Goal: Task Accomplishment & Management: Manage account settings

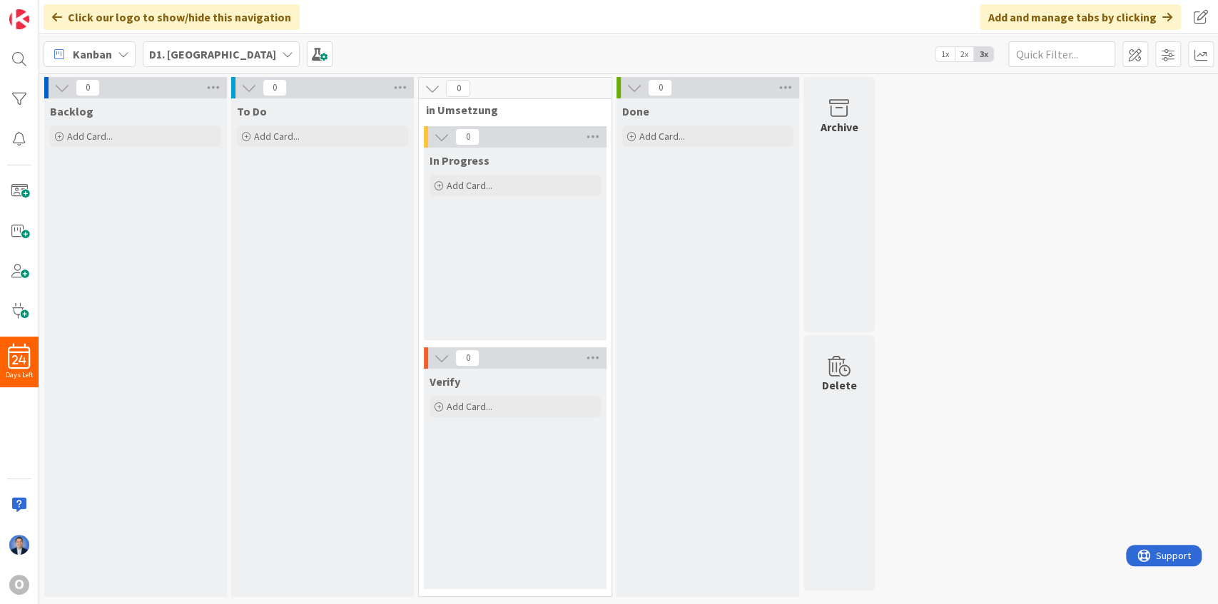
click at [190, 53] on b "D1. [GEOGRAPHIC_DATA]" at bounding box center [212, 54] width 127 height 14
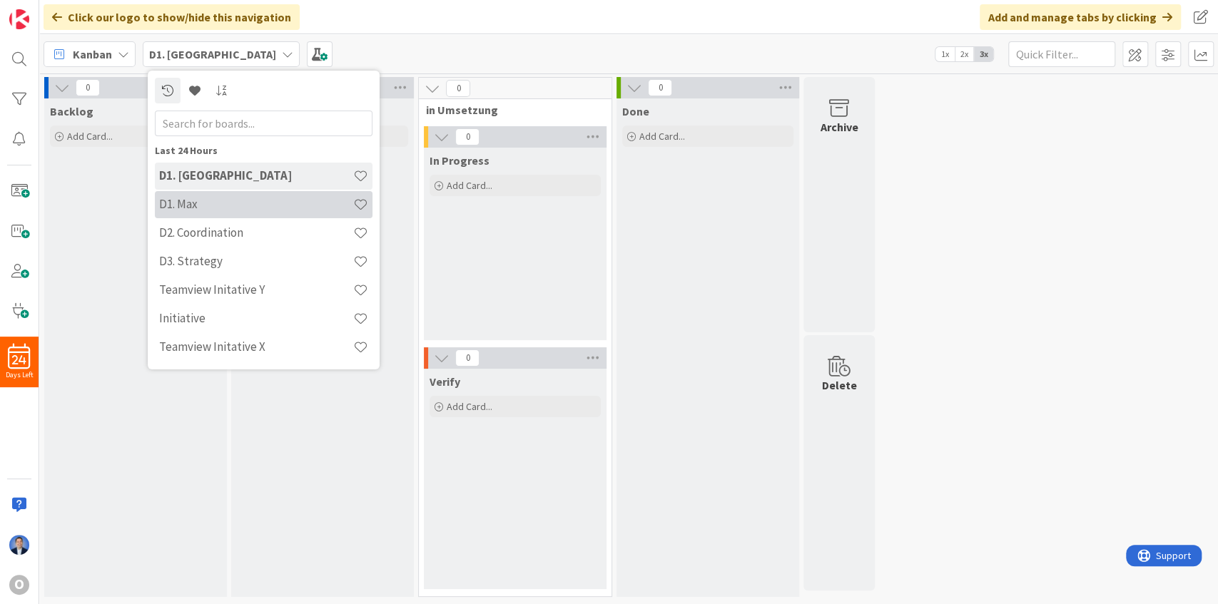
click at [193, 208] on h4 "D1. Max" at bounding box center [256, 204] width 194 height 14
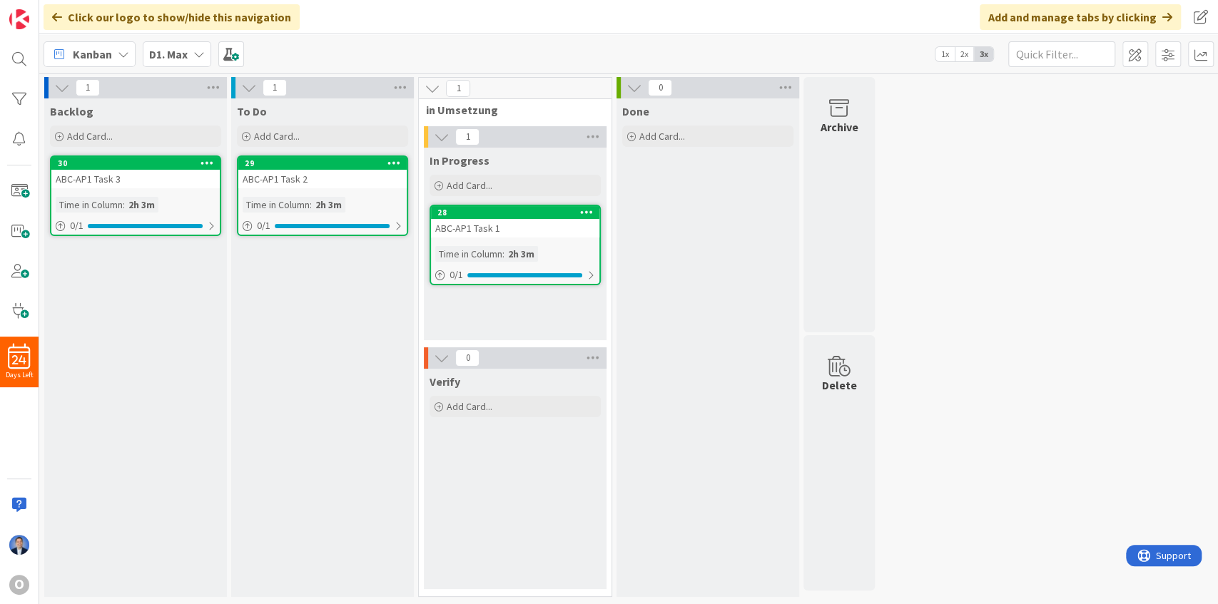
click at [210, 161] on icon at bounding box center [207, 163] width 14 height 10
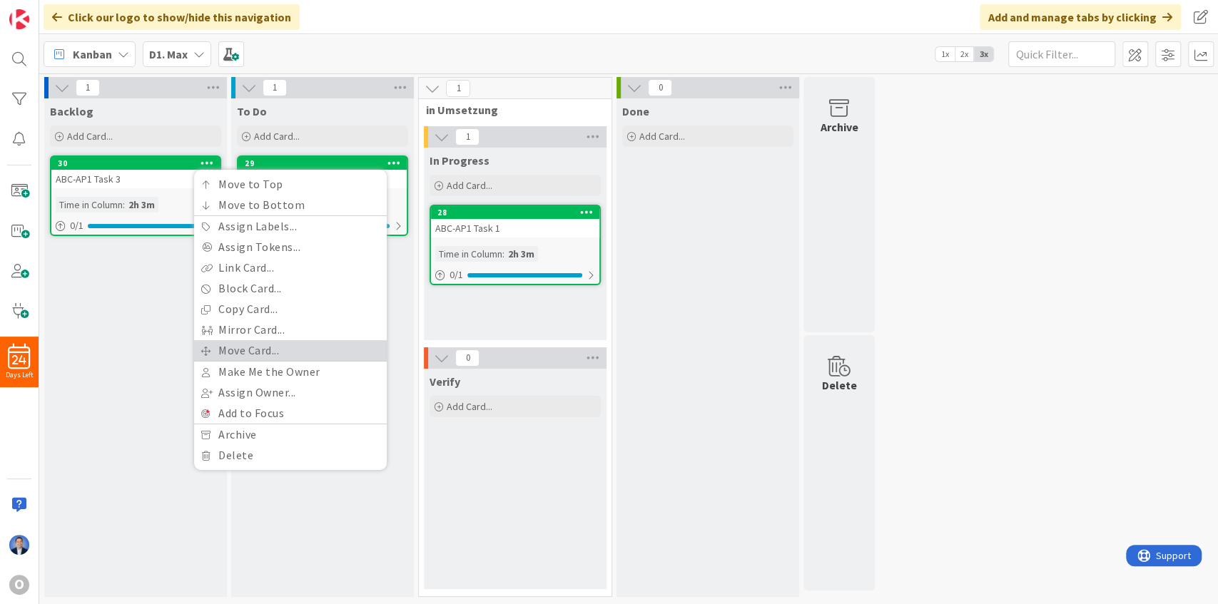
click at [266, 347] on link "Move Card..." at bounding box center [290, 350] width 193 height 21
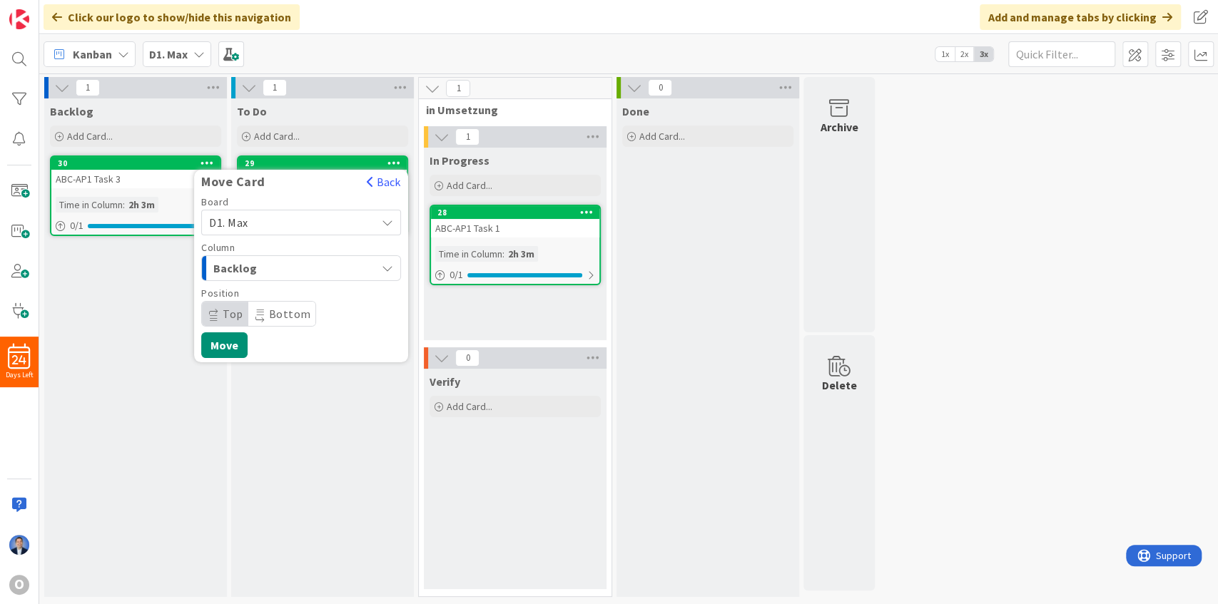
click at [297, 218] on span "D1. Max" at bounding box center [289, 223] width 160 height 20
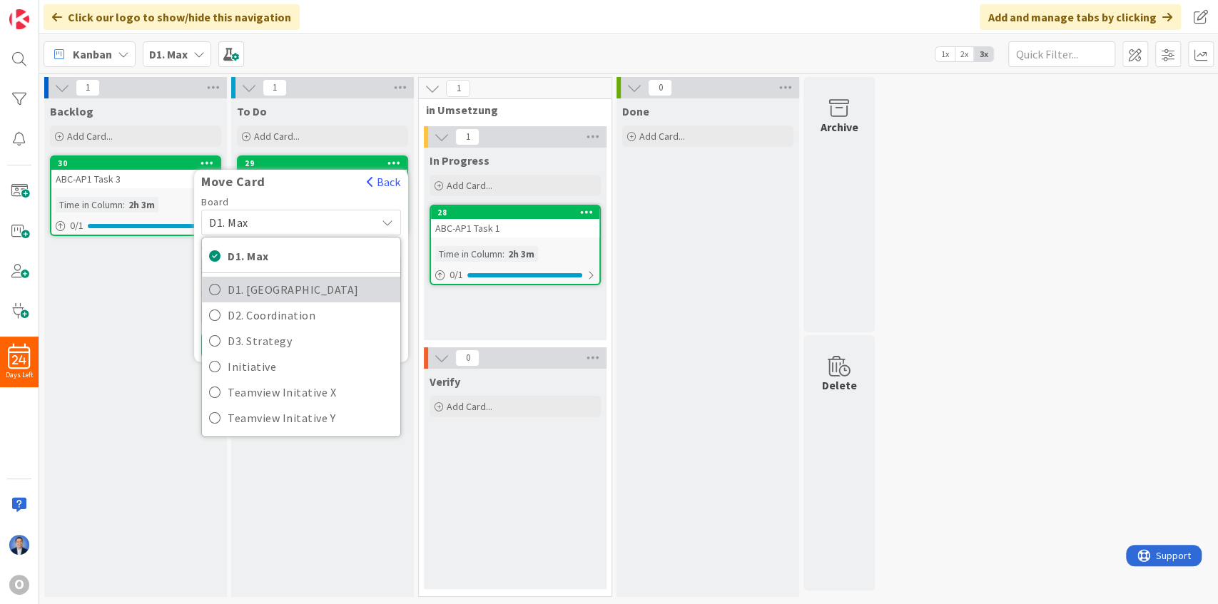
click at [289, 291] on span "D1. [GEOGRAPHIC_DATA]" at bounding box center [311, 289] width 166 height 21
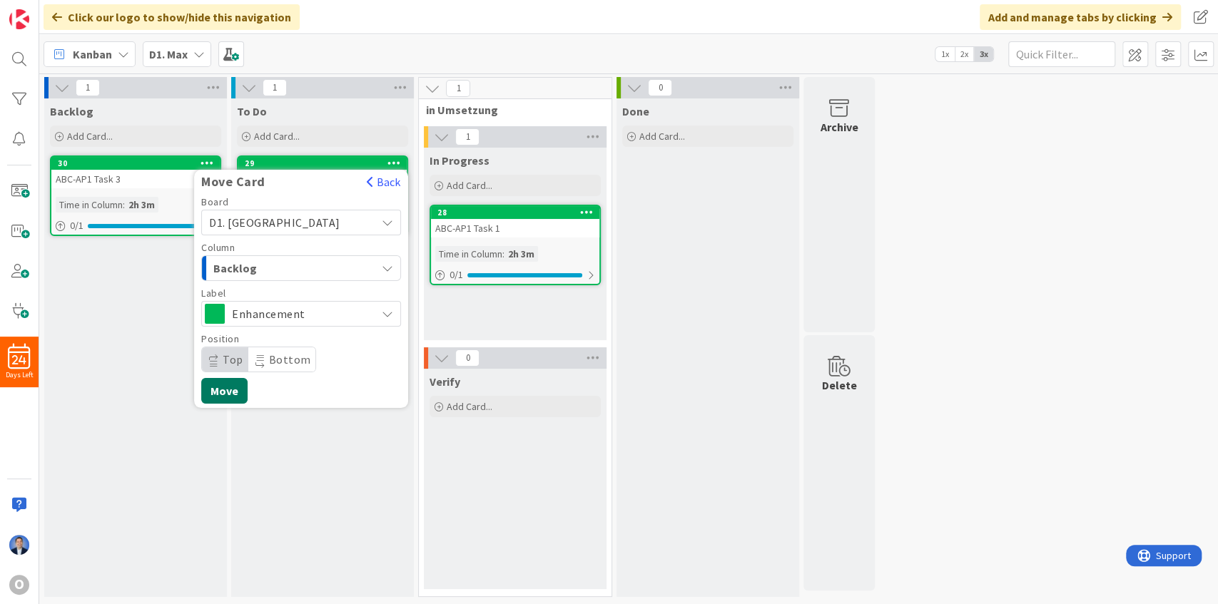
click at [230, 382] on button "Move" at bounding box center [224, 391] width 46 height 26
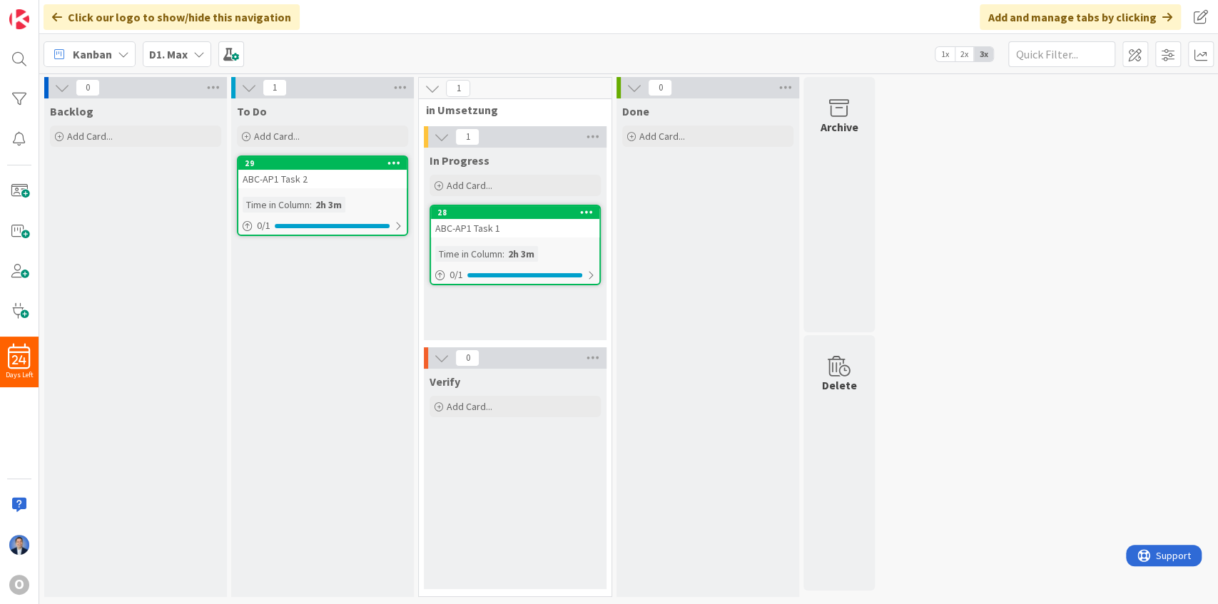
click at [173, 53] on b "D1. Max" at bounding box center [168, 54] width 39 height 14
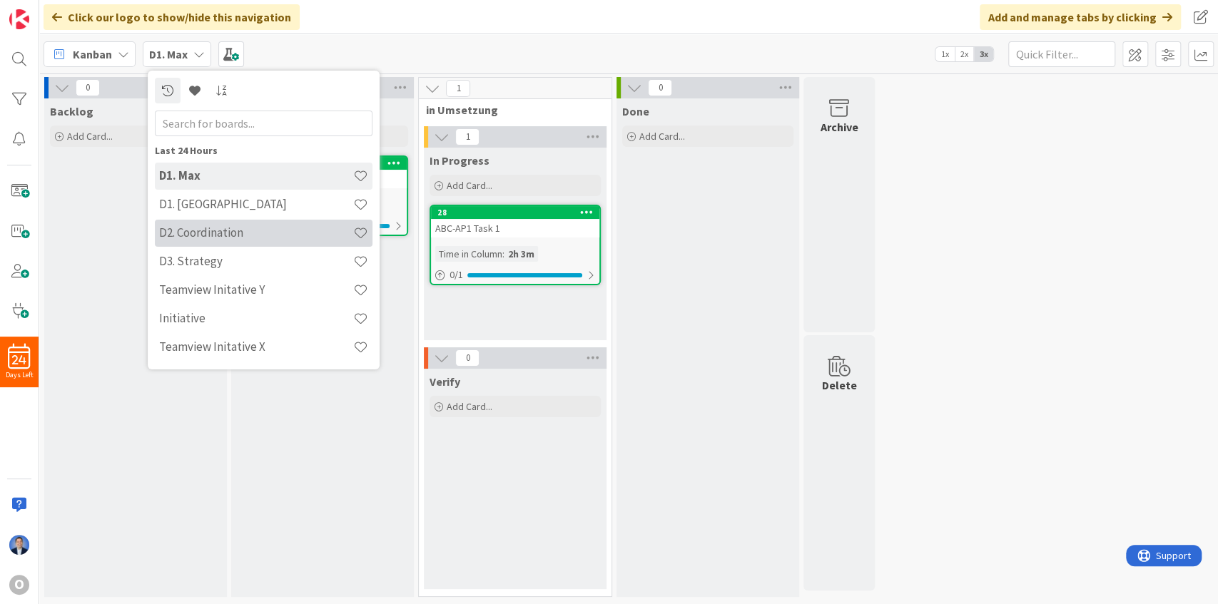
click at [213, 228] on h4 "D2. Coordination" at bounding box center [256, 232] width 194 height 14
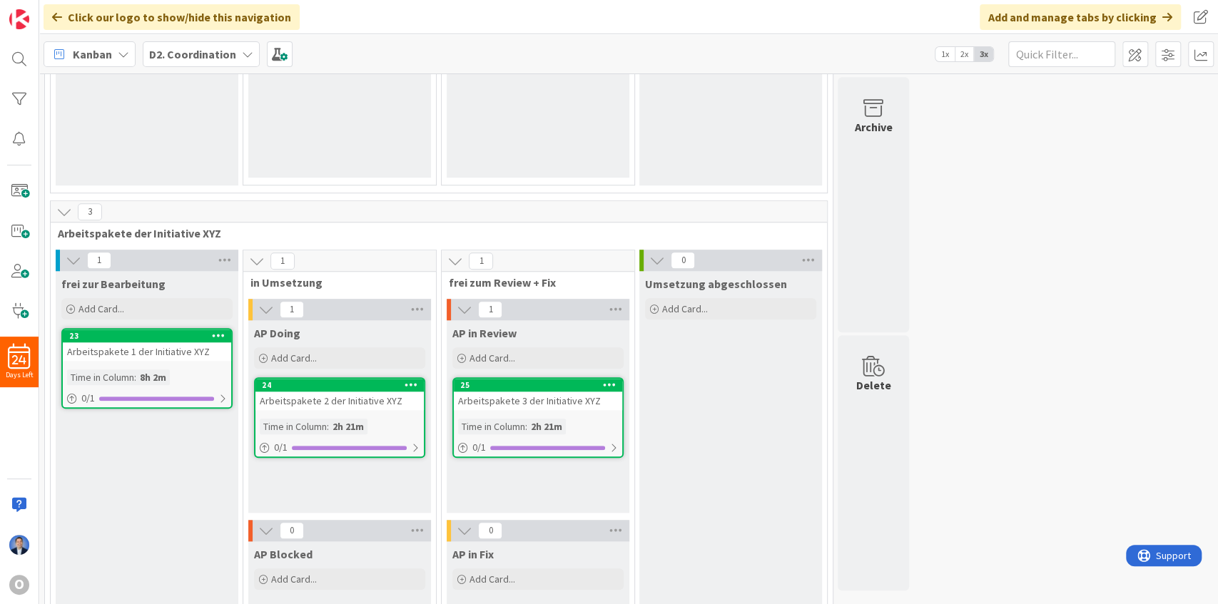
scroll to position [761, 0]
click at [203, 54] on b "D2. Coordination" at bounding box center [192, 54] width 87 height 14
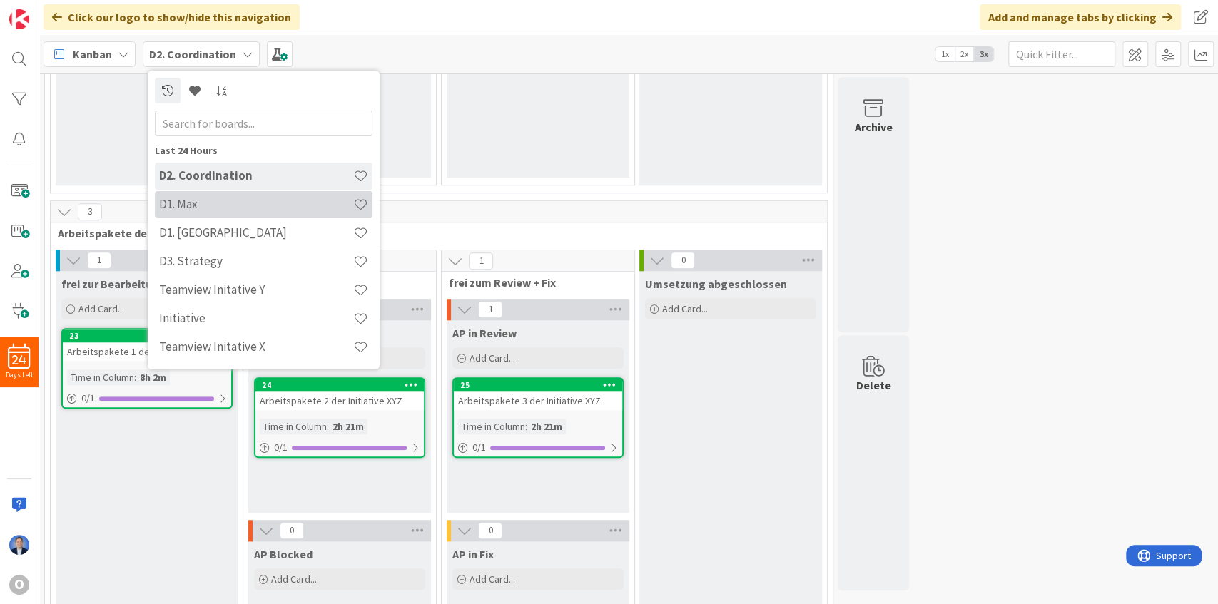
click at [192, 212] on div "D1. Max" at bounding box center [264, 204] width 218 height 27
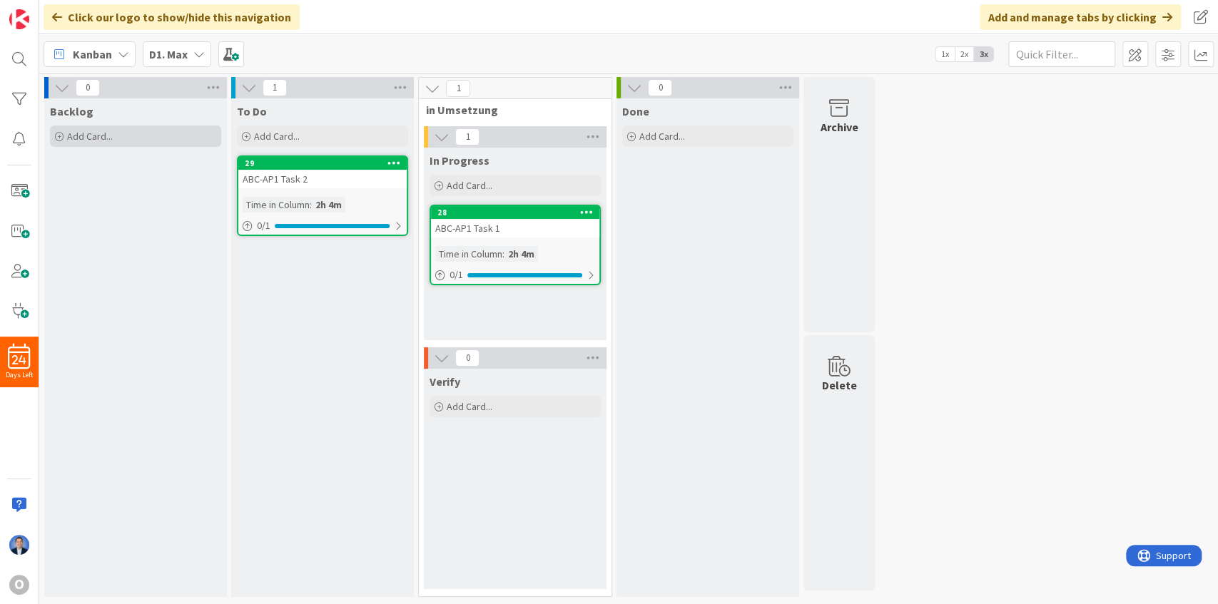
click at [118, 134] on div "Add Card..." at bounding box center [135, 136] width 171 height 21
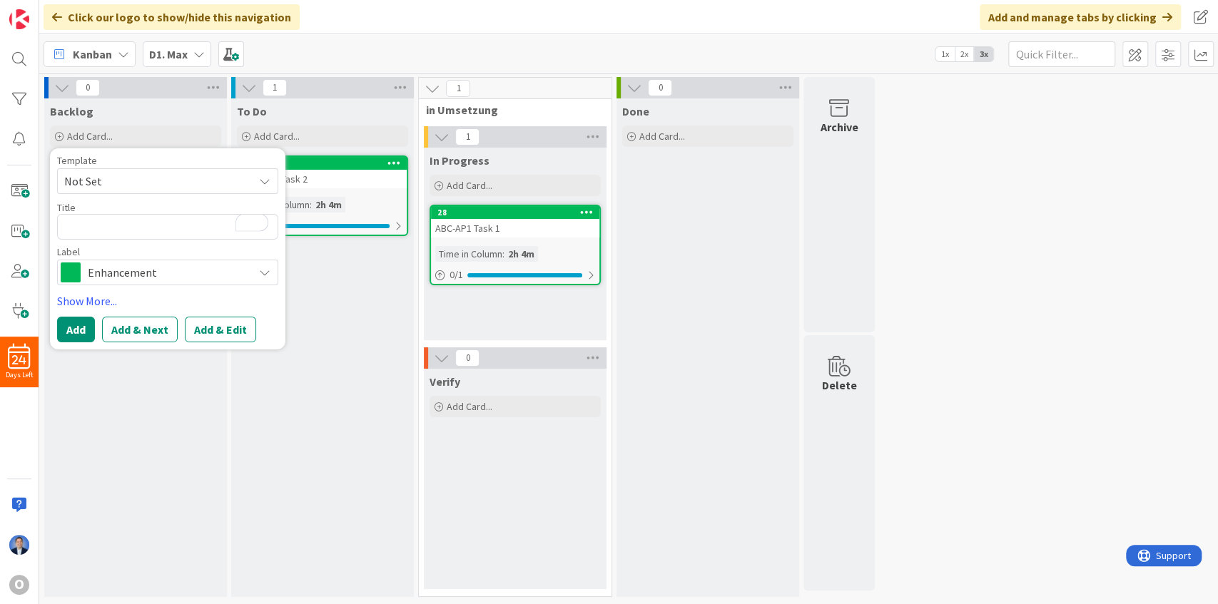
click at [146, 268] on span "Enhancement" at bounding box center [167, 273] width 158 height 20
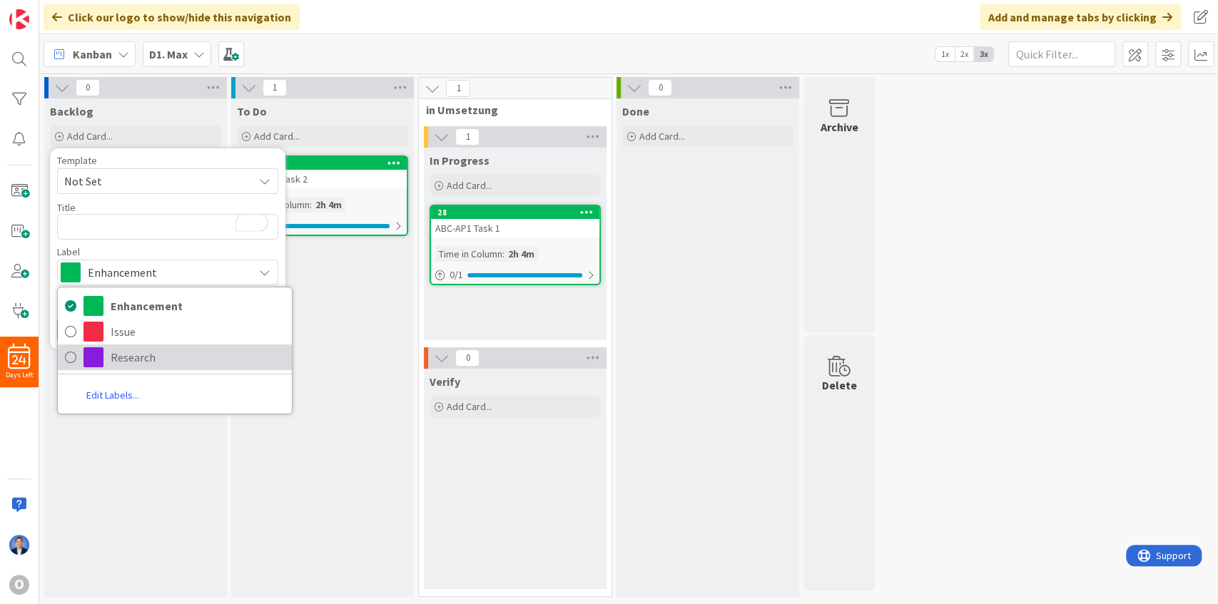
click at [149, 357] on span "Research" at bounding box center [198, 357] width 174 height 21
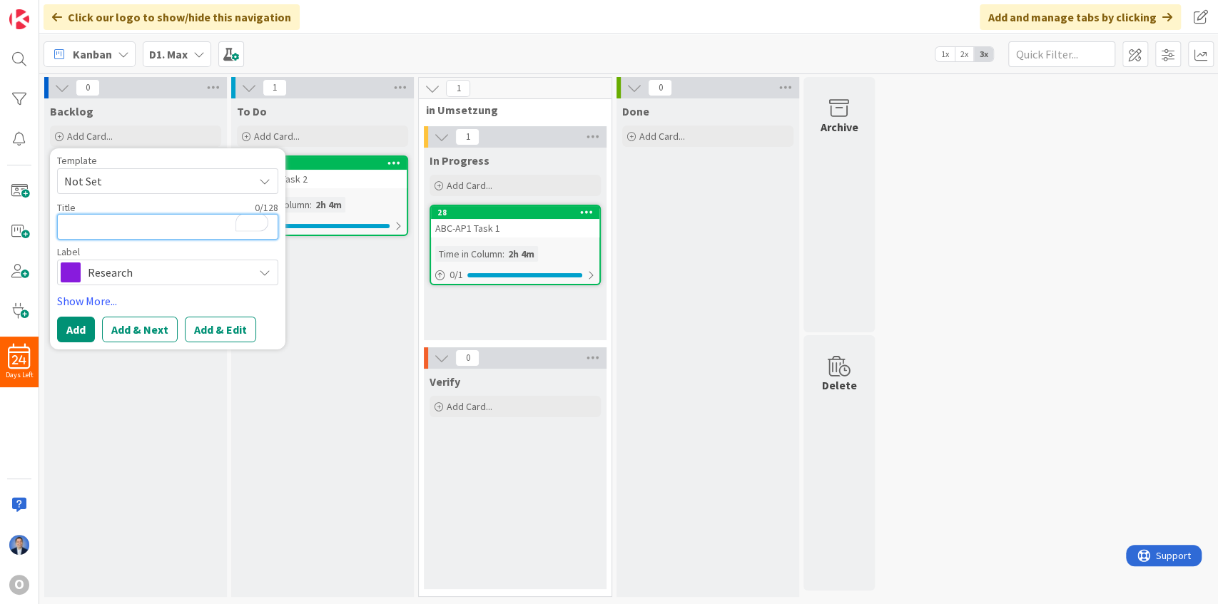
click at [118, 215] on textarea "To enrich screen reader interactions, please activate Accessibility in Grammarl…" at bounding box center [167, 227] width 221 height 26
type textarea "x"
type textarea "X"
type textarea "x"
type textarea "XY"
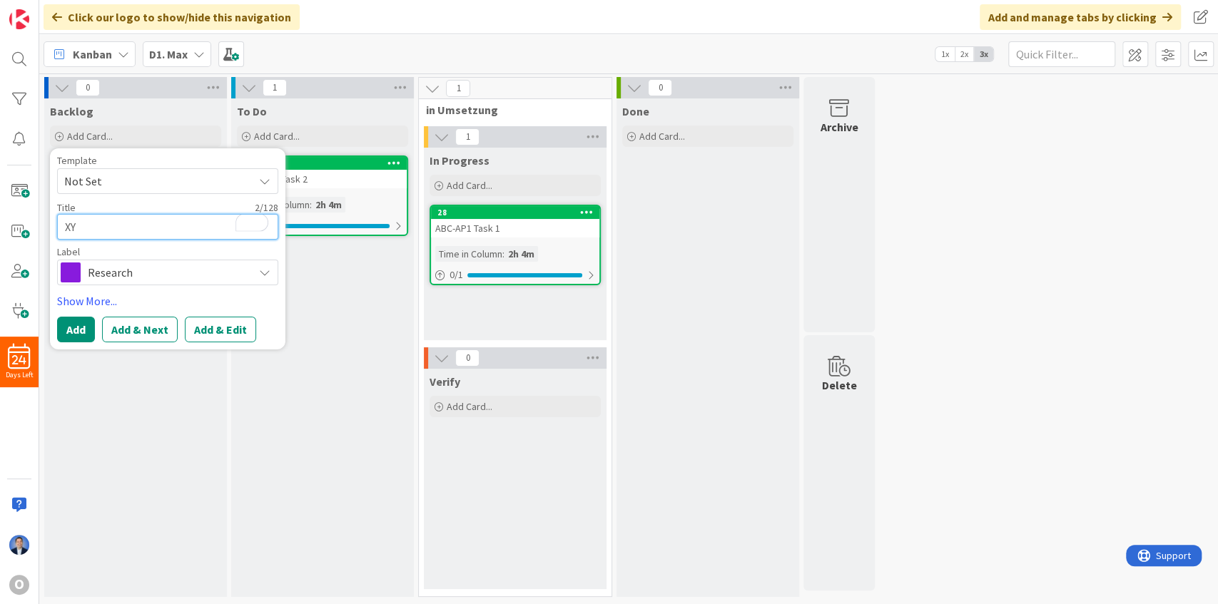
type textarea "x"
type textarea "XYZ"
type textarea "x"
type textarea "XYZ-"
type textarea "x"
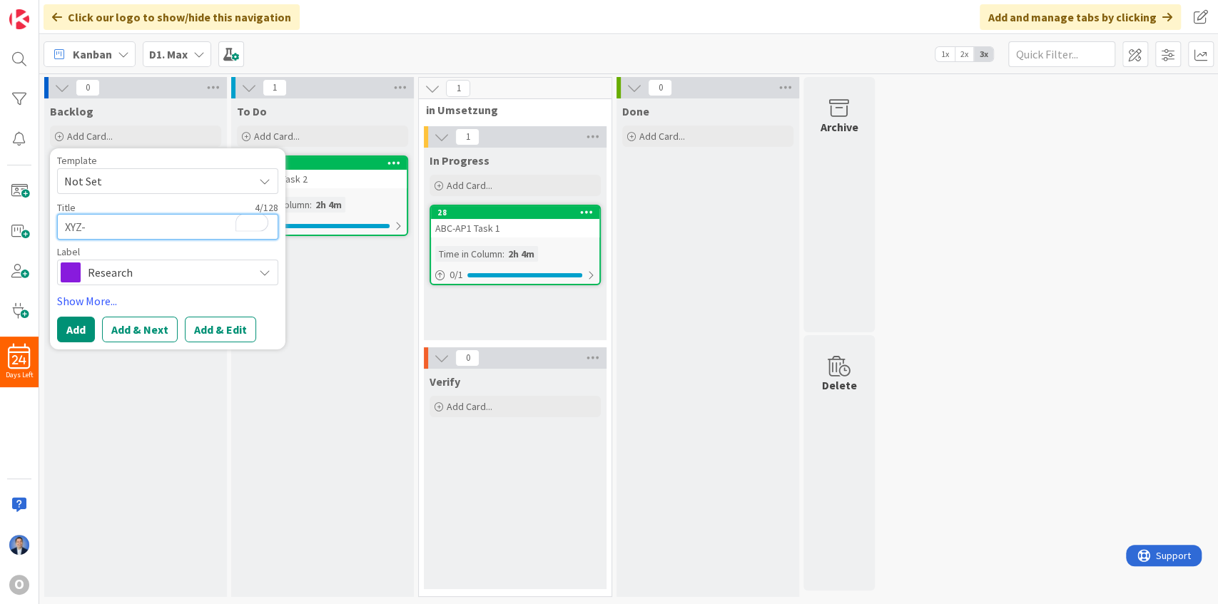
type textarea "XYZ-A"
type textarea "x"
type textarea "XYZ-AP"
type textarea "x"
type textarea "XYZ-AP1"
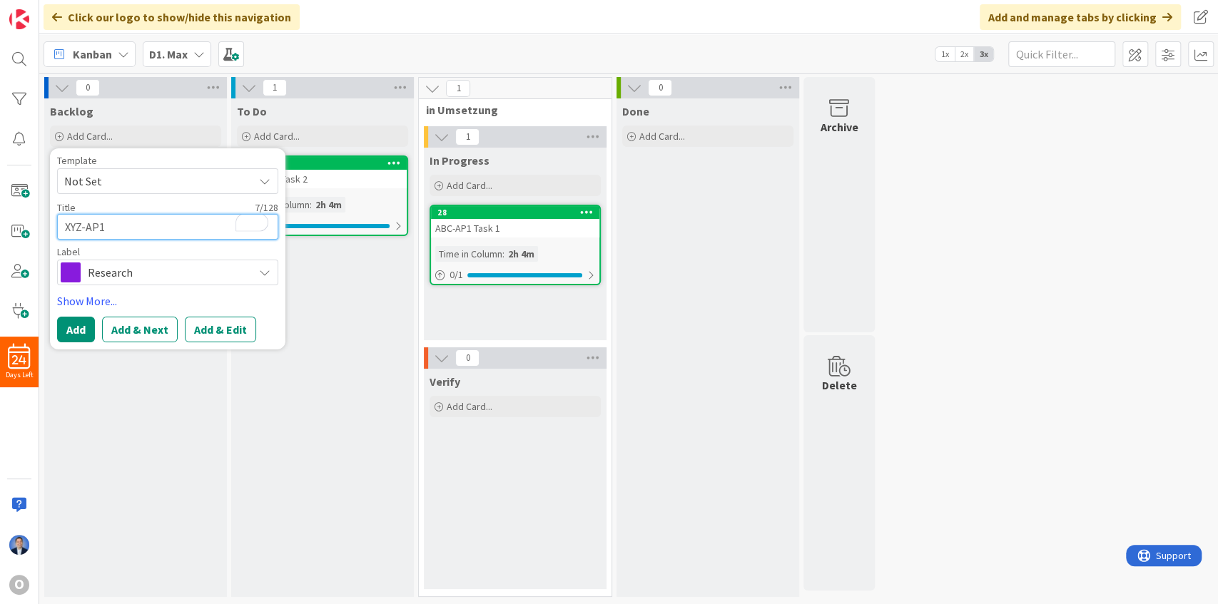
type textarea "x"
type textarea "XYZ-AP1"
type textarea "x"
type textarea "XYZ-AP1 T"
type textarea "x"
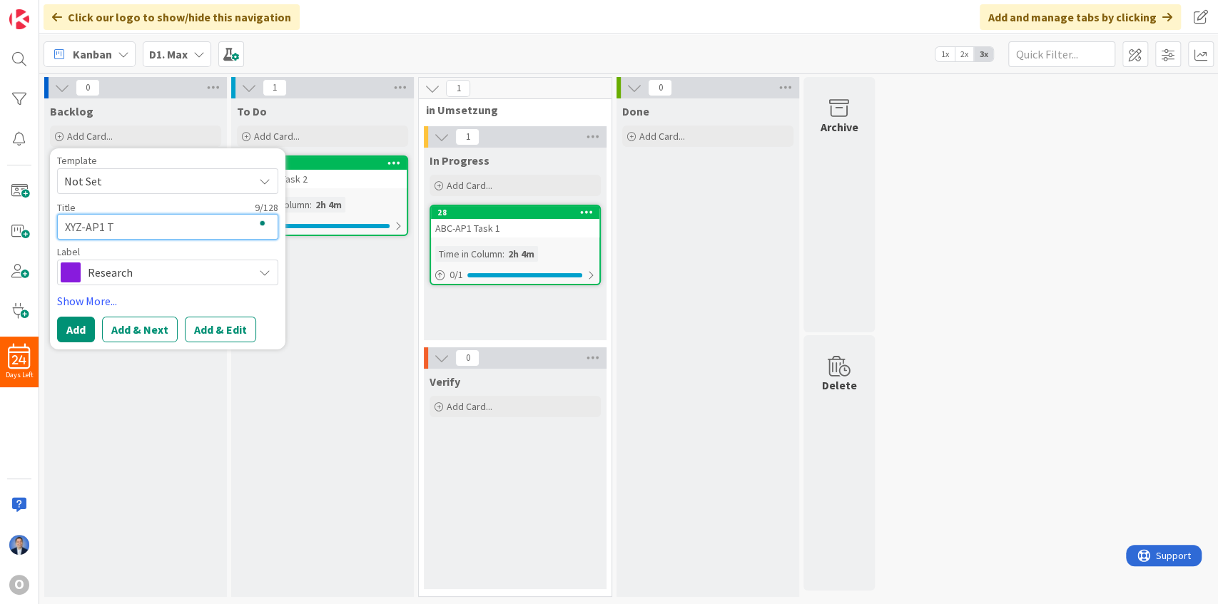
type textarea "XYZ-AP1 Ta"
type textarea "x"
type textarea "XYZ-AP1 Tas"
type textarea "x"
type textarea "XYZ-AP1 Task"
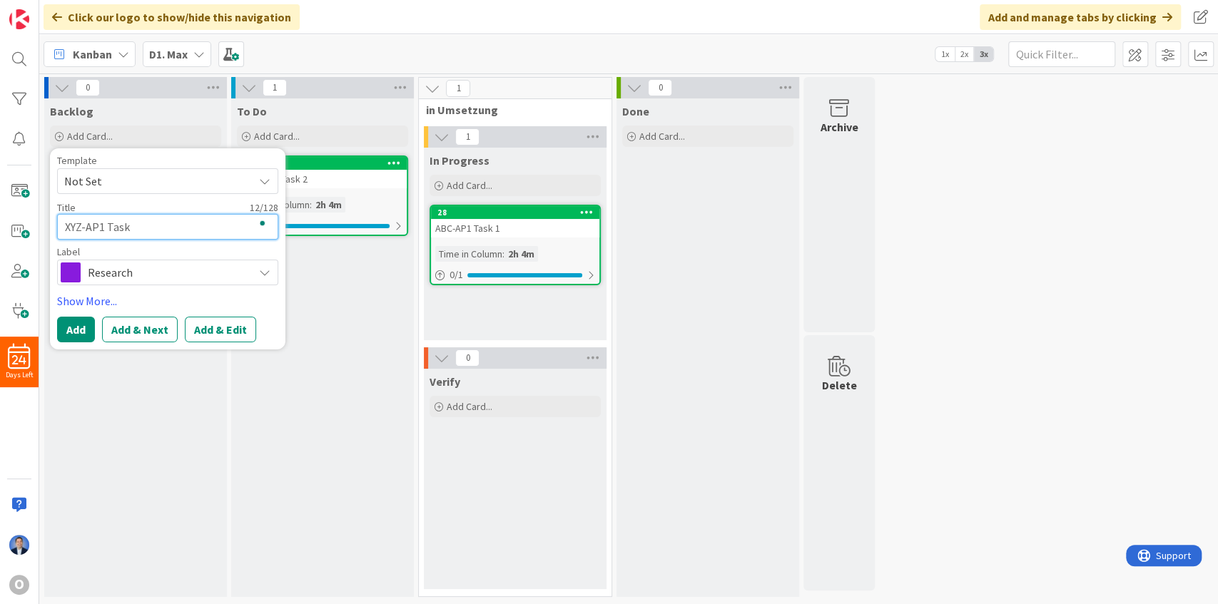
type textarea "x"
type textarea "XYZ-AP1 Task"
type textarea "x"
type textarea "XYZ-AP1 Task 1"
click at [204, 327] on button "Add & Edit" at bounding box center [220, 330] width 71 height 26
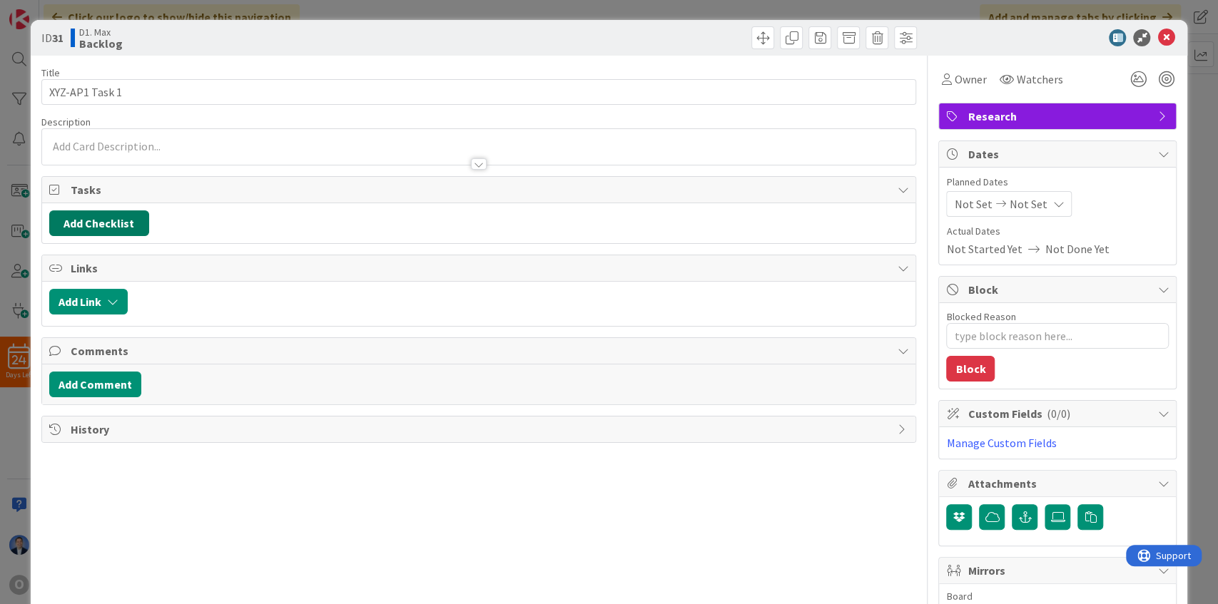
type textarea "x"
click at [107, 300] on icon "button" at bounding box center [112, 301] width 11 height 11
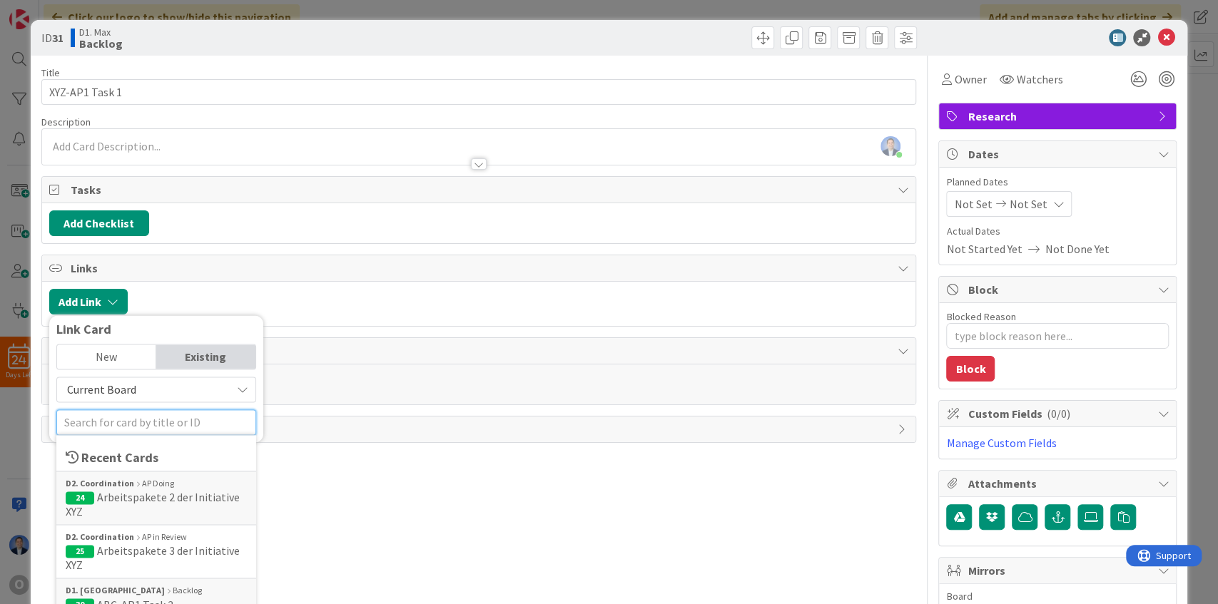
click at [128, 418] on input "text" at bounding box center [156, 423] width 200 height 26
click at [133, 385] on span "Current Board" at bounding box center [101, 389] width 69 height 14
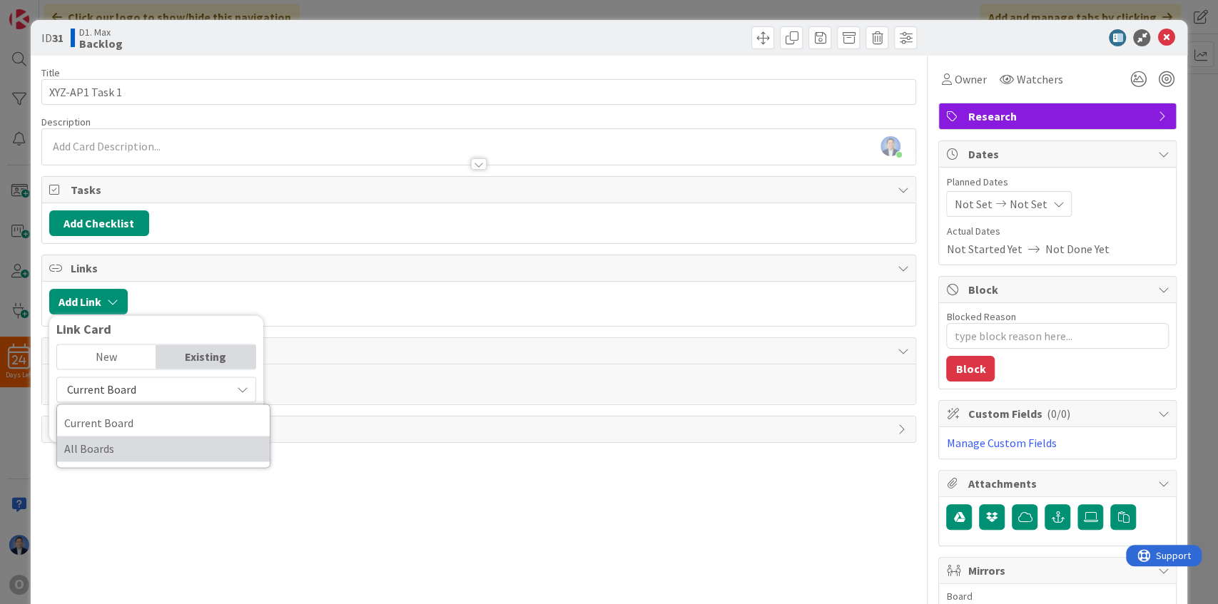
click at [121, 438] on span "All Boards" at bounding box center [163, 448] width 198 height 21
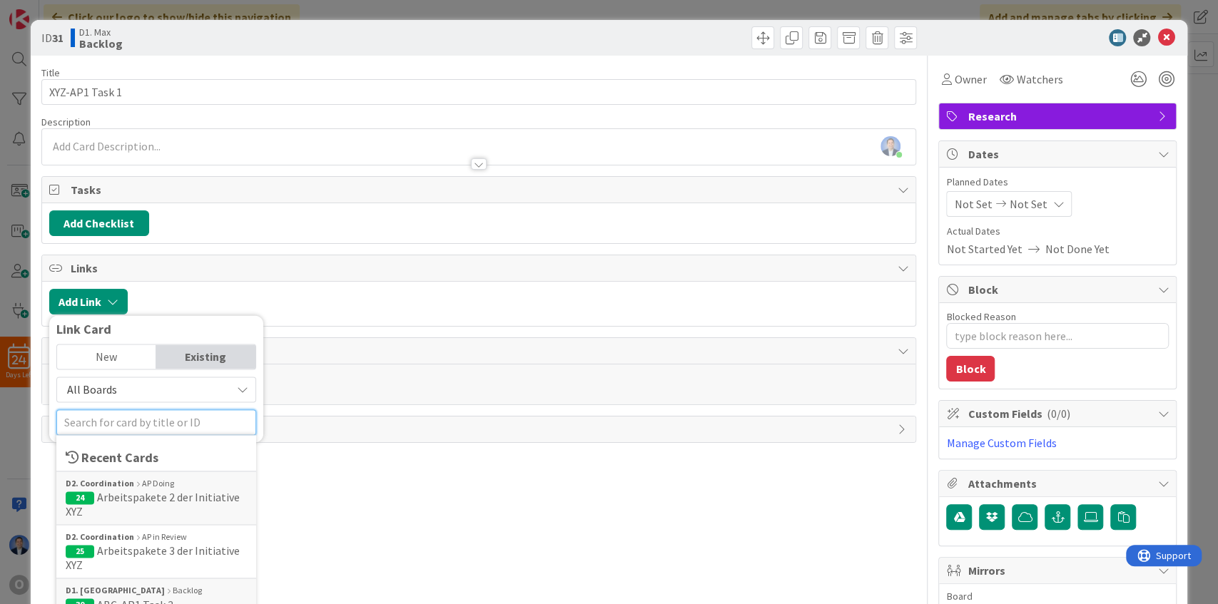
click at [136, 419] on input "text" at bounding box center [156, 423] width 200 height 26
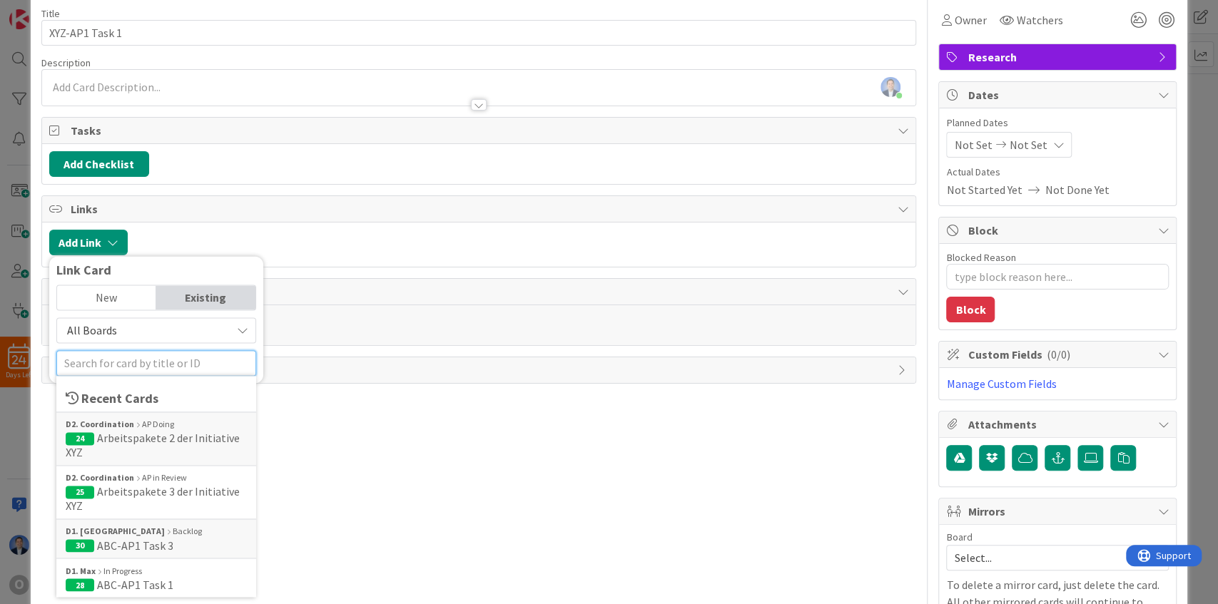
scroll to position [137, 0]
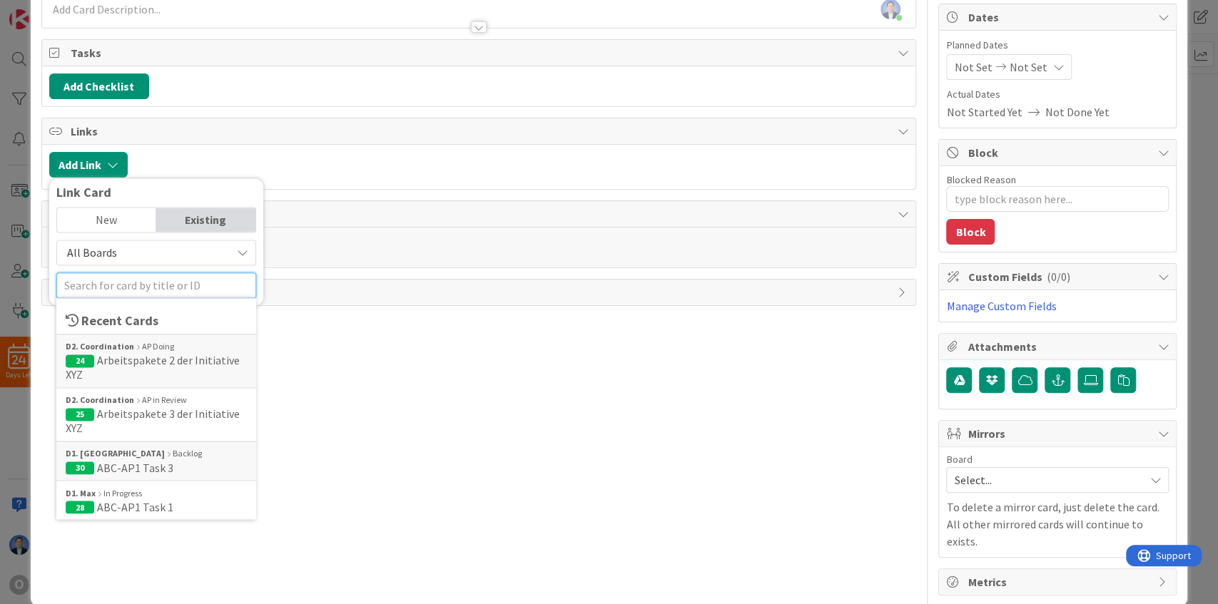
click at [157, 274] on input "text" at bounding box center [156, 286] width 200 height 26
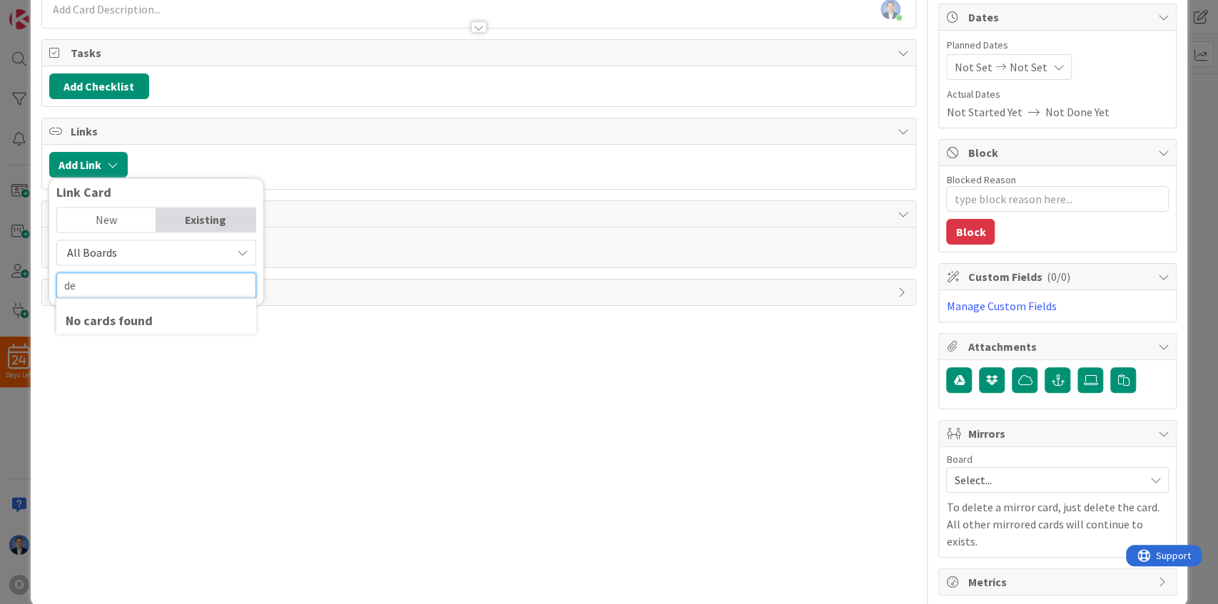
type input "d"
click at [137, 257] on span "All Boards" at bounding box center [144, 253] width 160 height 20
click at [121, 285] on span "Current Board" at bounding box center [163, 285] width 198 height 21
click at [109, 283] on input "text" at bounding box center [156, 286] width 200 height 26
click at [136, 250] on span "Current Board" at bounding box center [144, 253] width 160 height 20
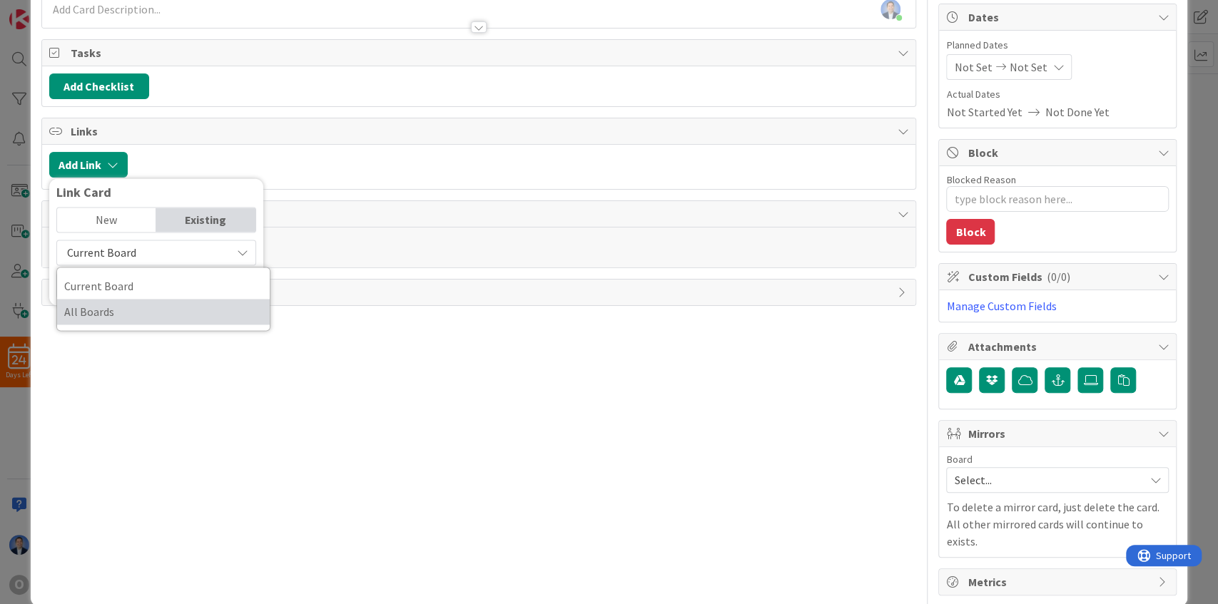
click at [117, 301] on span "All Boards" at bounding box center [163, 311] width 198 height 21
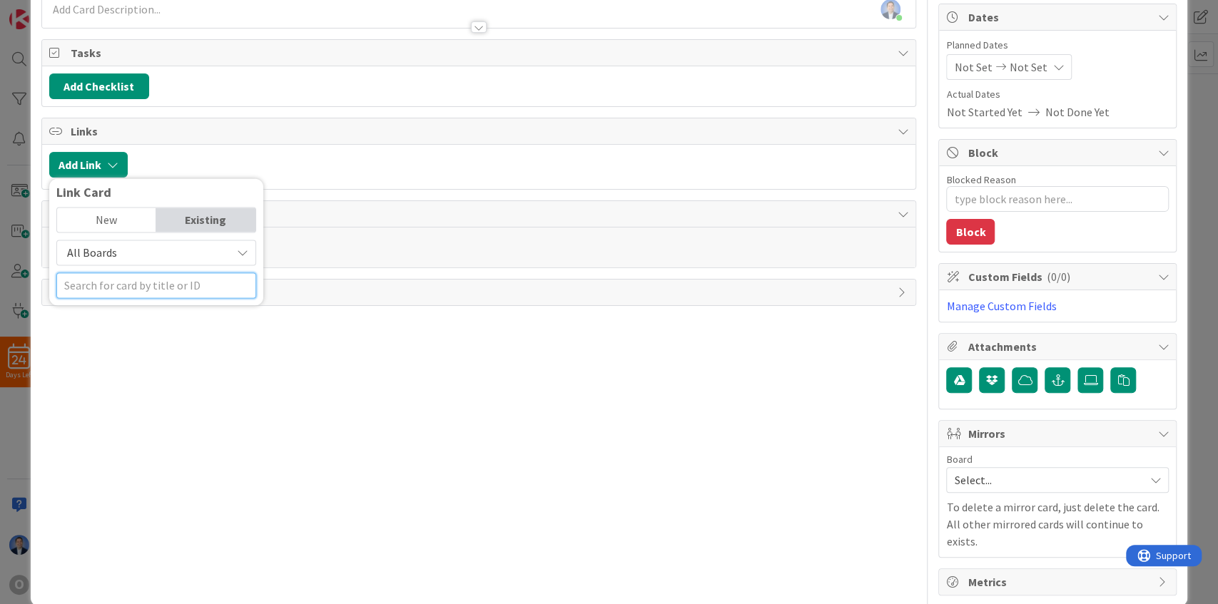
click at [126, 284] on input "text" at bounding box center [156, 286] width 200 height 26
click at [128, 208] on div "New" at bounding box center [106, 220] width 99 height 24
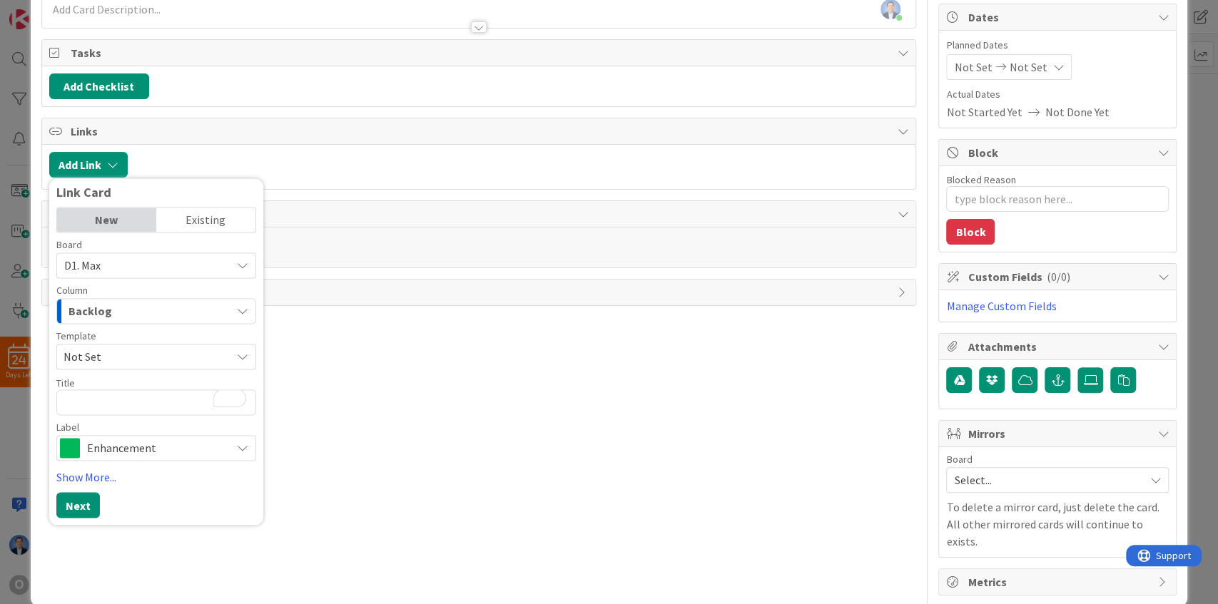
click at [183, 214] on div "Existing" at bounding box center [205, 220] width 99 height 24
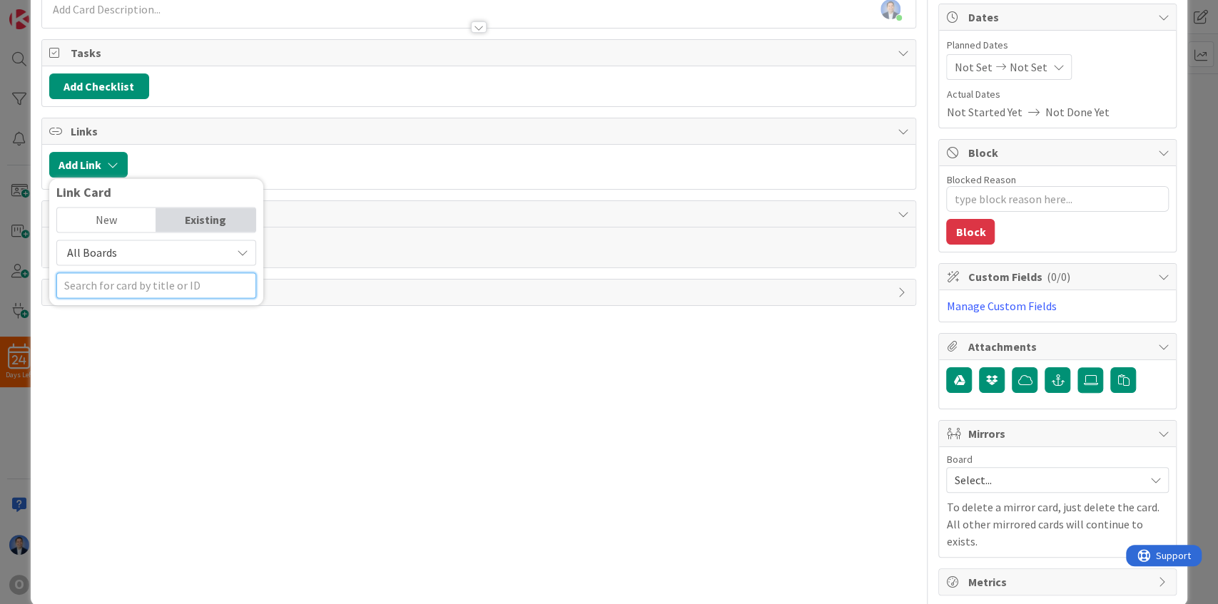
click at [121, 273] on input "text" at bounding box center [156, 286] width 200 height 26
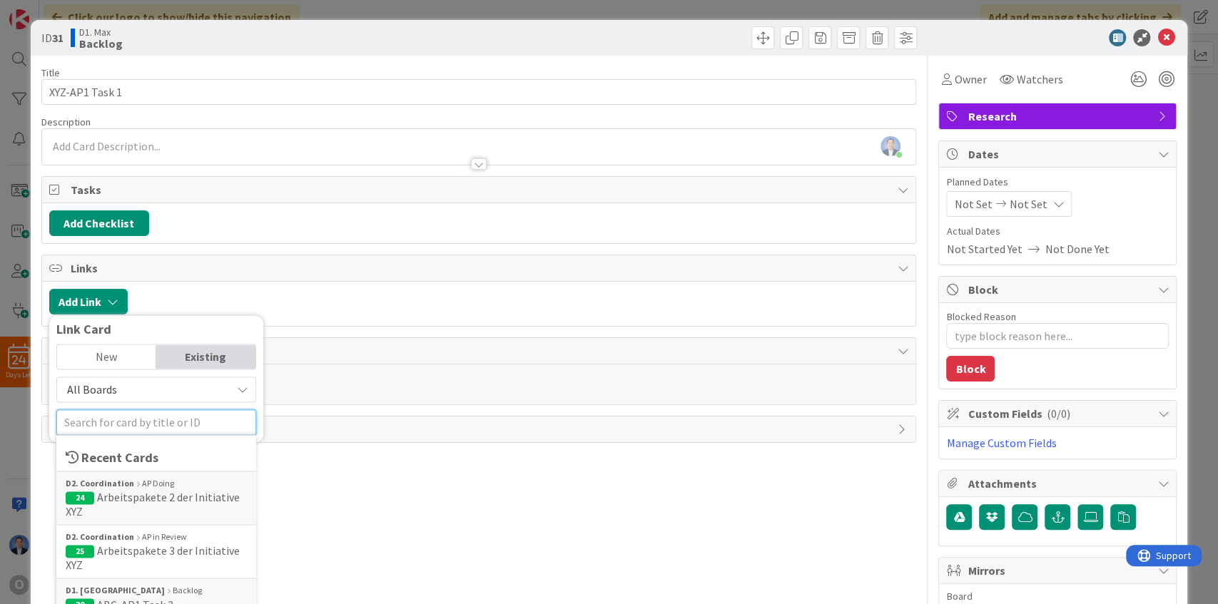
scroll to position [0, 0]
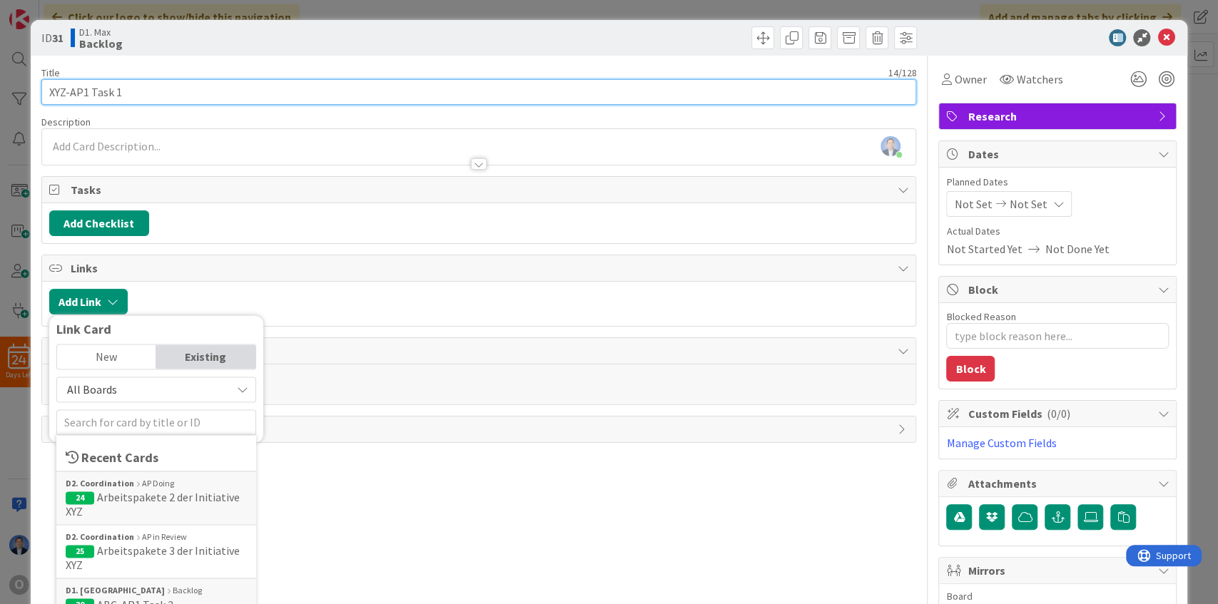
click at [56, 88] on input "XYZ-AP1 Task 1" at bounding box center [478, 92] width 875 height 26
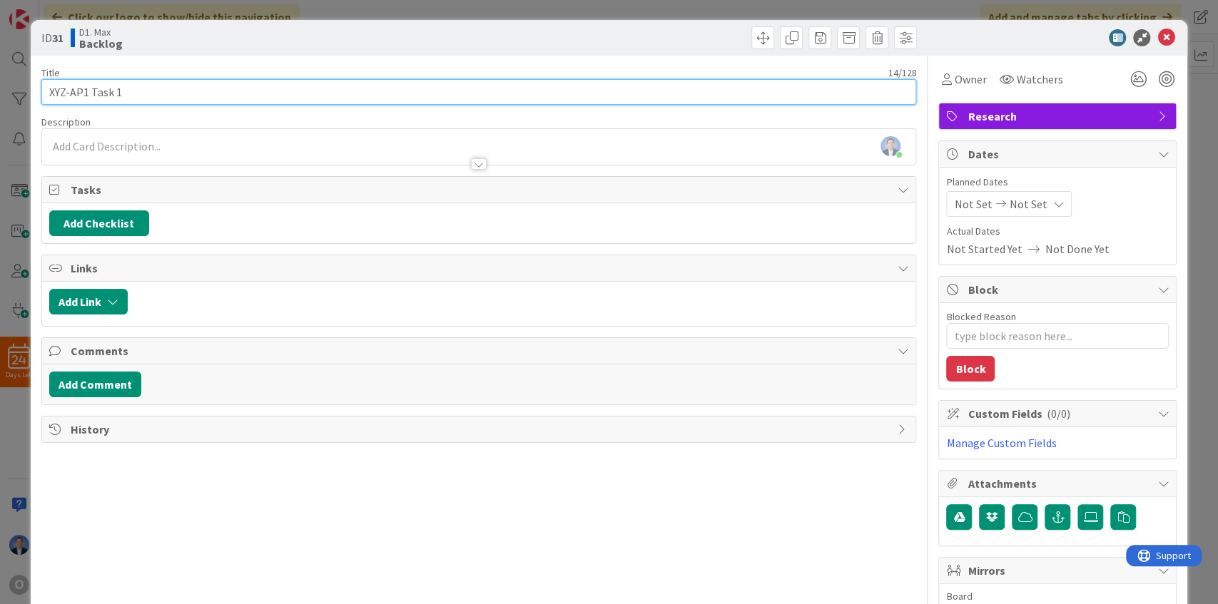
drag, startPoint x: 56, startPoint y: 88, endPoint x: 81, endPoint y: 91, distance: 25.8
click at [81, 91] on input "XYZ-AP1 Task 1" at bounding box center [478, 92] width 875 height 26
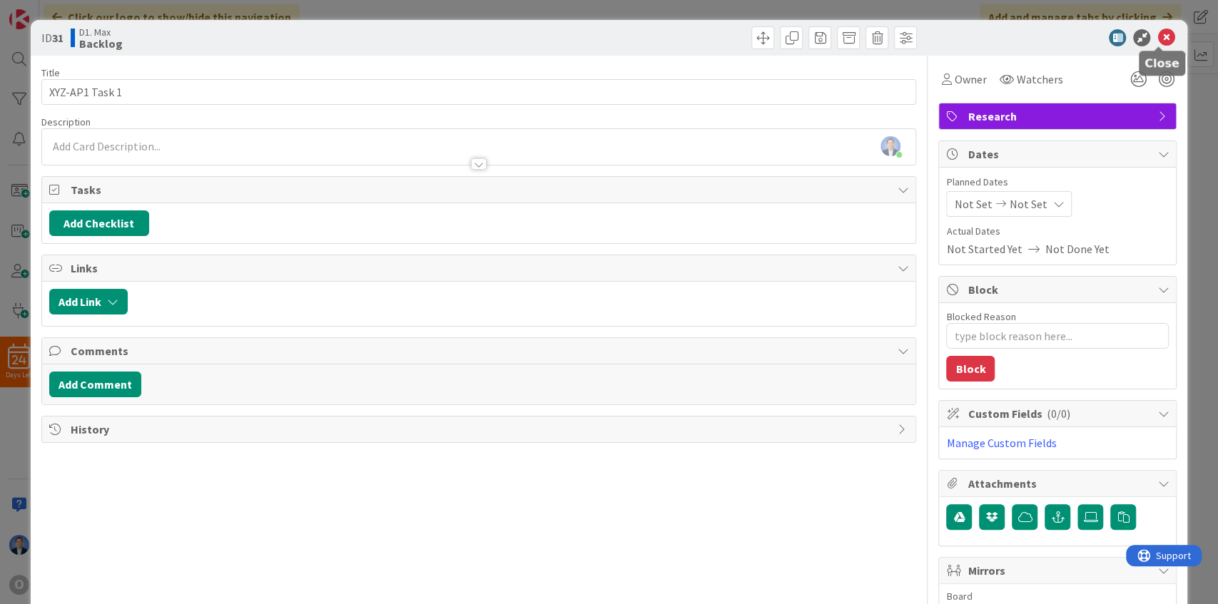
click at [1157, 34] on icon at bounding box center [1165, 37] width 17 height 17
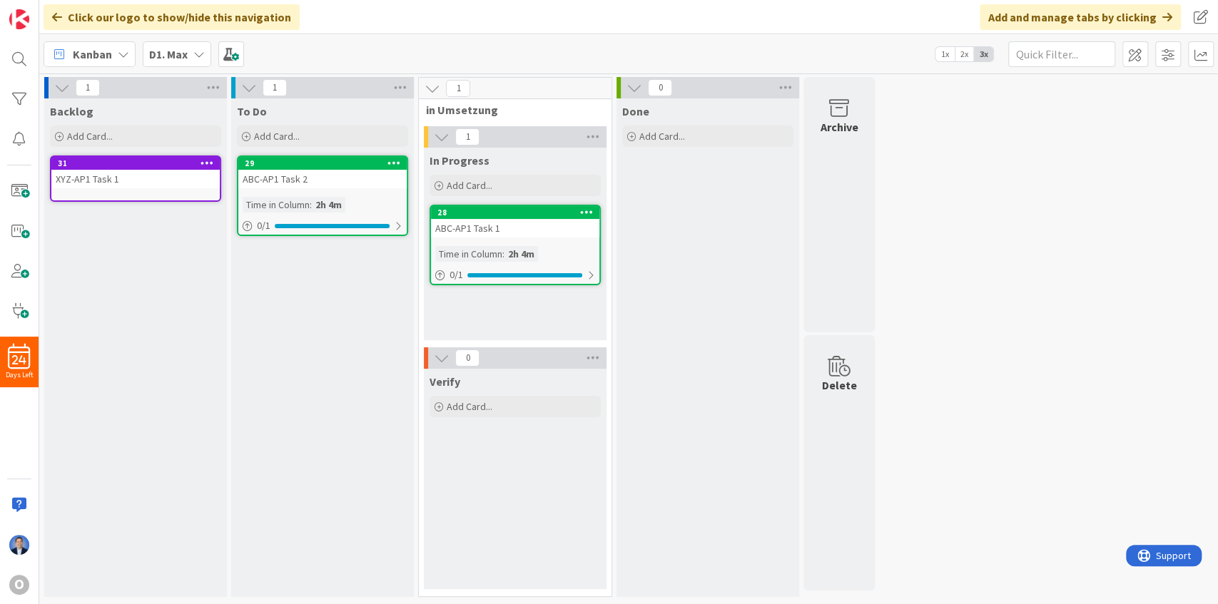
click at [190, 52] on div "D1. Max" at bounding box center [177, 54] width 68 height 26
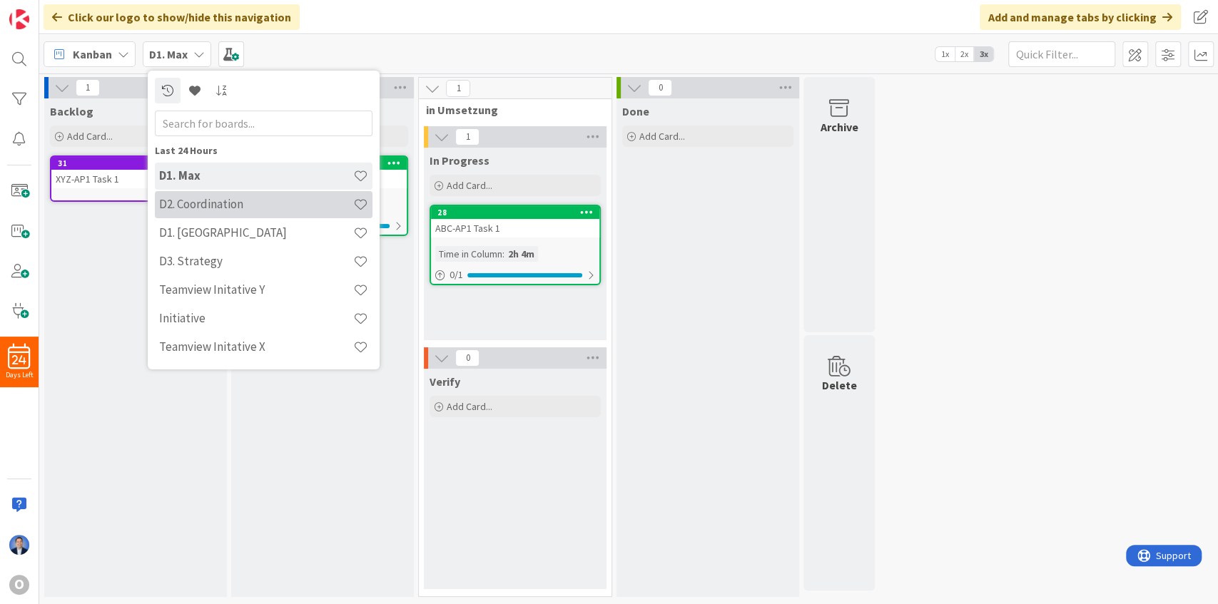
click at [228, 211] on h4 "D2. Coordination" at bounding box center [256, 204] width 194 height 14
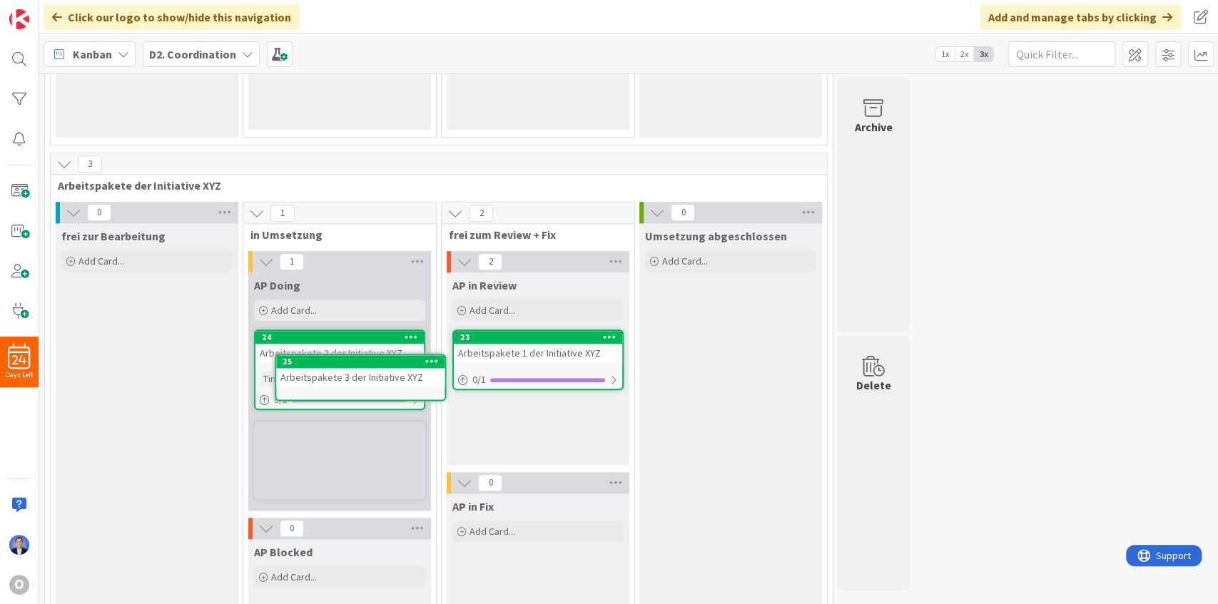
scroll to position [813, 0]
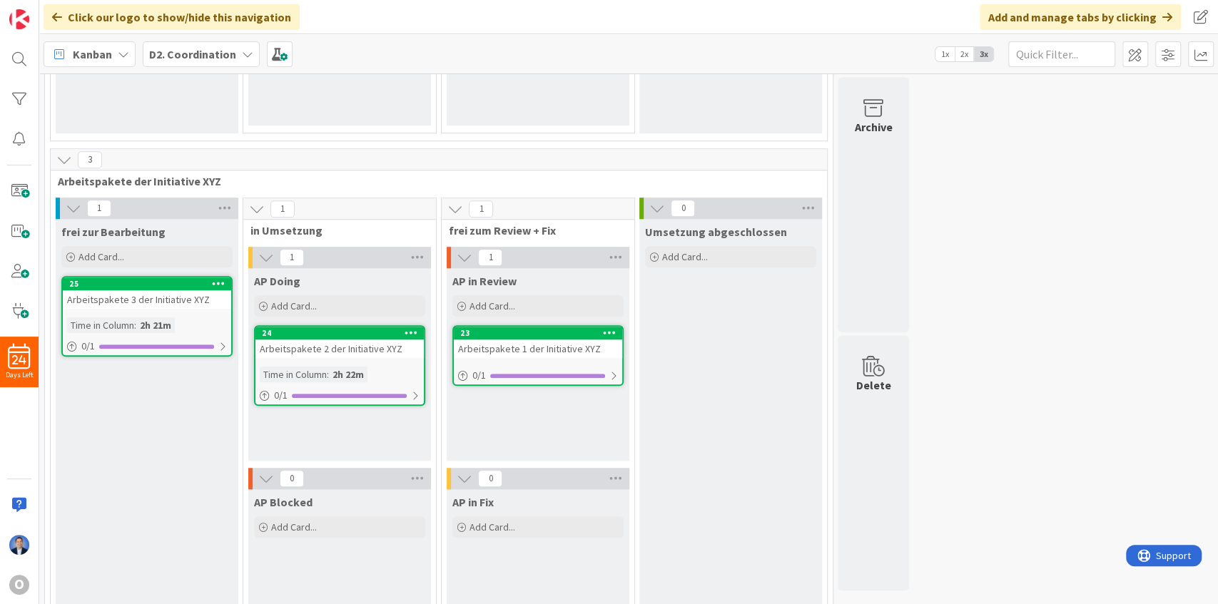
click at [542, 350] on div "Arbeitspakete 1 der Initiative XYZ" at bounding box center [538, 349] width 168 height 19
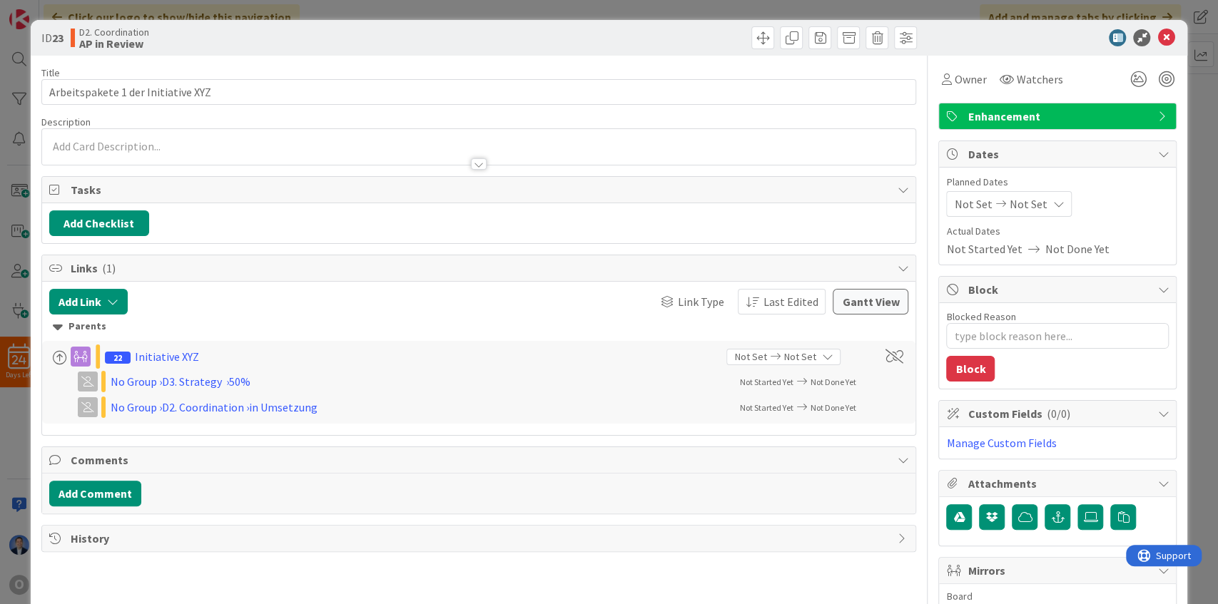
type textarea "x"
click at [89, 303] on button "Add Link" at bounding box center [88, 302] width 78 height 26
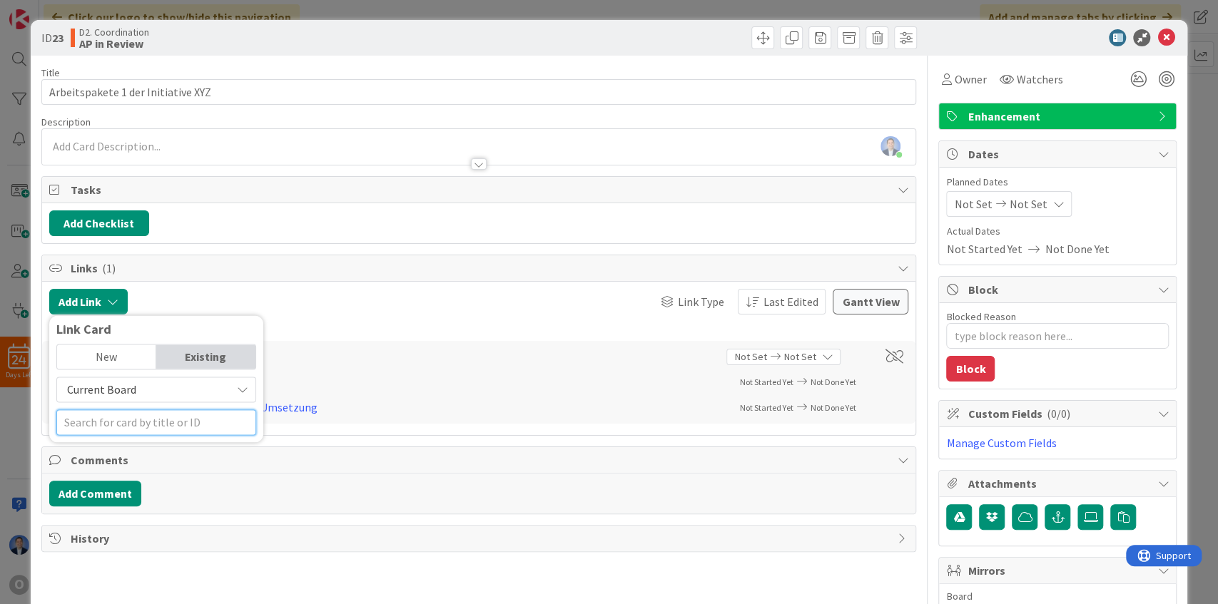
click at [115, 417] on input "text" at bounding box center [156, 423] width 200 height 26
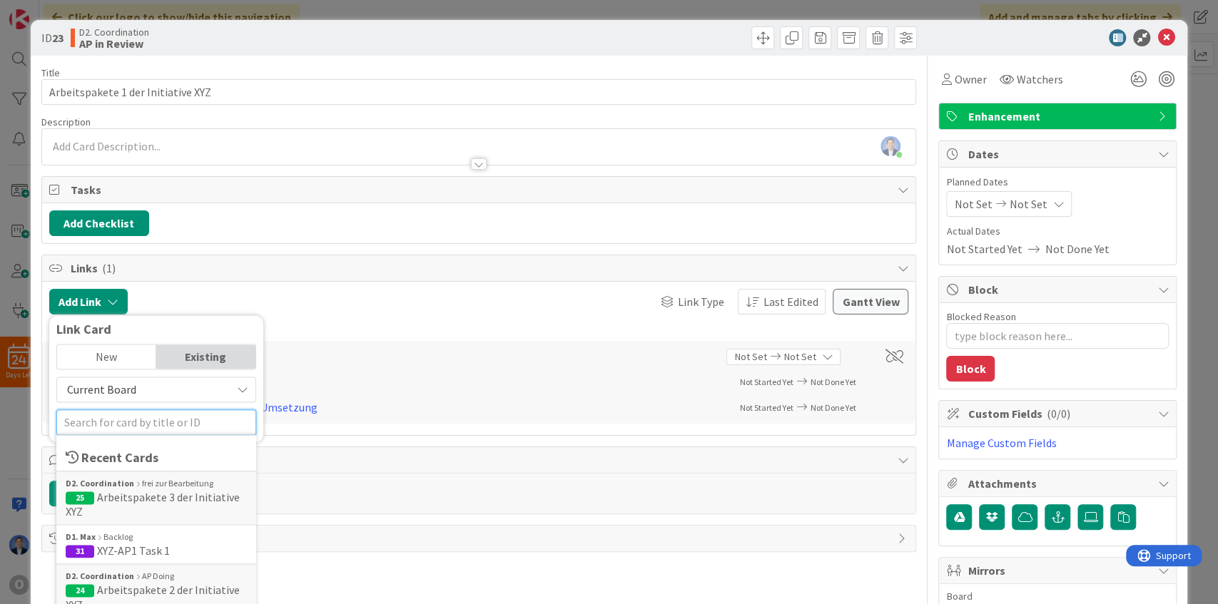
paste input "XYZ-AP1"
type input "XYZ-AP1"
type textarea "x"
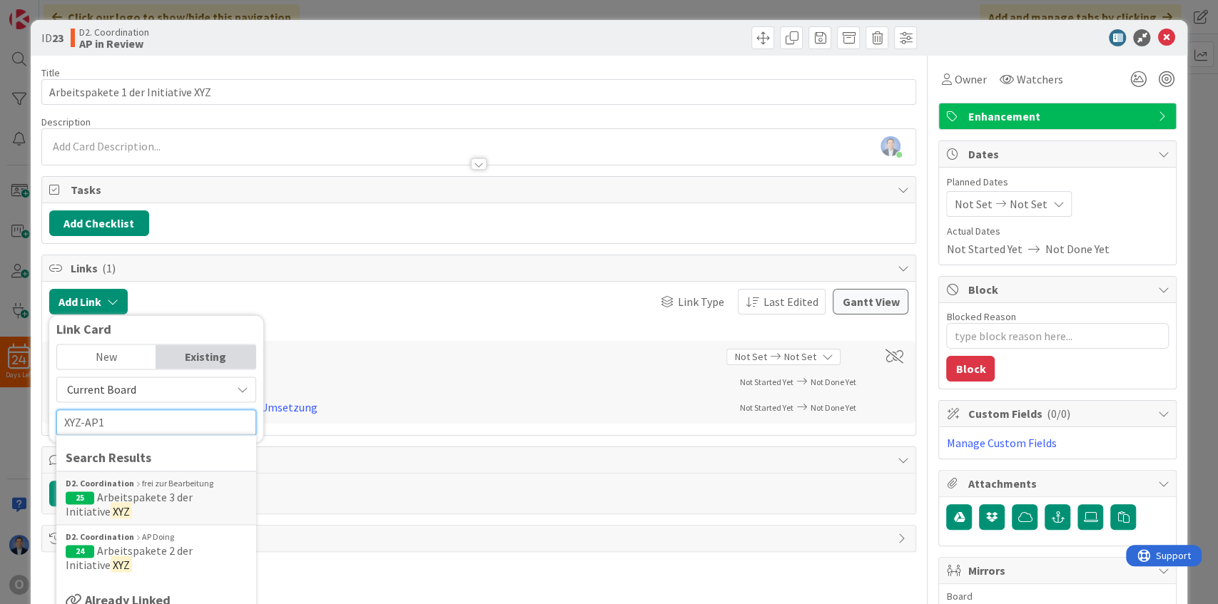
type input "XYZ-AP1"
click at [122, 391] on span "Current Board" at bounding box center [101, 389] width 69 height 14
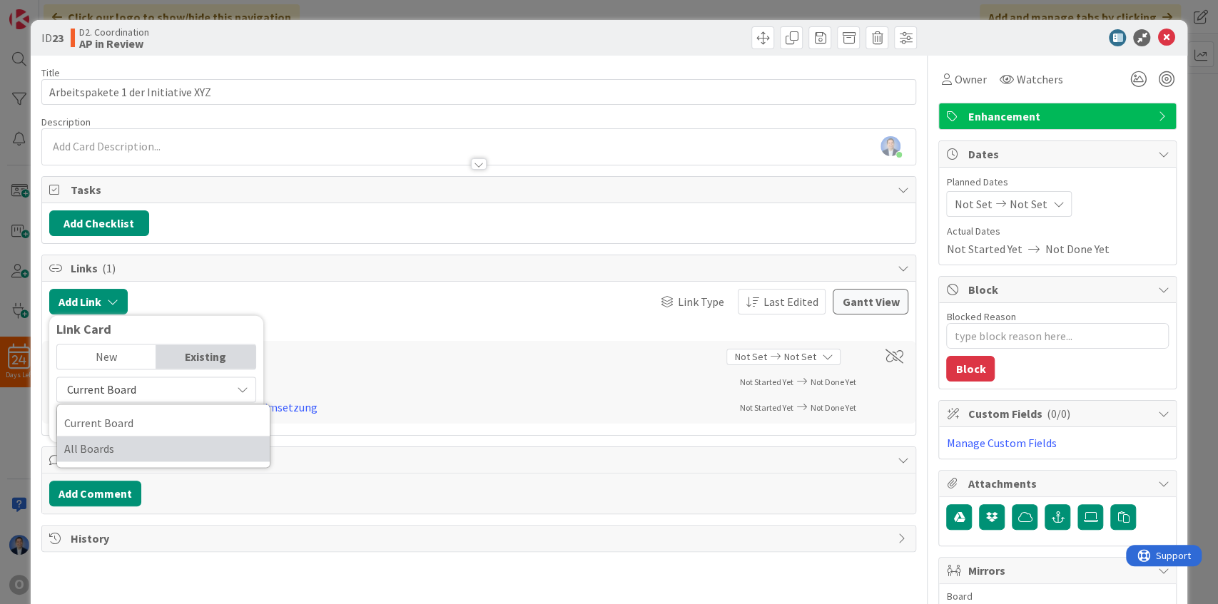
click at [112, 442] on span "All Boards" at bounding box center [163, 448] width 198 height 21
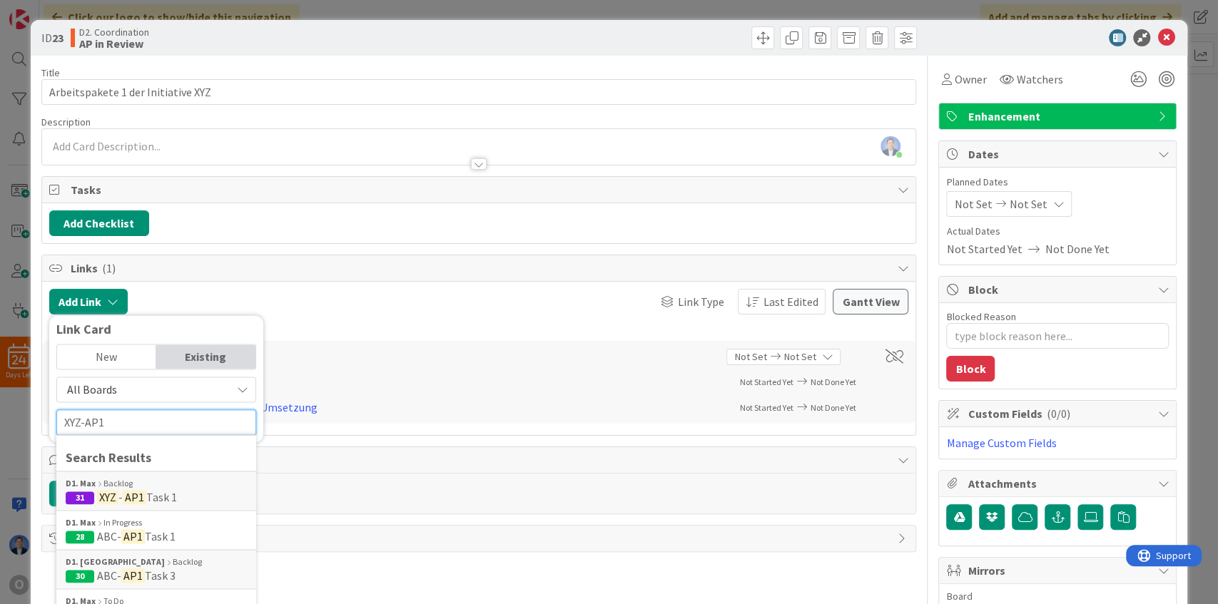
click at [111, 421] on input "XYZ-AP1" at bounding box center [156, 423] width 200 height 26
click at [160, 490] on span "Task 1" at bounding box center [161, 497] width 31 height 14
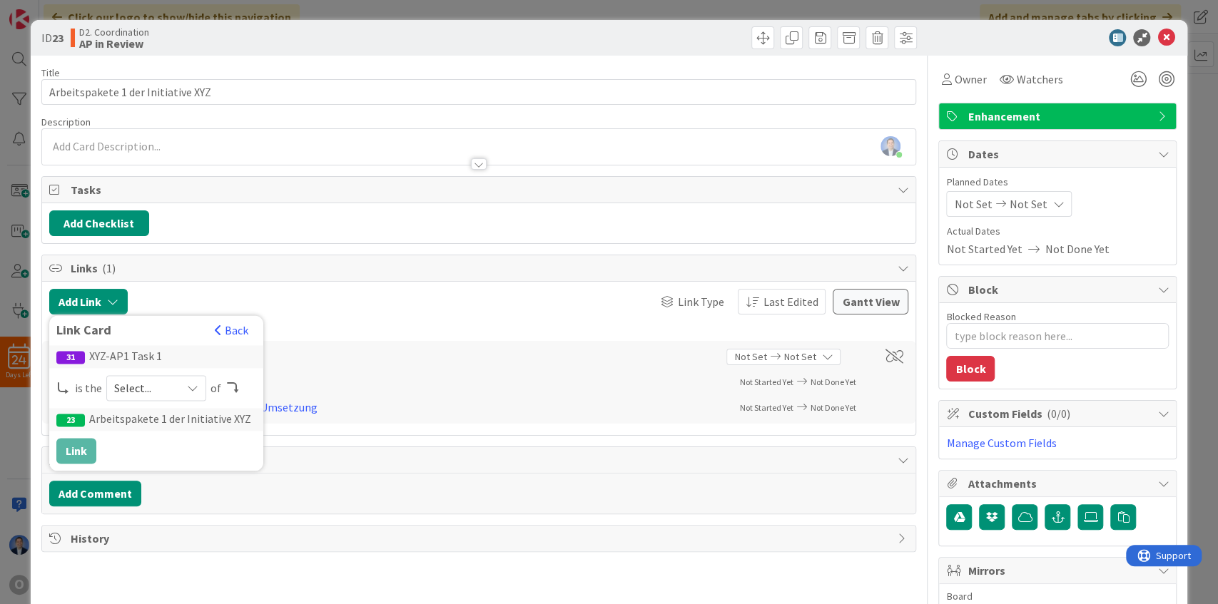
click at [158, 378] on span "Select..." at bounding box center [144, 388] width 60 height 20
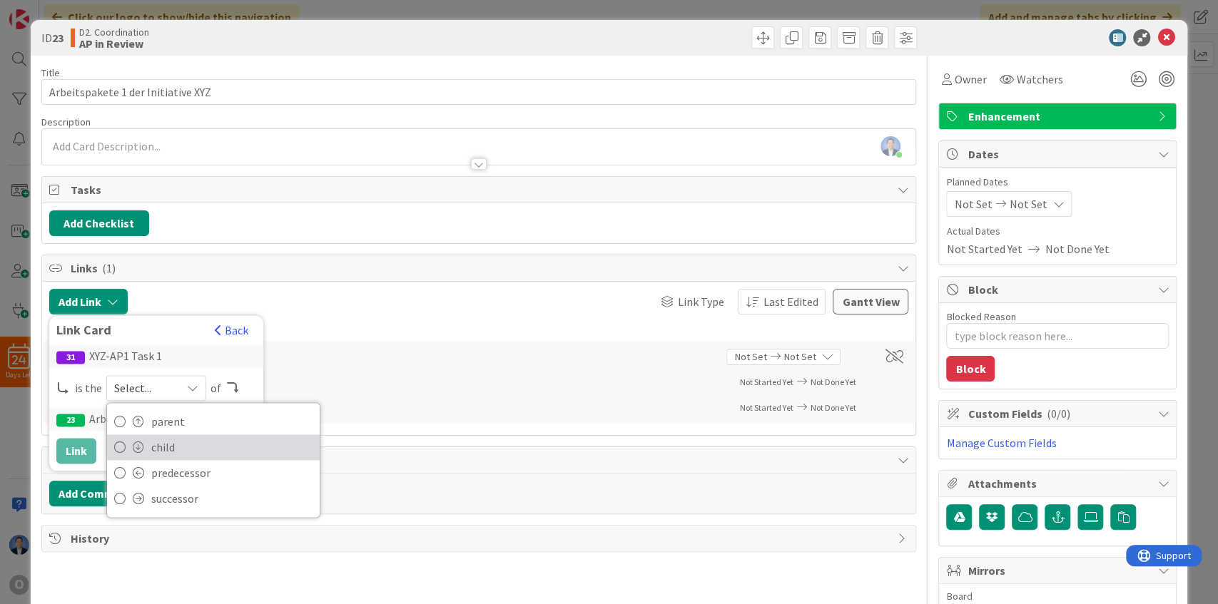
click at [166, 441] on span "child" at bounding box center [231, 447] width 161 height 21
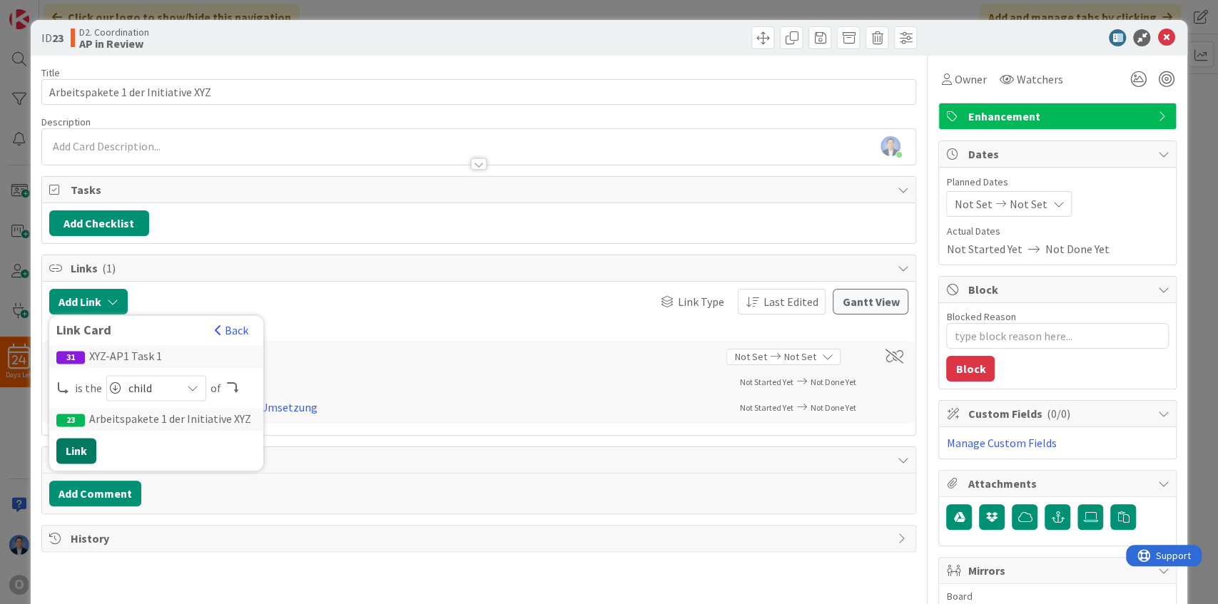
click at [78, 444] on button "Link" at bounding box center [76, 451] width 40 height 26
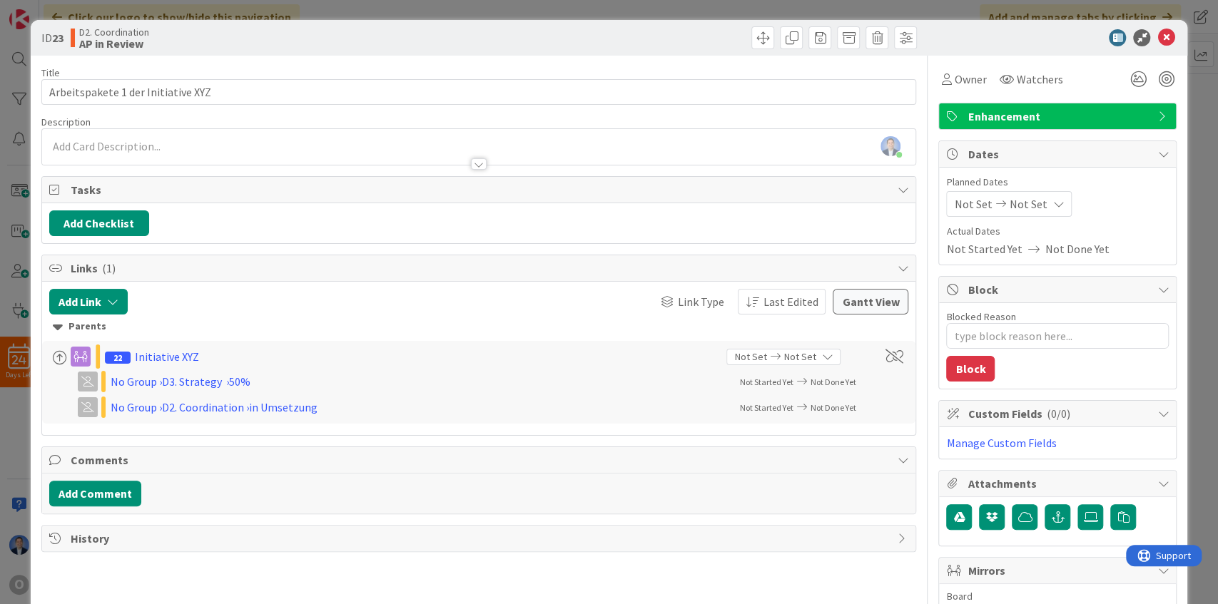
type textarea "x"
type input "Arbeitspakete 1 der Initiative XYZ"
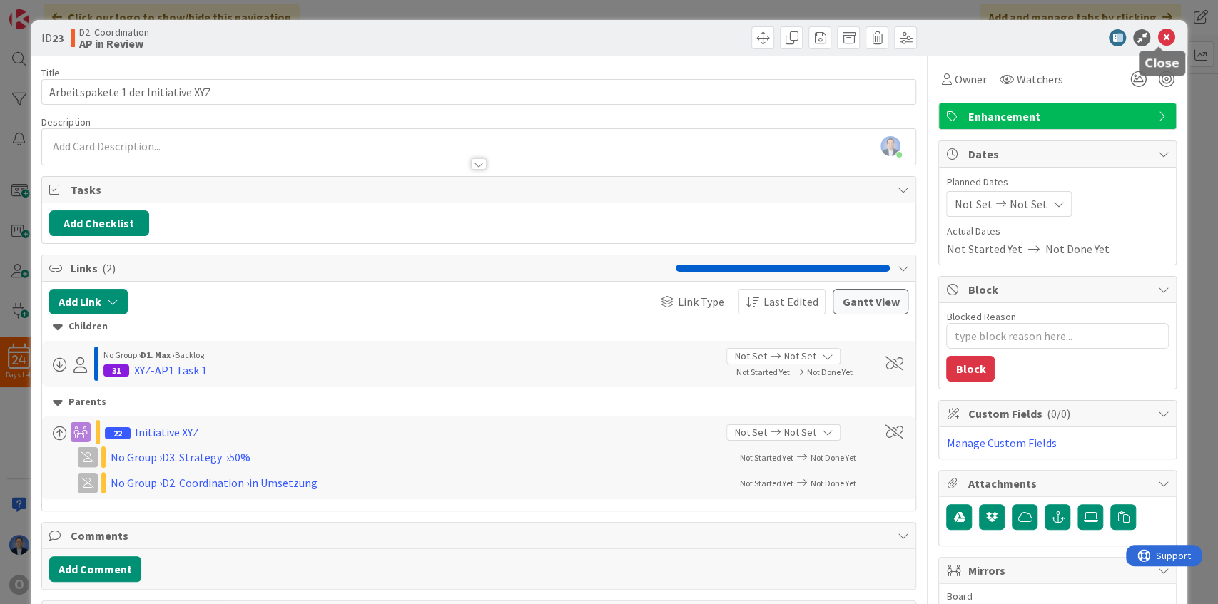
click at [1159, 36] on icon at bounding box center [1165, 37] width 17 height 17
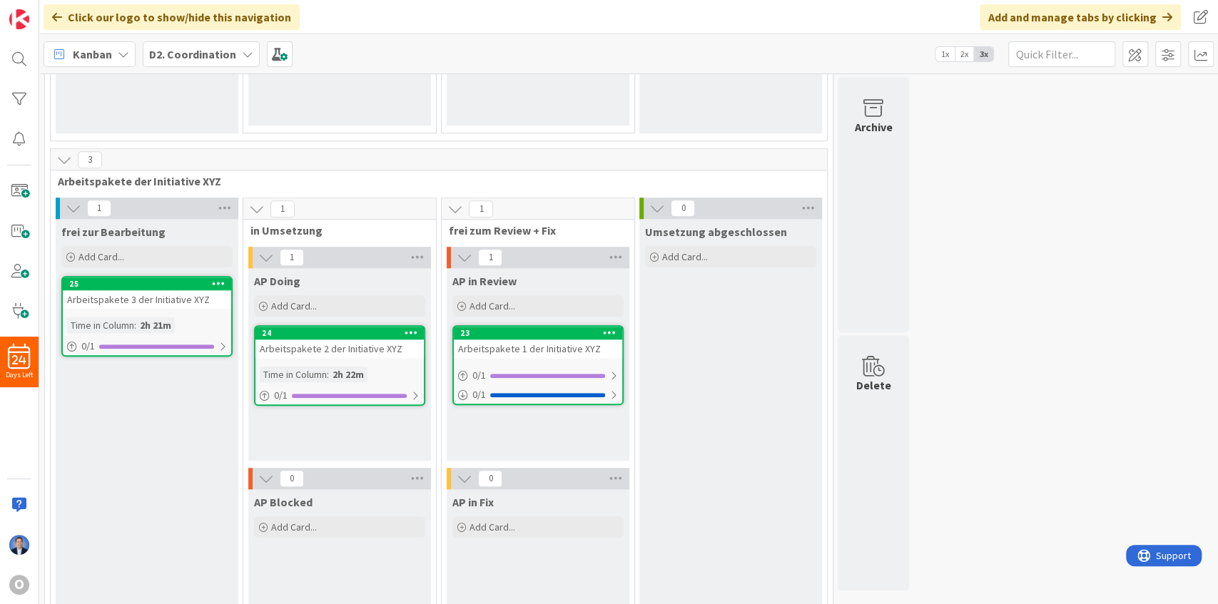
click at [188, 56] on b "D2. Coordination" at bounding box center [192, 54] width 87 height 14
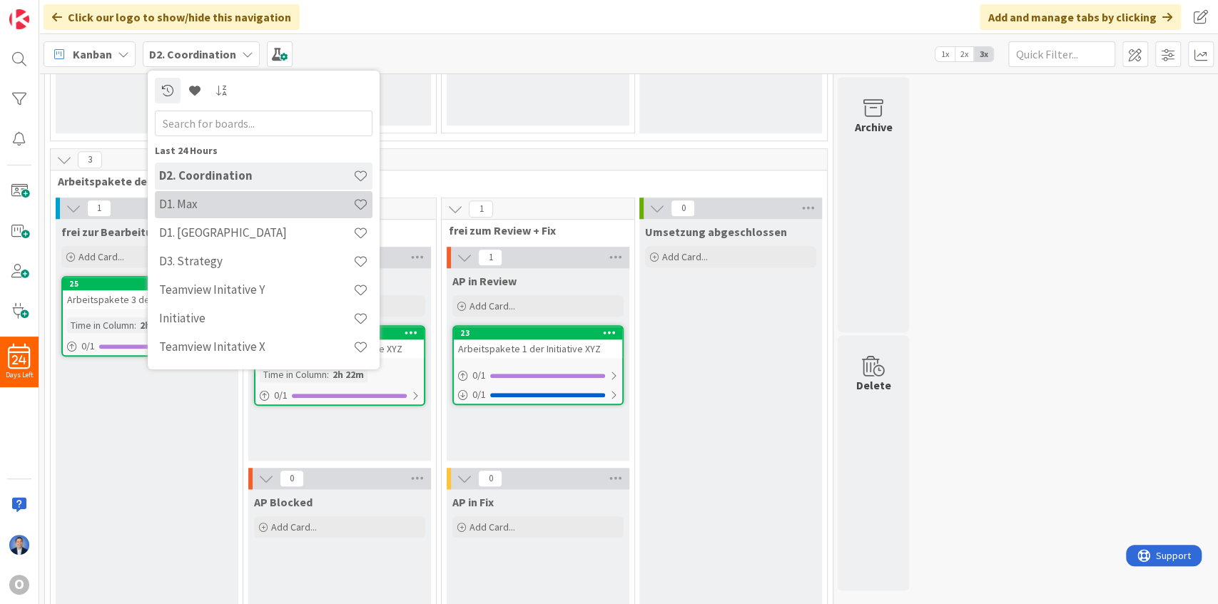
click at [198, 208] on h4 "D1. Max" at bounding box center [256, 204] width 194 height 14
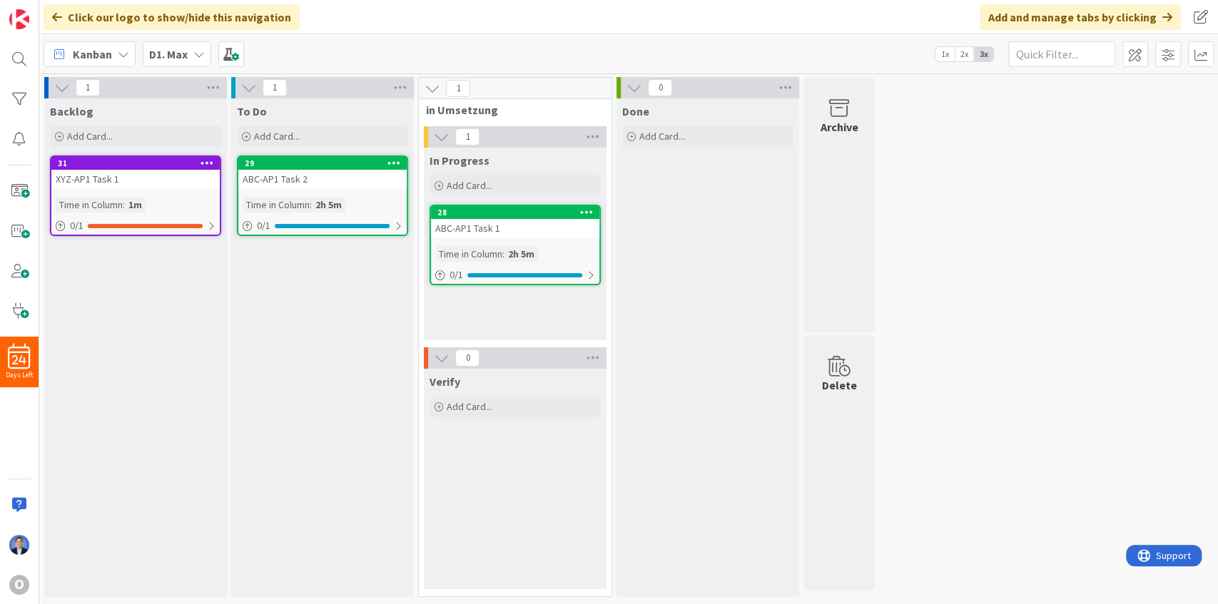
click at [205, 168] on icon at bounding box center [207, 163] width 14 height 10
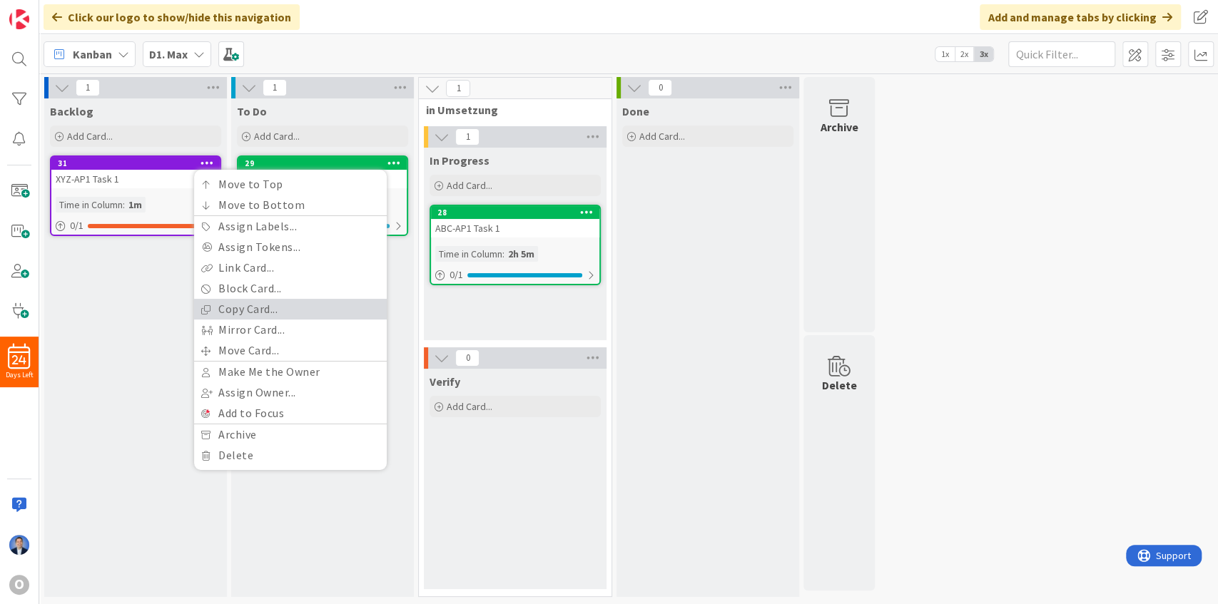
click at [239, 303] on link "Copy Card..." at bounding box center [290, 309] width 193 height 21
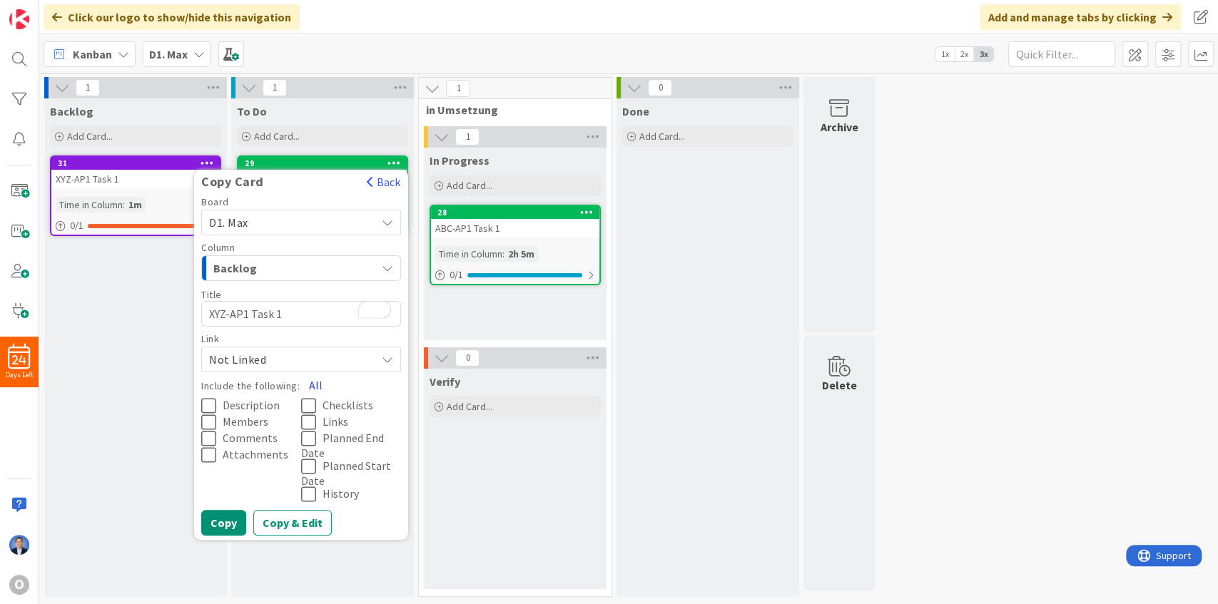
click at [317, 378] on button "All" at bounding box center [316, 385] width 32 height 26
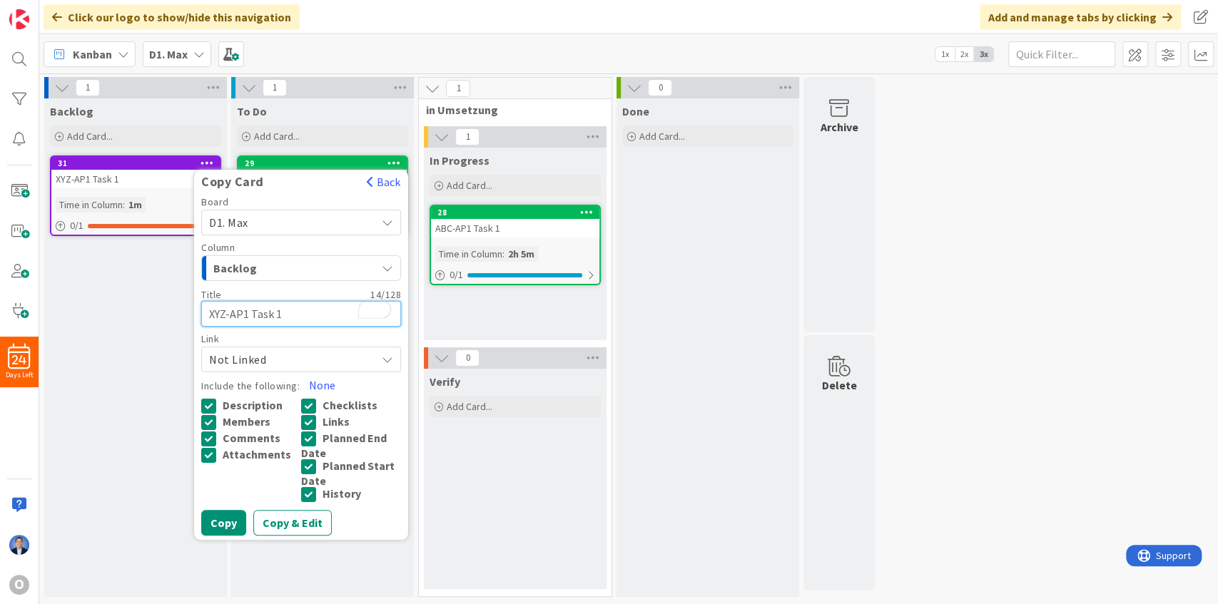
drag, startPoint x: 273, startPoint y: 311, endPoint x: 285, endPoint y: 314, distance: 13.2
click at [285, 314] on textarea "XYZ-AP1 Task 1" at bounding box center [301, 314] width 200 height 26
type textarea "x"
type textarea "XYZ-AP1 Task 2"
click at [226, 523] on button "Copy" at bounding box center [223, 523] width 45 height 26
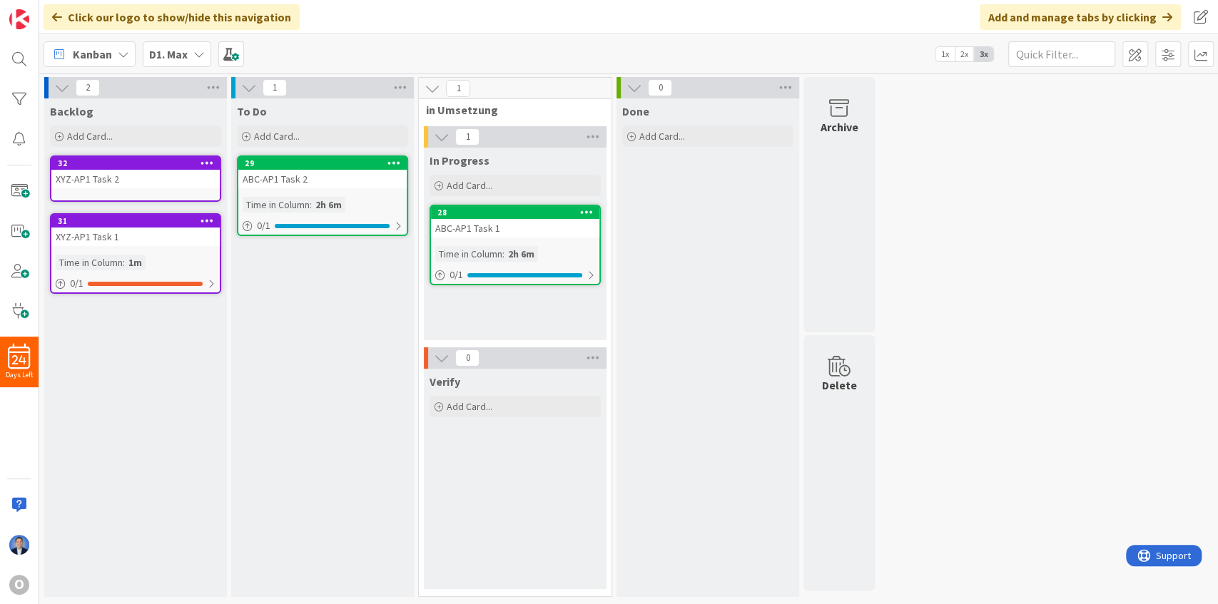
click at [207, 160] on icon at bounding box center [207, 163] width 14 height 10
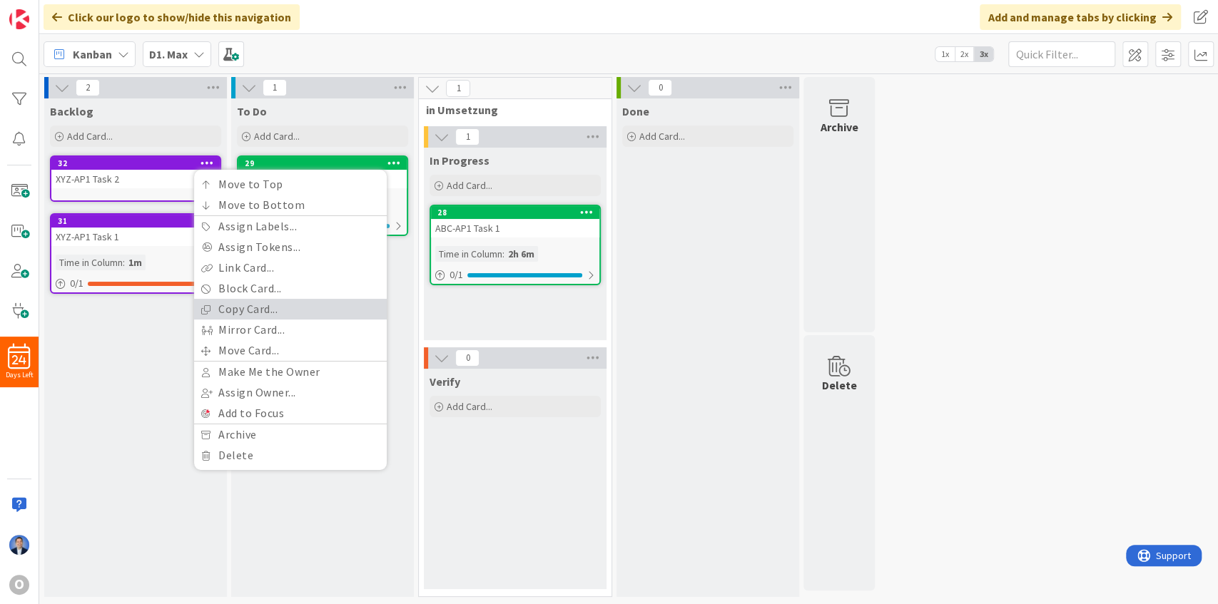
click at [242, 305] on link "Copy Card..." at bounding box center [290, 309] width 193 height 21
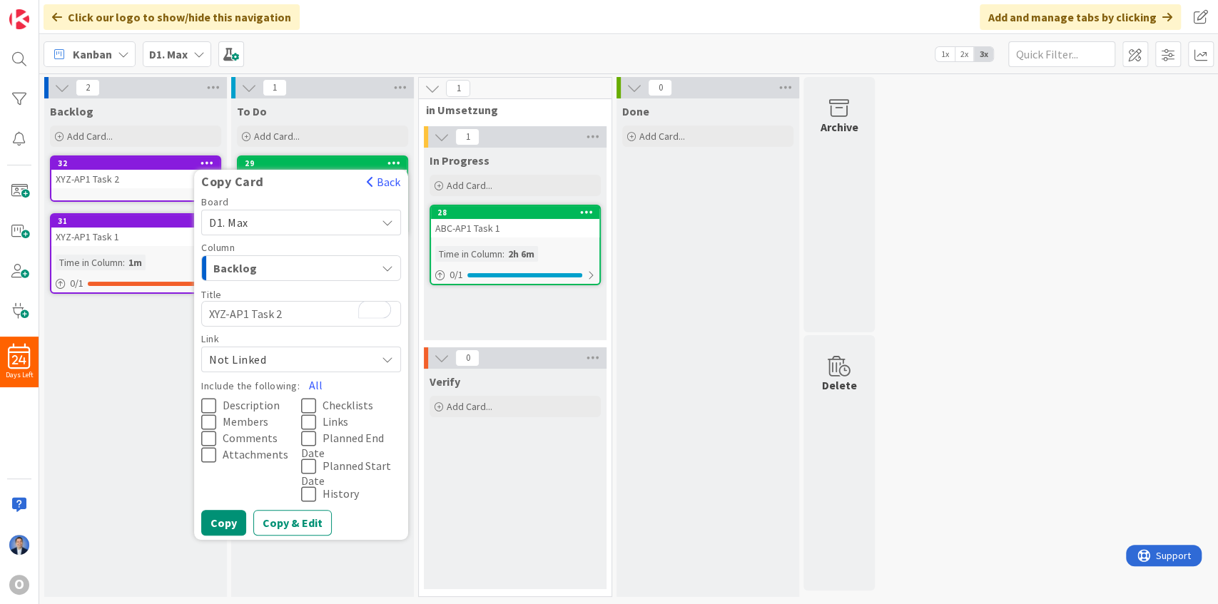
drag, startPoint x: 275, startPoint y: 309, endPoint x: 283, endPoint y: 310, distance: 7.9
click at [283, 310] on textarea "XYZ-AP1 Task 2" at bounding box center [301, 314] width 200 height 26
type textarea "x"
type textarea "XYZ-AP1 Task 3"
click at [306, 380] on button "All" at bounding box center [316, 385] width 32 height 26
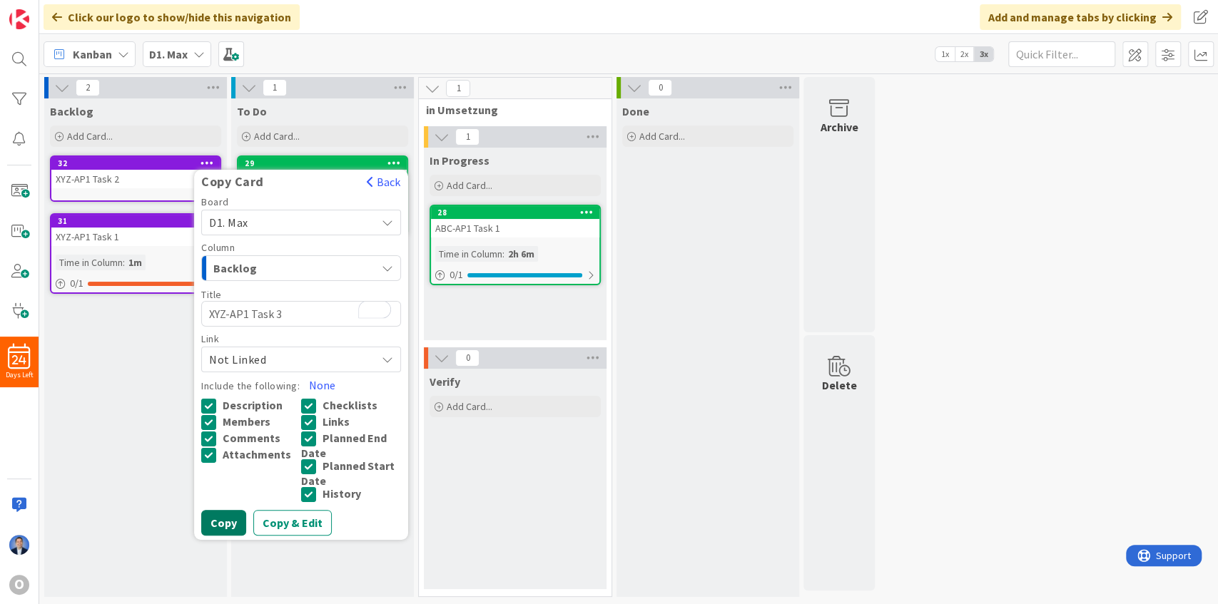
click at [221, 522] on button "Copy" at bounding box center [223, 523] width 45 height 26
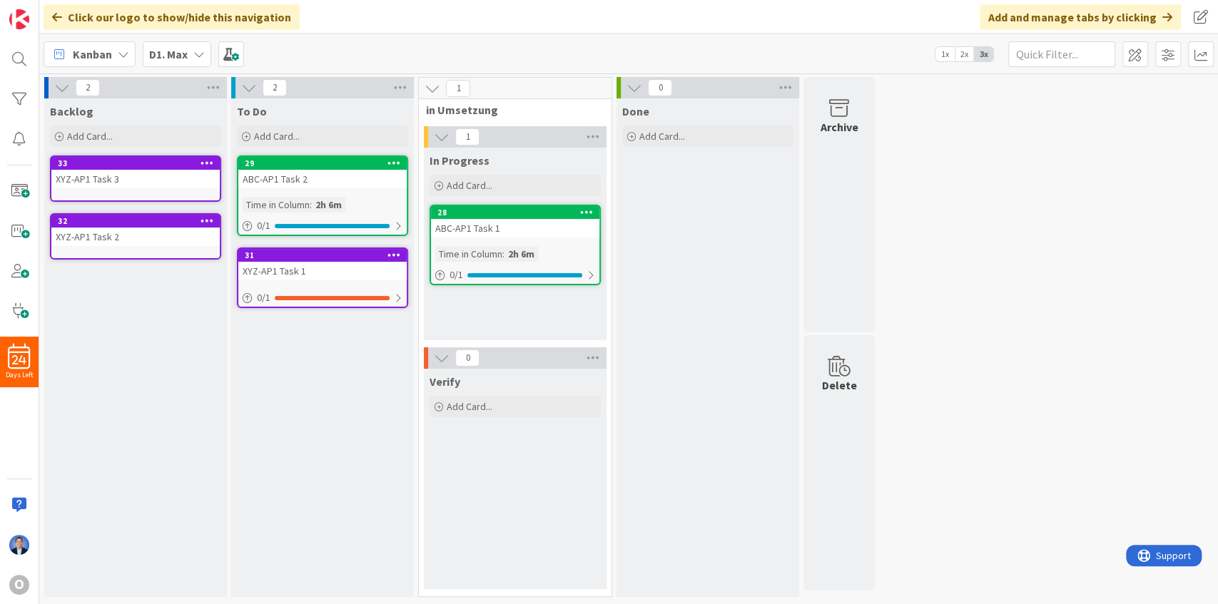
click at [207, 165] on icon at bounding box center [207, 163] width 14 height 10
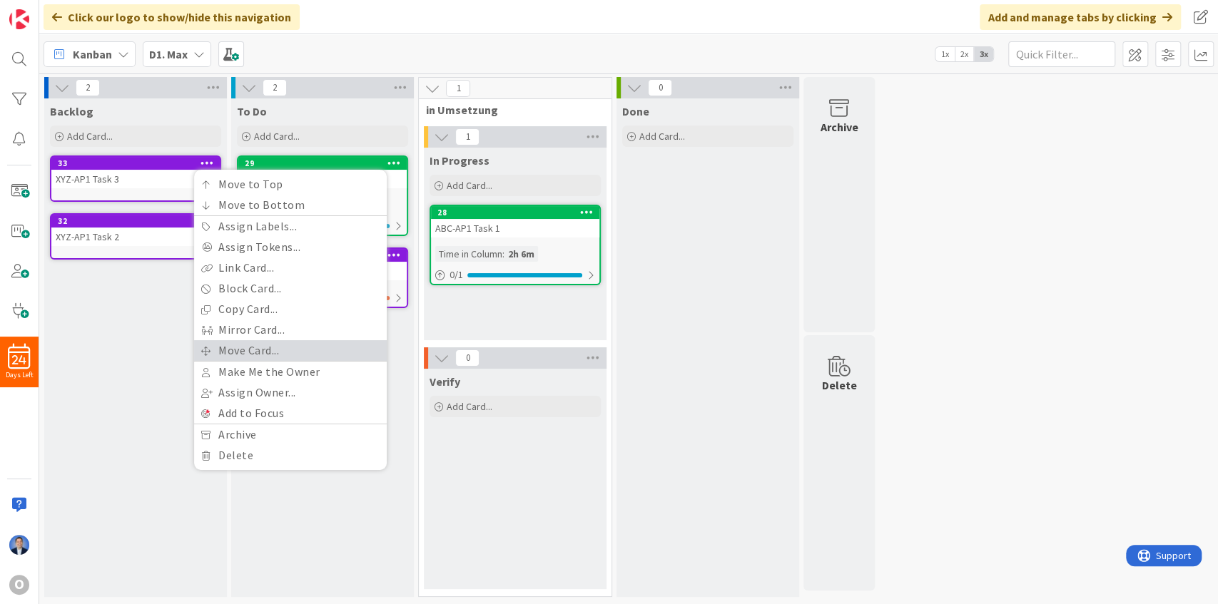
click at [243, 350] on link "Move Card..." at bounding box center [290, 350] width 193 height 21
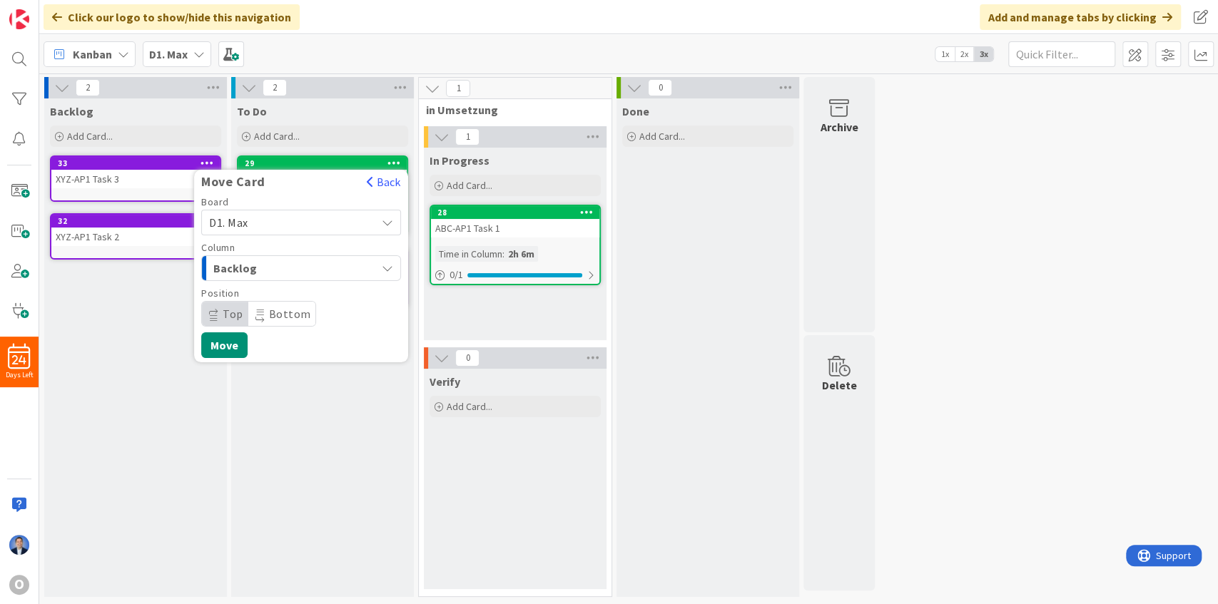
click at [270, 230] on span "D1. Max" at bounding box center [289, 223] width 160 height 20
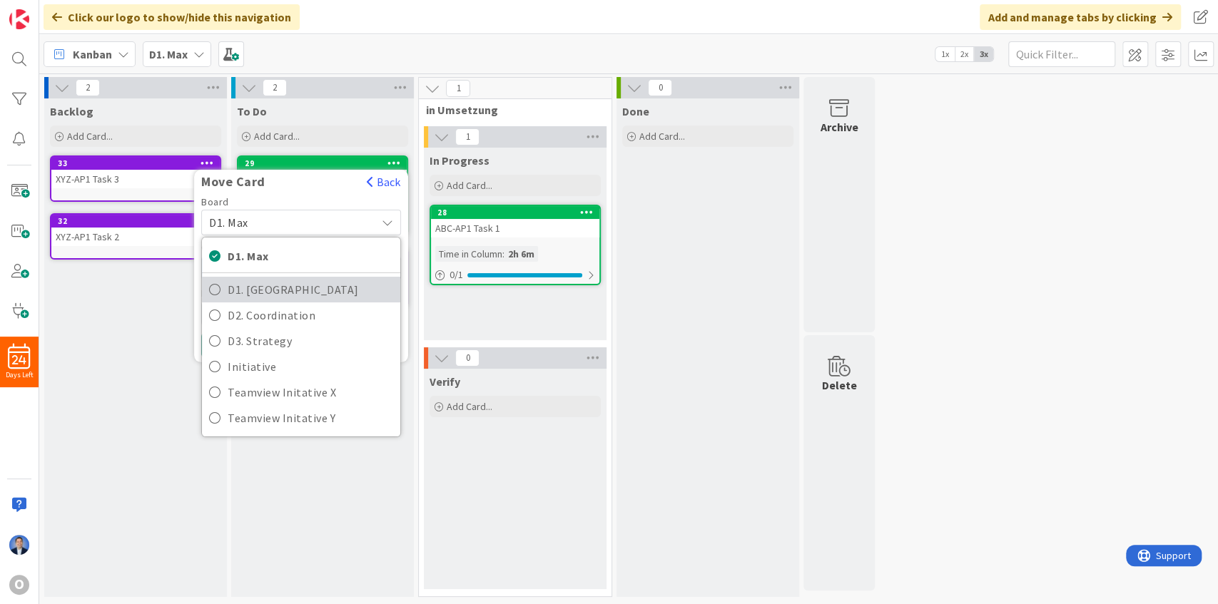
click at [268, 279] on span "D1. [GEOGRAPHIC_DATA]" at bounding box center [311, 289] width 166 height 21
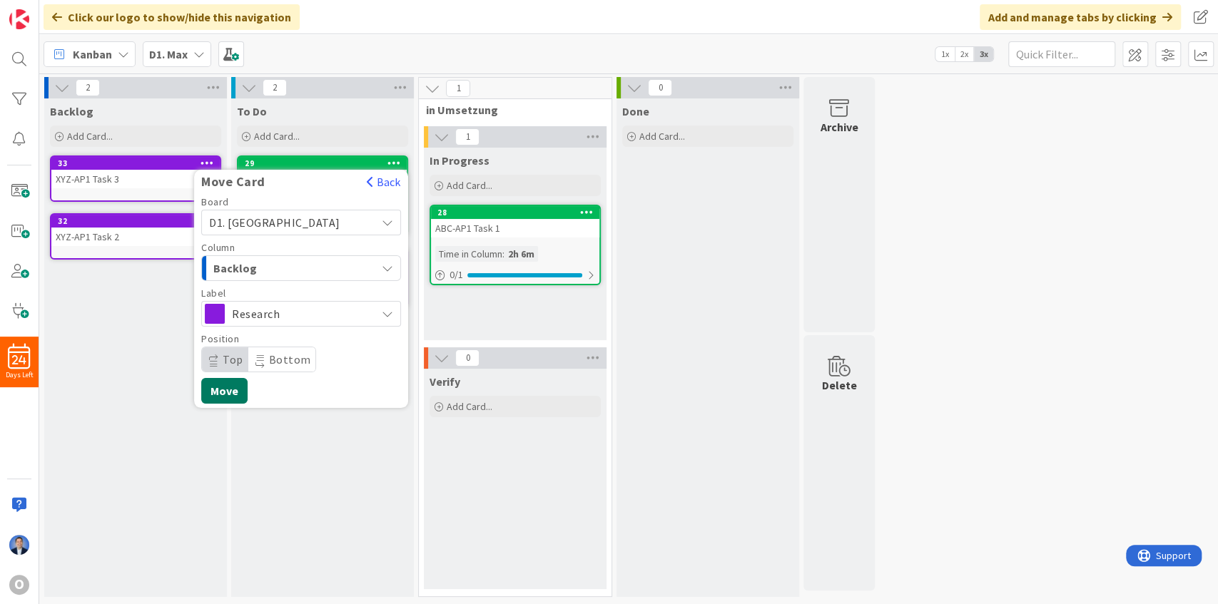
click at [229, 391] on button "Move" at bounding box center [224, 391] width 46 height 26
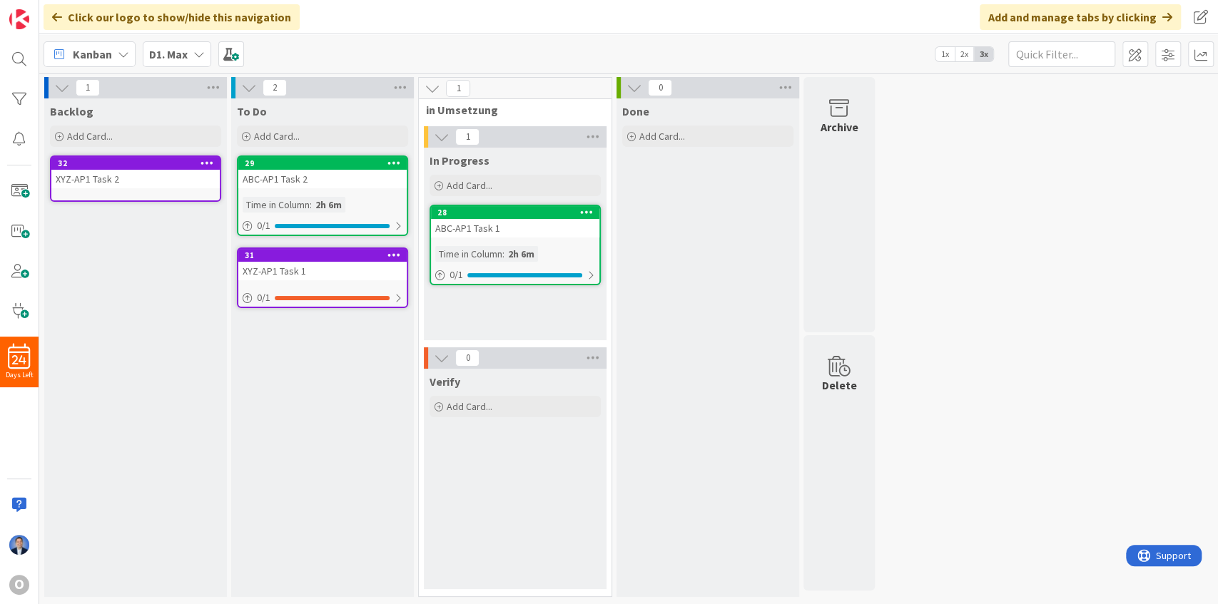
click at [187, 54] on b "D1. Max" at bounding box center [168, 54] width 39 height 14
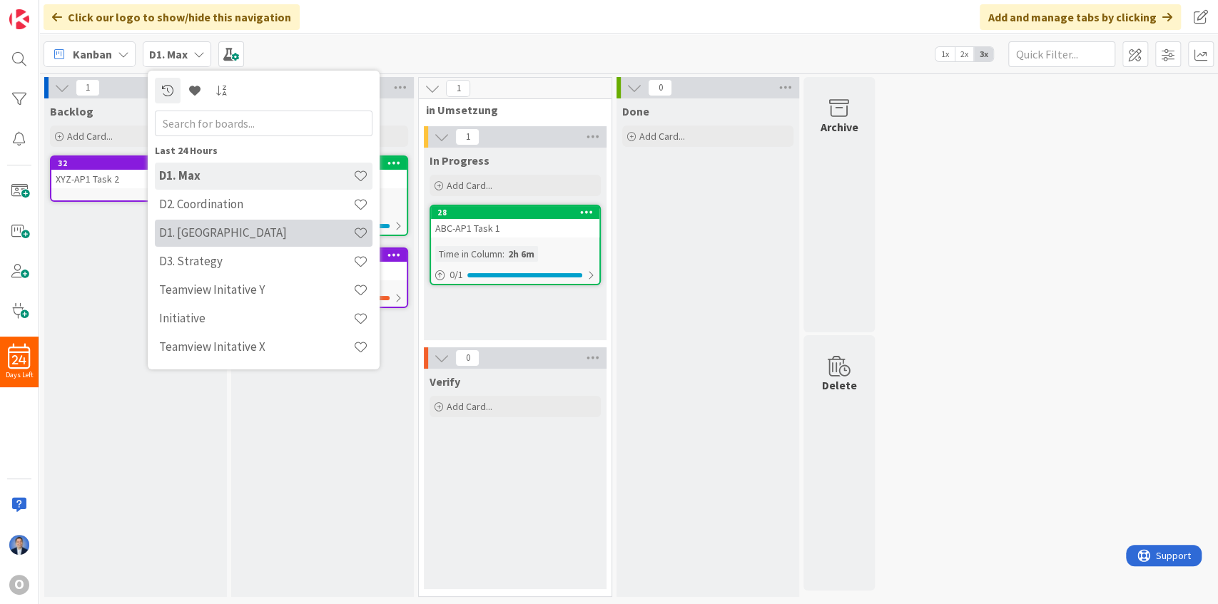
click at [201, 230] on h4 "D1. [GEOGRAPHIC_DATA]" at bounding box center [256, 232] width 194 height 14
type textarea "x"
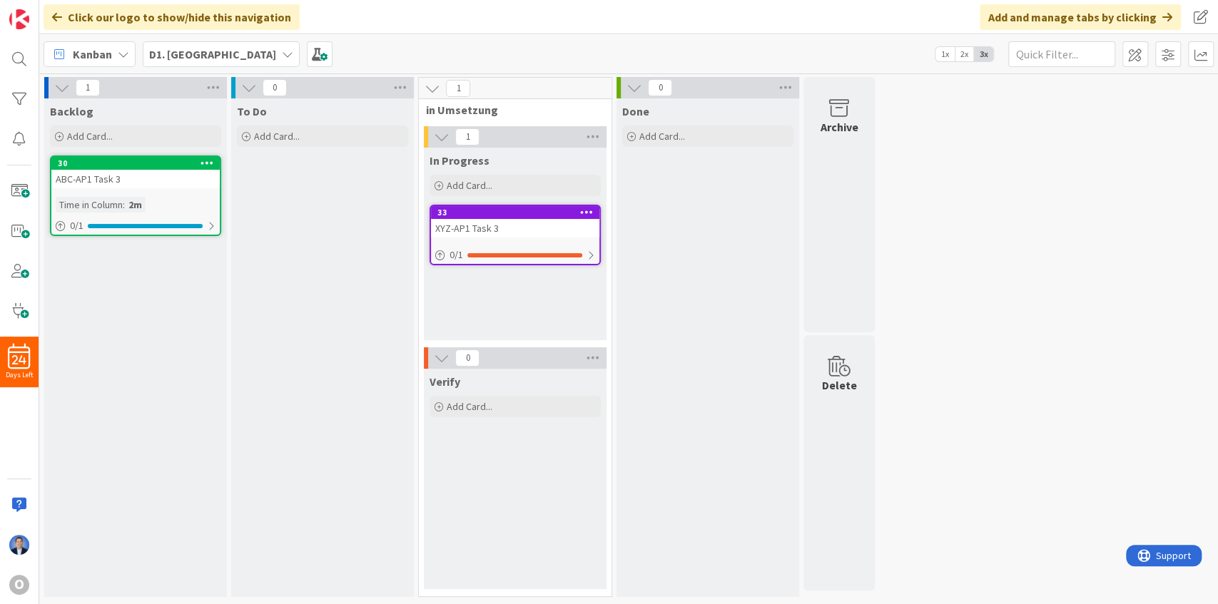
click at [188, 56] on b "D1. [GEOGRAPHIC_DATA]" at bounding box center [212, 54] width 127 height 14
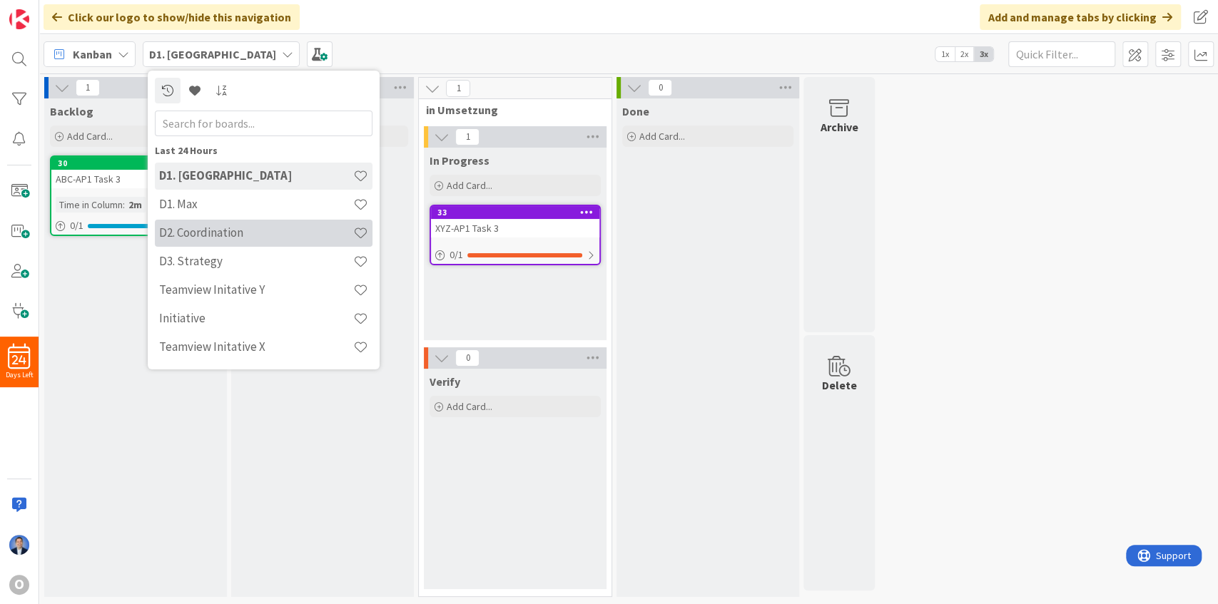
click at [205, 230] on h4 "D2. Coordination" at bounding box center [256, 232] width 194 height 14
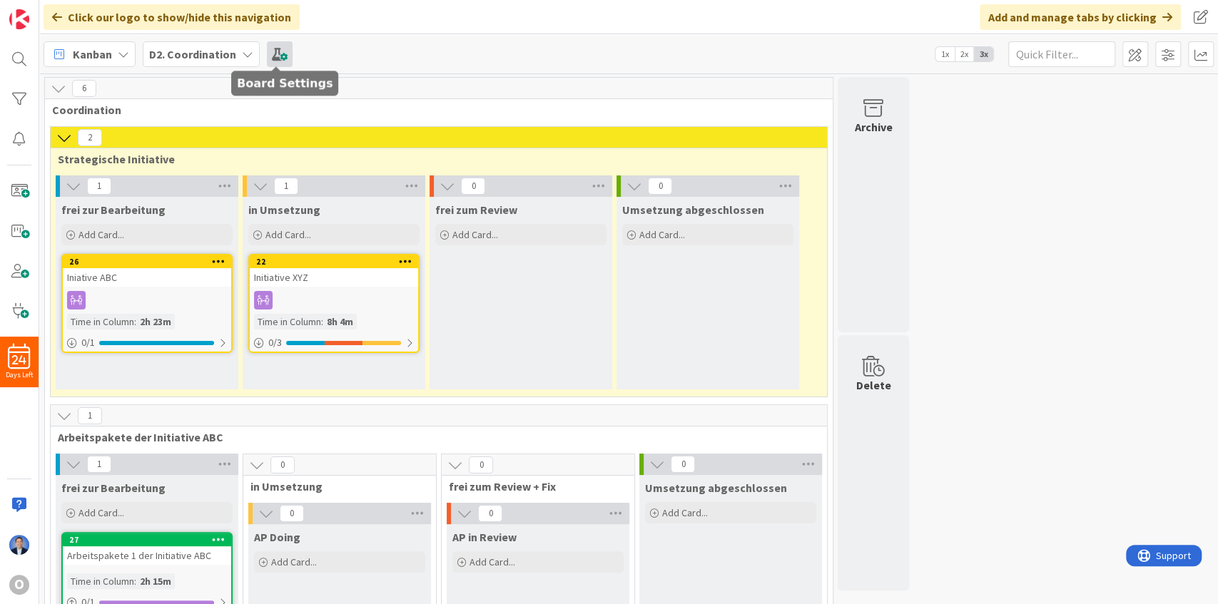
click at [271, 57] on span at bounding box center [280, 54] width 26 height 26
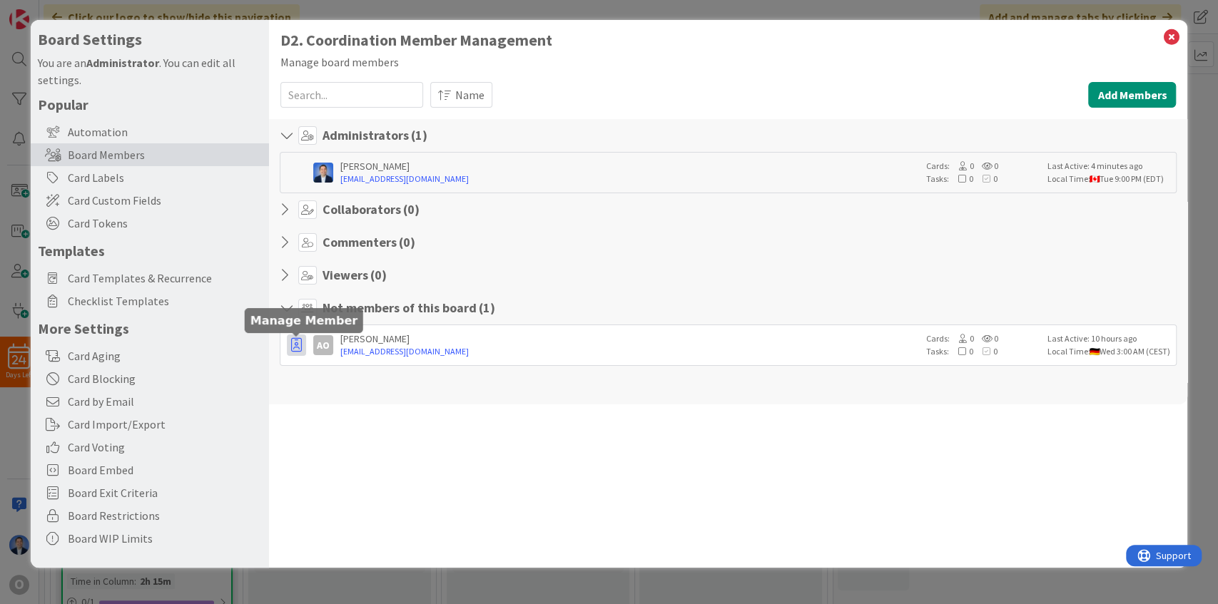
click at [299, 344] on icon "button" at bounding box center [296, 345] width 11 height 14
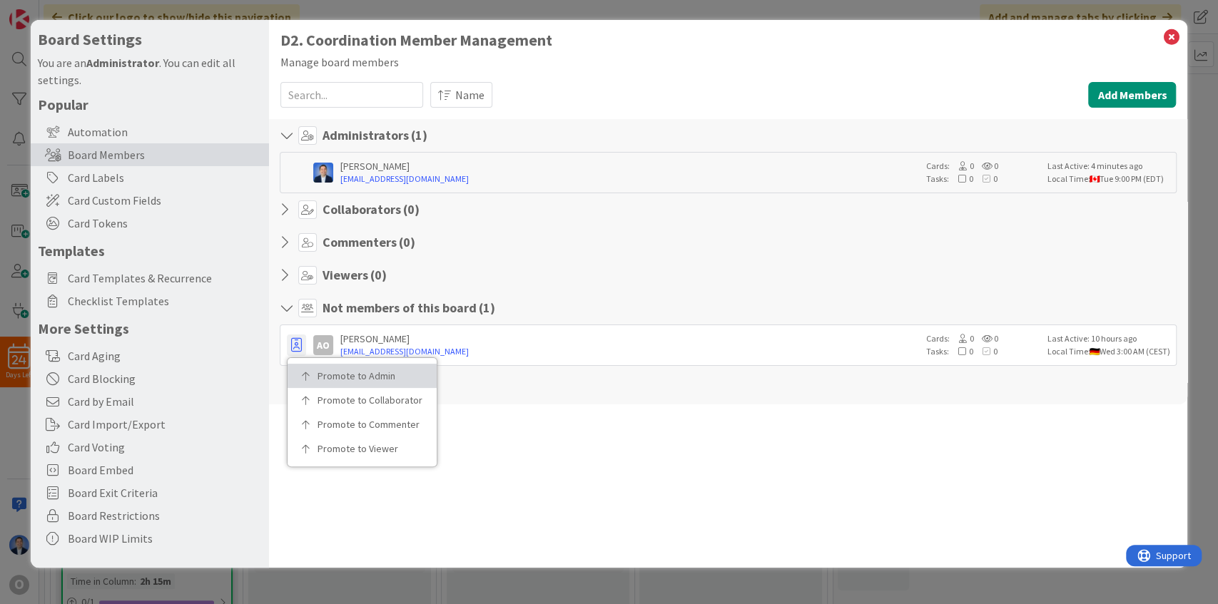
click at [342, 367] on link "Promote to Admin" at bounding box center [362, 376] width 149 height 24
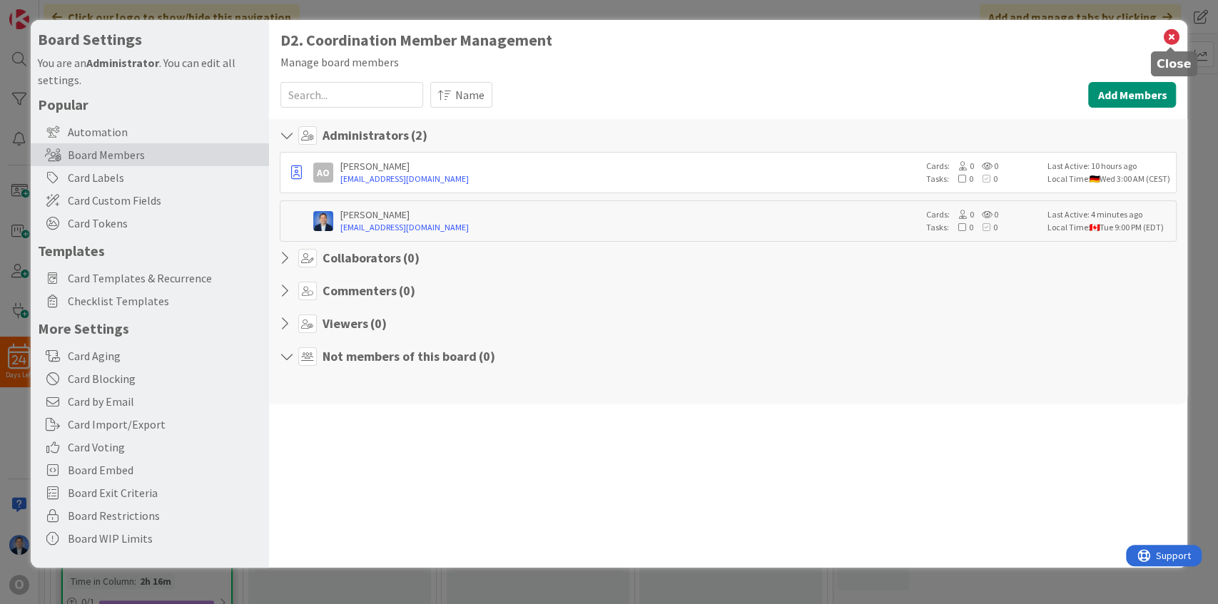
click at [1169, 35] on icon at bounding box center [1171, 37] width 19 height 20
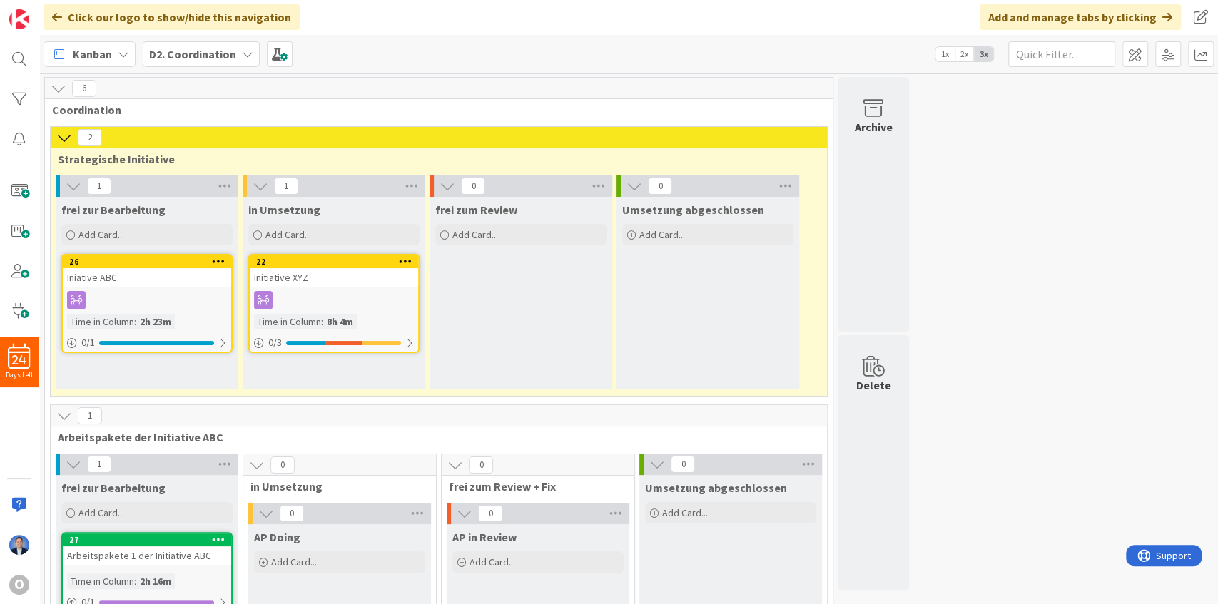
click at [231, 58] on b "D2. Coordination" at bounding box center [192, 54] width 87 height 14
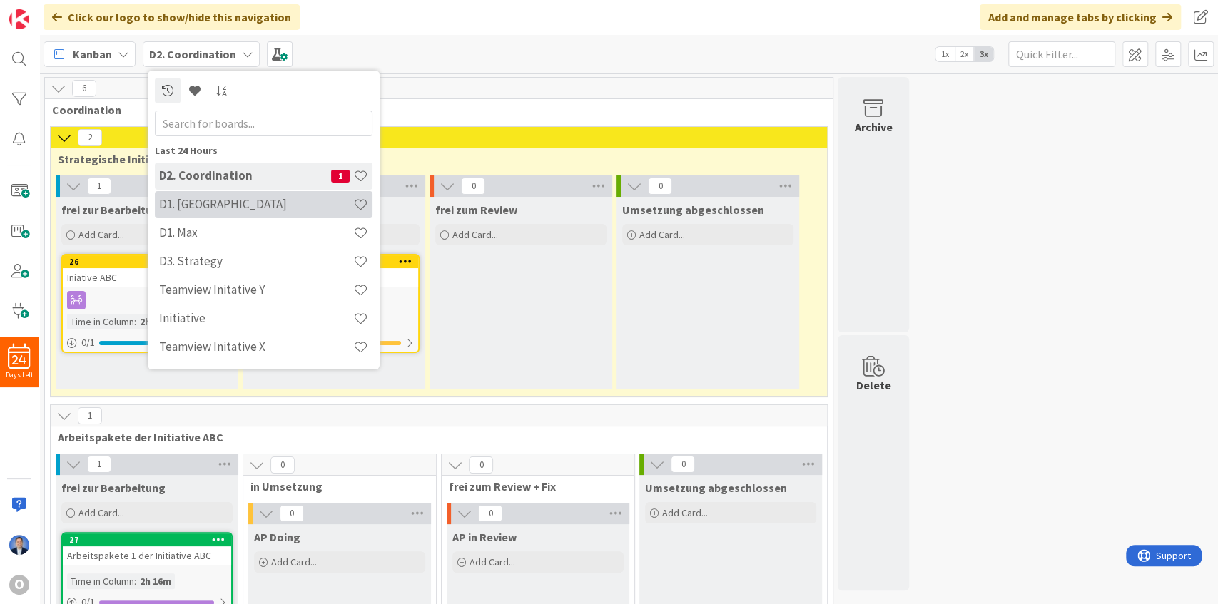
click at [218, 205] on h4 "D1. [GEOGRAPHIC_DATA]" at bounding box center [256, 204] width 194 height 14
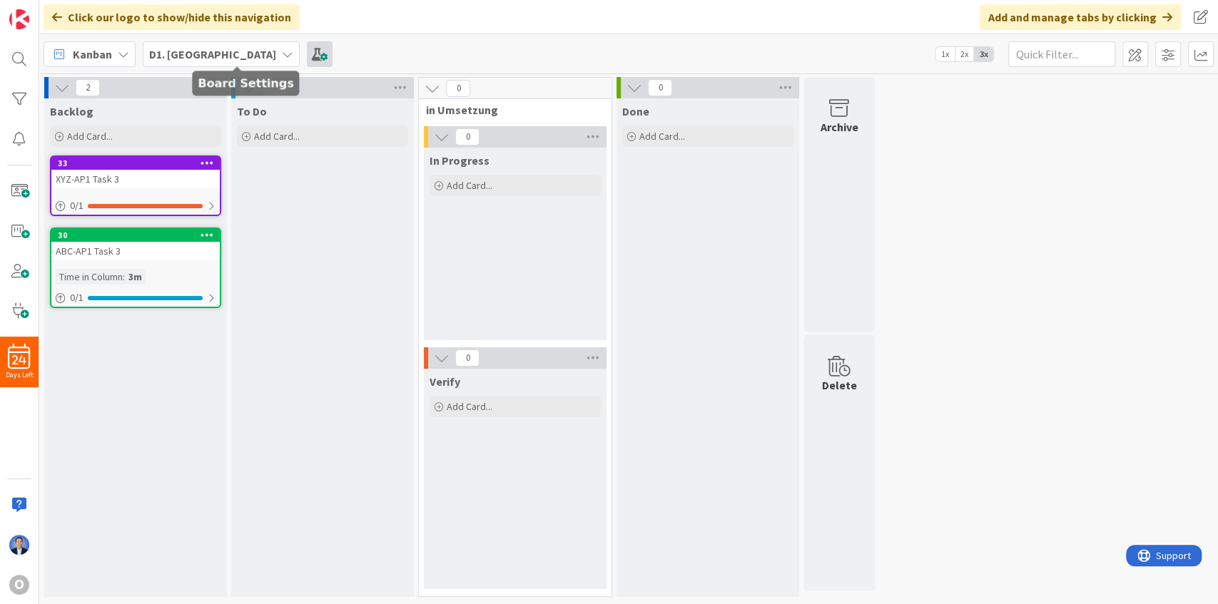
click at [307, 59] on span at bounding box center [320, 54] width 26 height 26
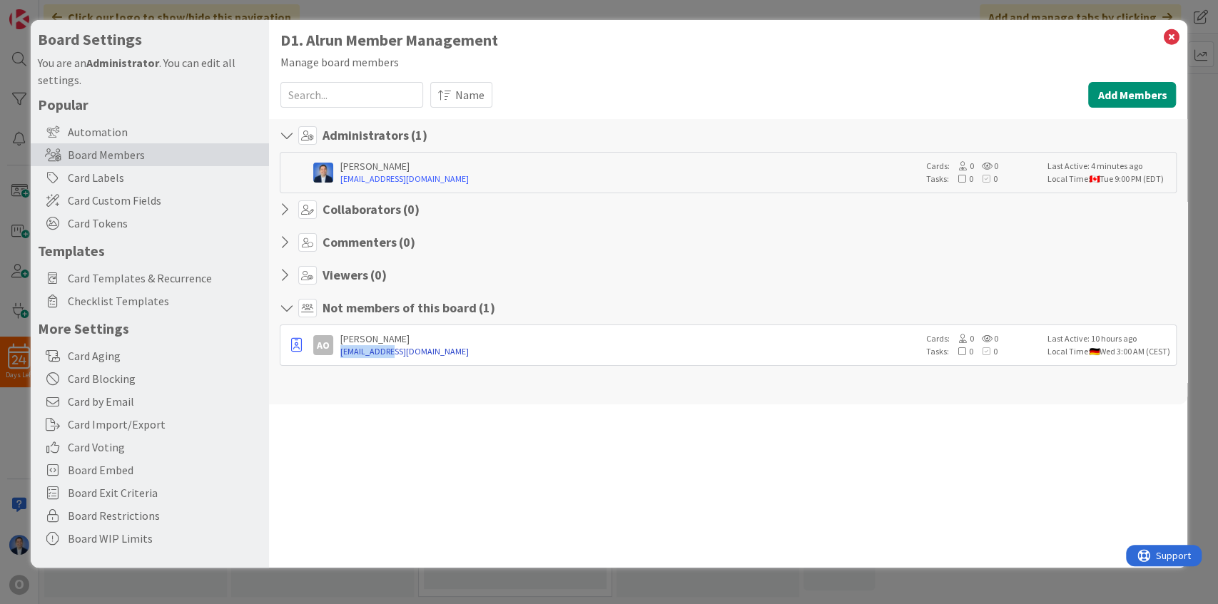
drag, startPoint x: 337, startPoint y: 350, endPoint x: 404, endPoint y: 350, distance: 67.1
click at [404, 350] on div "AO [PERSON_NAME] [EMAIL_ADDRESS][DOMAIN_NAME] Cards: 0 0 Tasks: 0 0 Last Active…" at bounding box center [729, 345] width 898 height 41
copy link "[EMAIL_ADDRESS][DOMAIN_NAME]"
click at [1172, 36] on icon at bounding box center [1171, 37] width 19 height 20
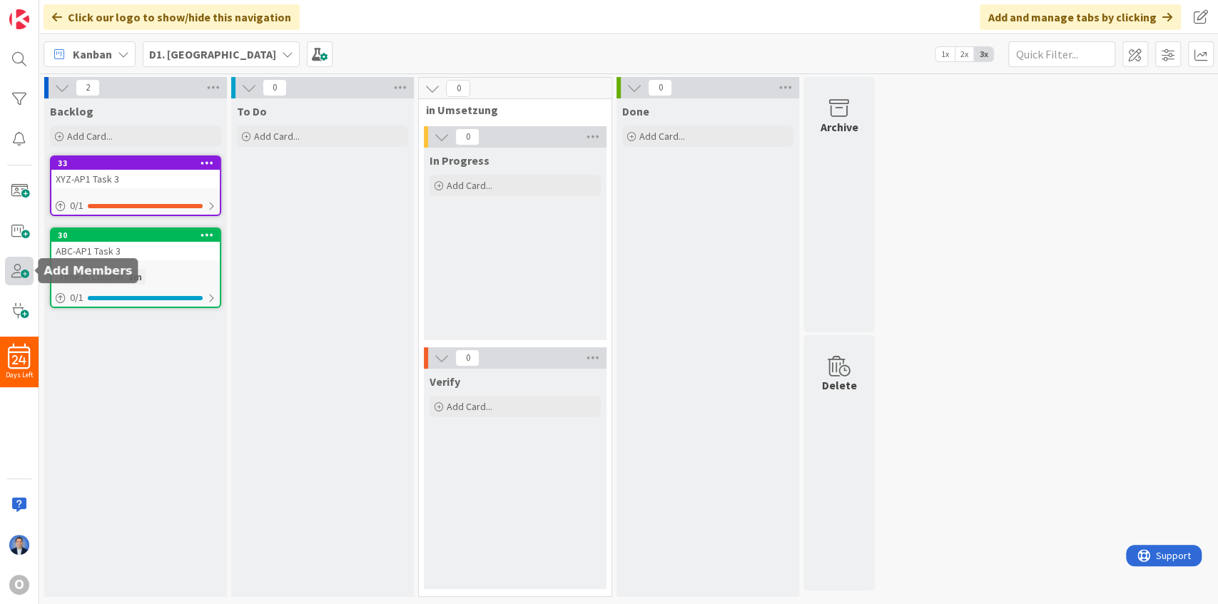
click at [16, 271] on span at bounding box center [19, 271] width 29 height 29
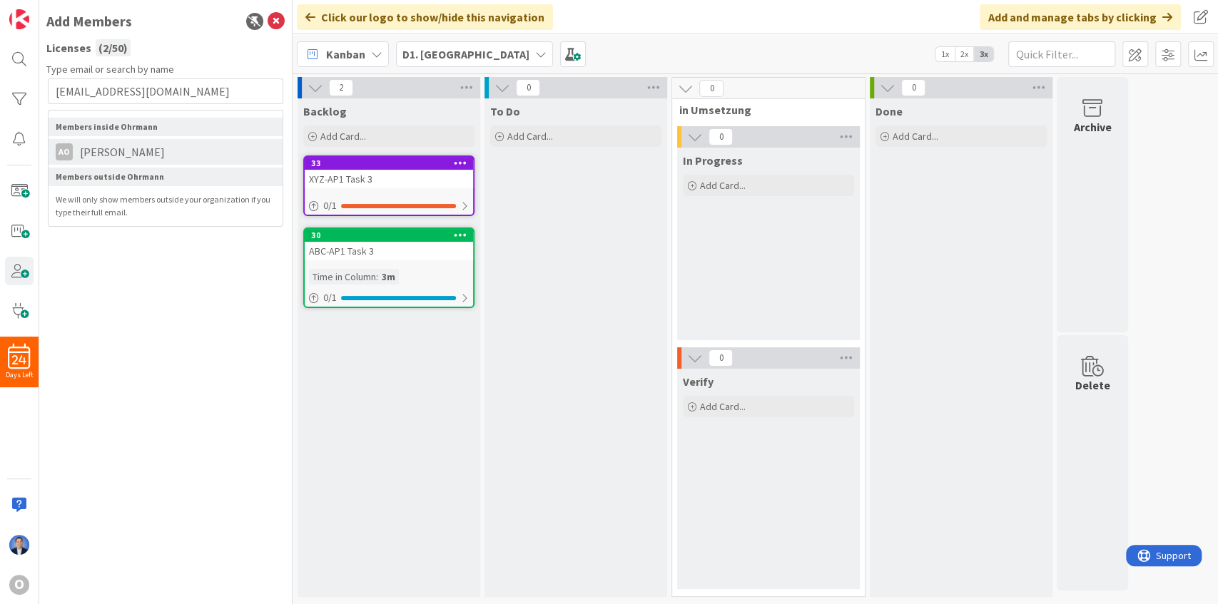
type input "[EMAIL_ADDRESS][DOMAIN_NAME]"
click at [119, 150] on span "[PERSON_NAME]" at bounding box center [122, 151] width 99 height 17
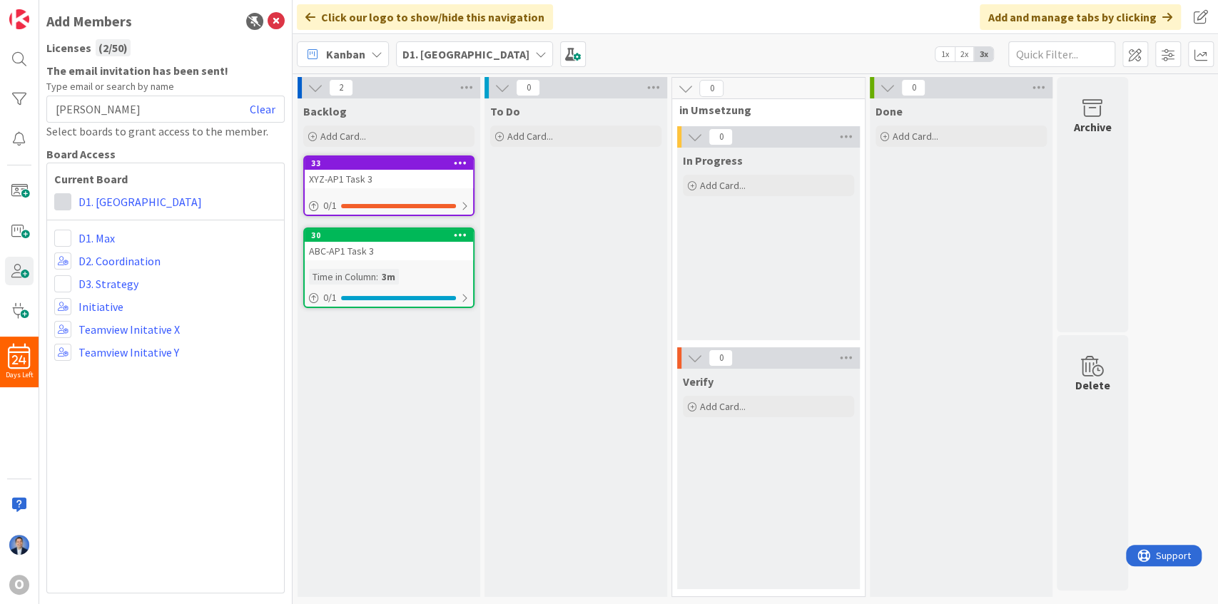
click at [61, 203] on span at bounding box center [62, 201] width 17 height 17
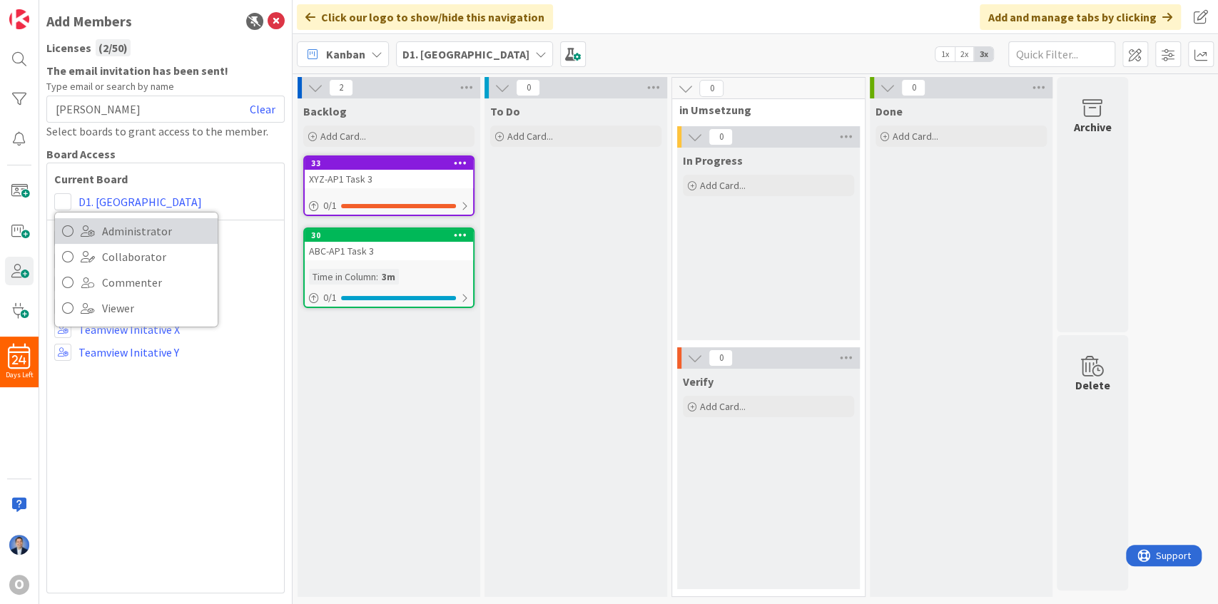
click at [81, 228] on span at bounding box center [88, 230] width 14 height 11
click at [60, 237] on span at bounding box center [62, 238] width 17 height 17
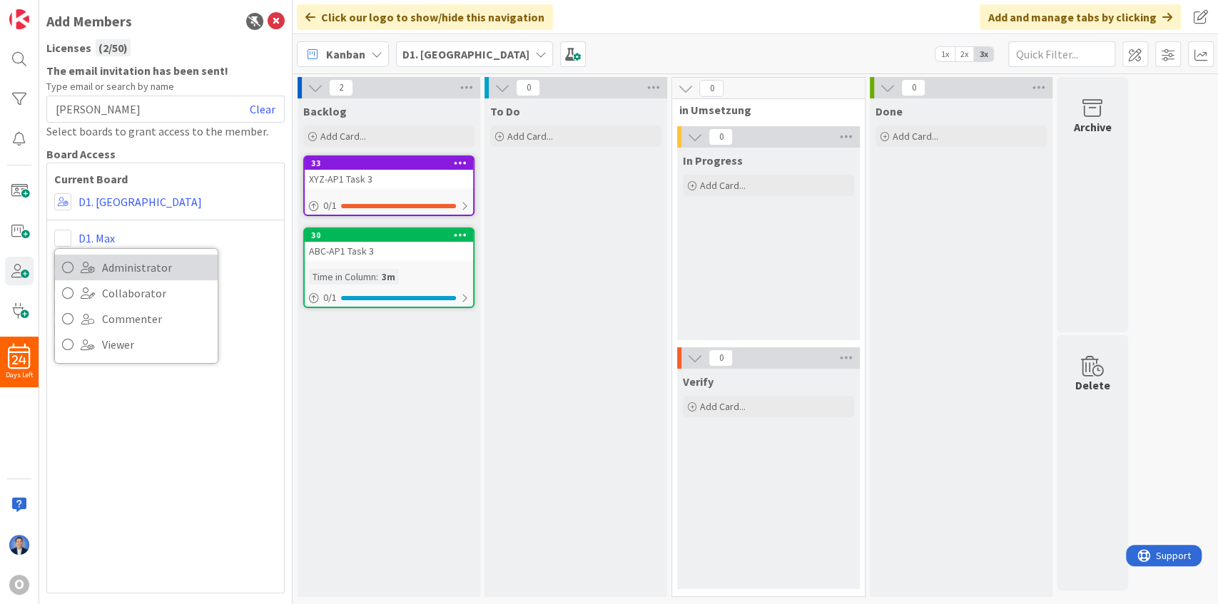
click at [88, 263] on span at bounding box center [88, 267] width 14 height 11
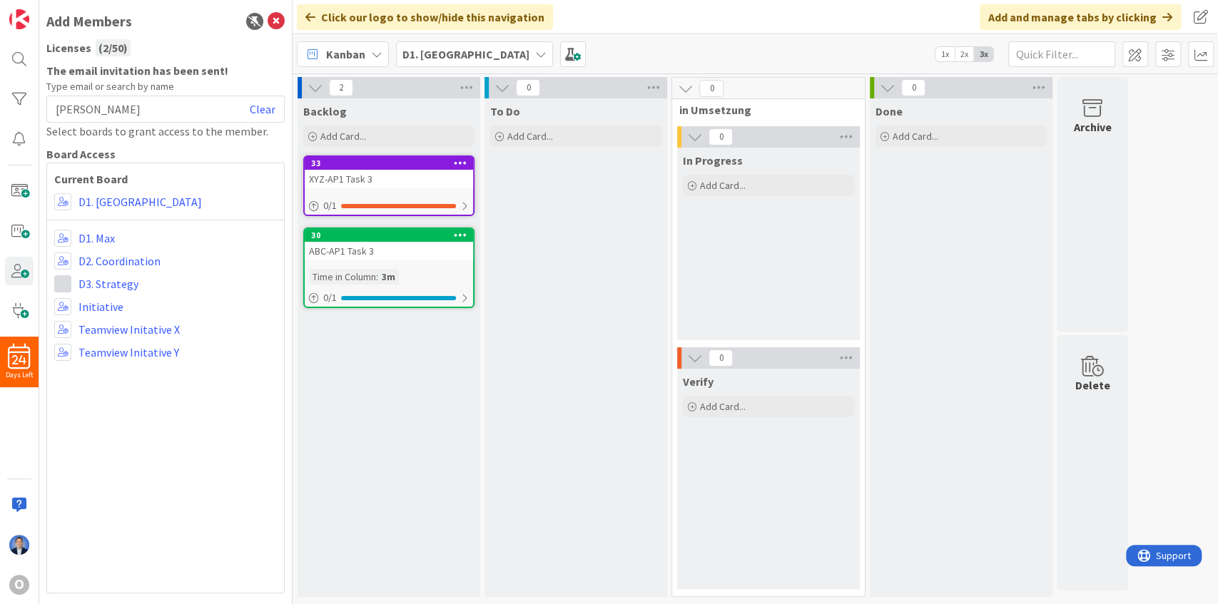
click at [66, 287] on span at bounding box center [62, 283] width 17 height 17
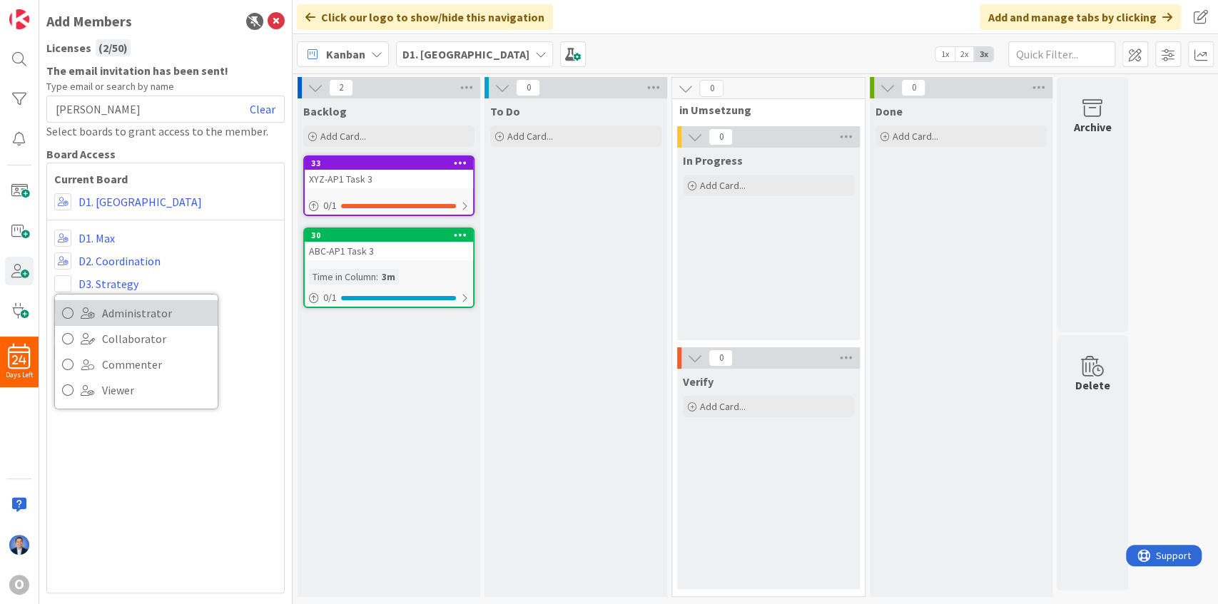
click at [91, 305] on link "Administrator" at bounding box center [136, 313] width 163 height 26
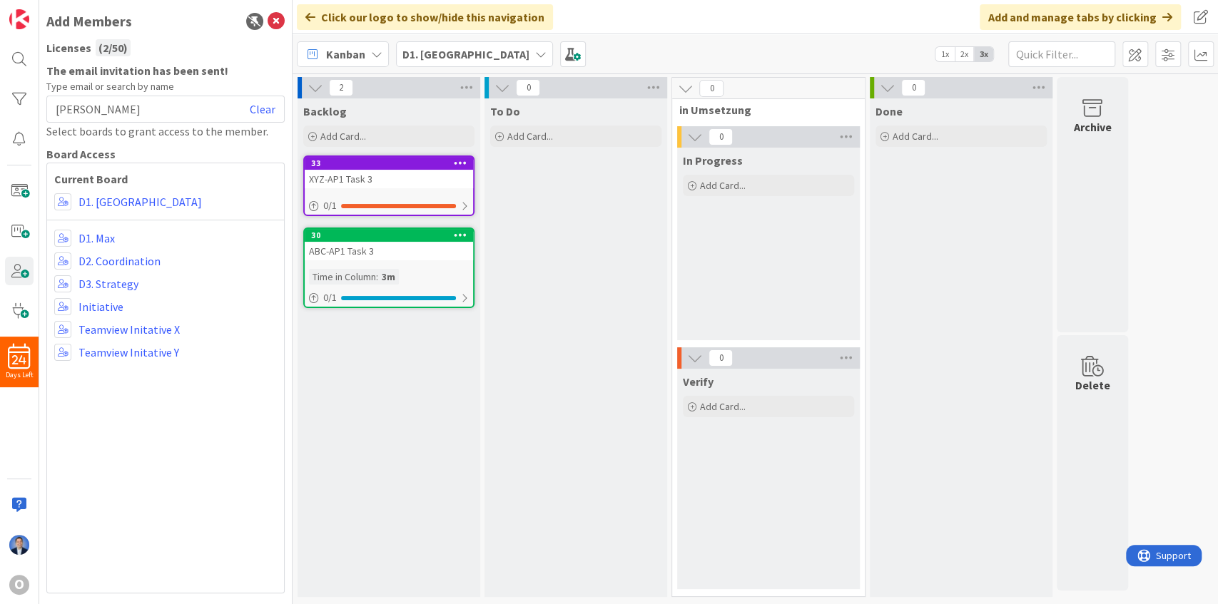
click at [664, 43] on div "Kanban D1. Alrun 1x 2x 3x" at bounding box center [755, 53] width 925 height 39
click at [21, 590] on div "O" at bounding box center [19, 585] width 20 height 20
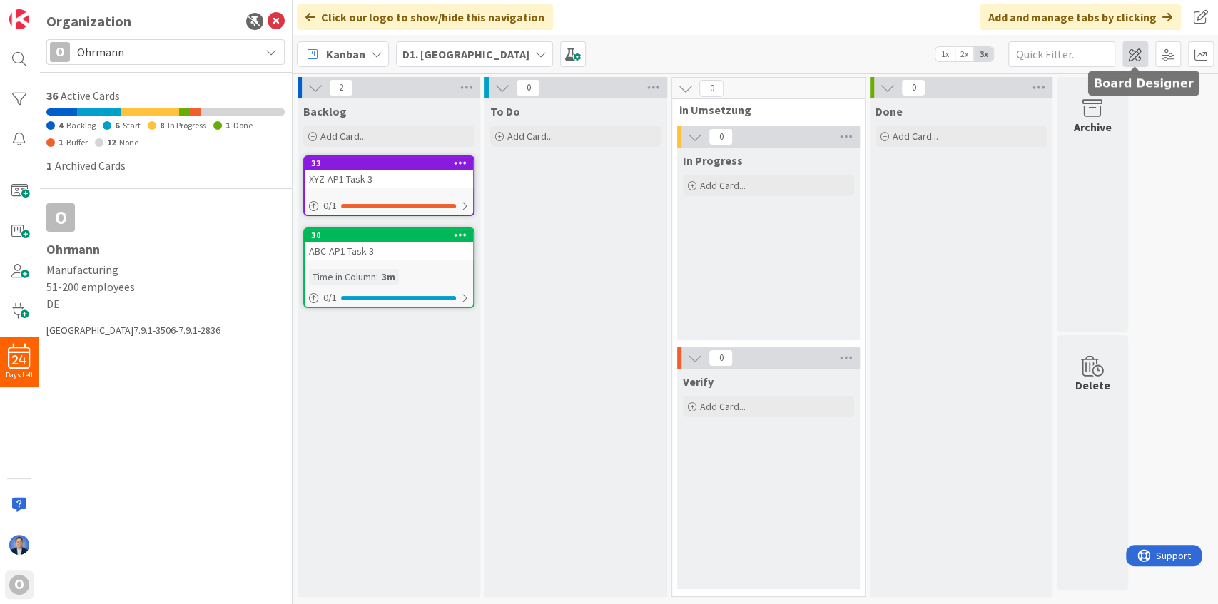
click at [1139, 48] on span at bounding box center [1135, 54] width 26 height 26
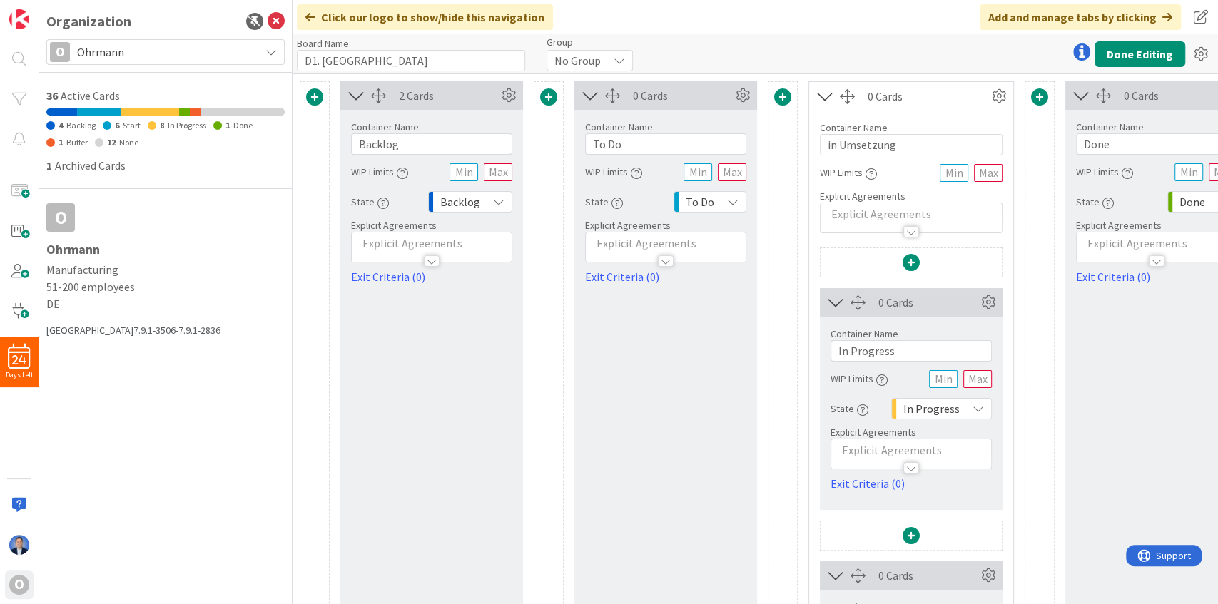
click at [584, 53] on span "No Group" at bounding box center [577, 61] width 46 height 20
click at [584, 53] on span "No Group" at bounding box center [578, 61] width 46 height 20
click at [742, 36] on div "Board Name 9 / 64 D1. Alrun Group No Group No Group Koodrtination Done Editing" at bounding box center [755, 53] width 925 height 39
click at [341, 61] on input "D1. [GEOGRAPHIC_DATA]" at bounding box center [411, 60] width 228 height 21
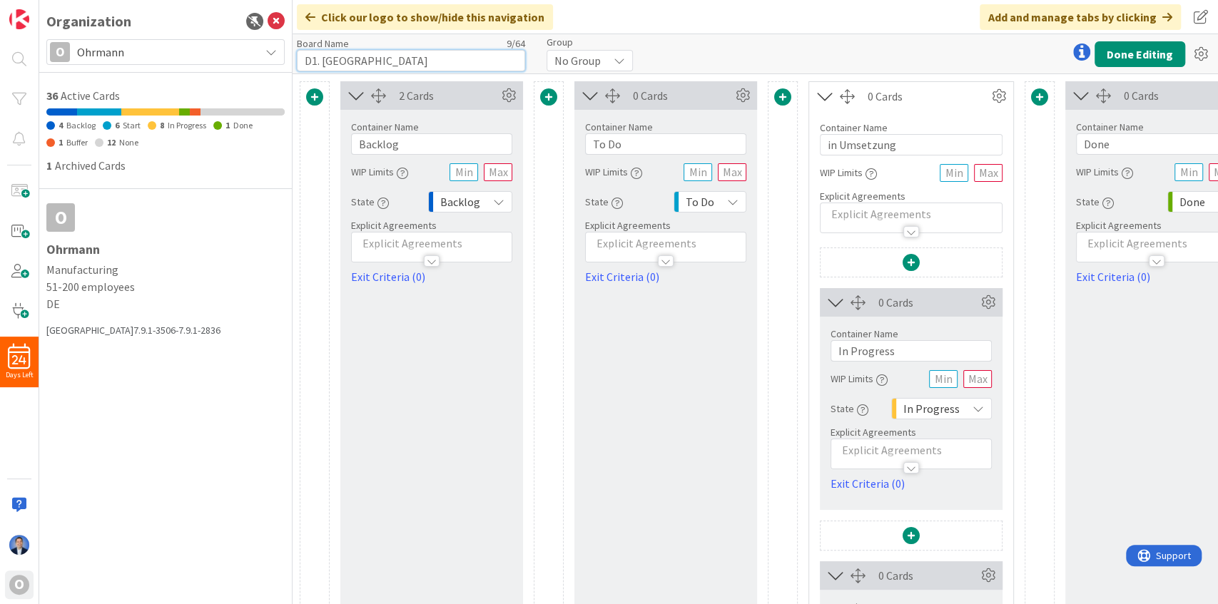
click at [341, 61] on input "D1. [GEOGRAPHIC_DATA]" at bounding box center [411, 60] width 228 height 21
click at [1146, 61] on button "Done Editing" at bounding box center [1139, 54] width 91 height 26
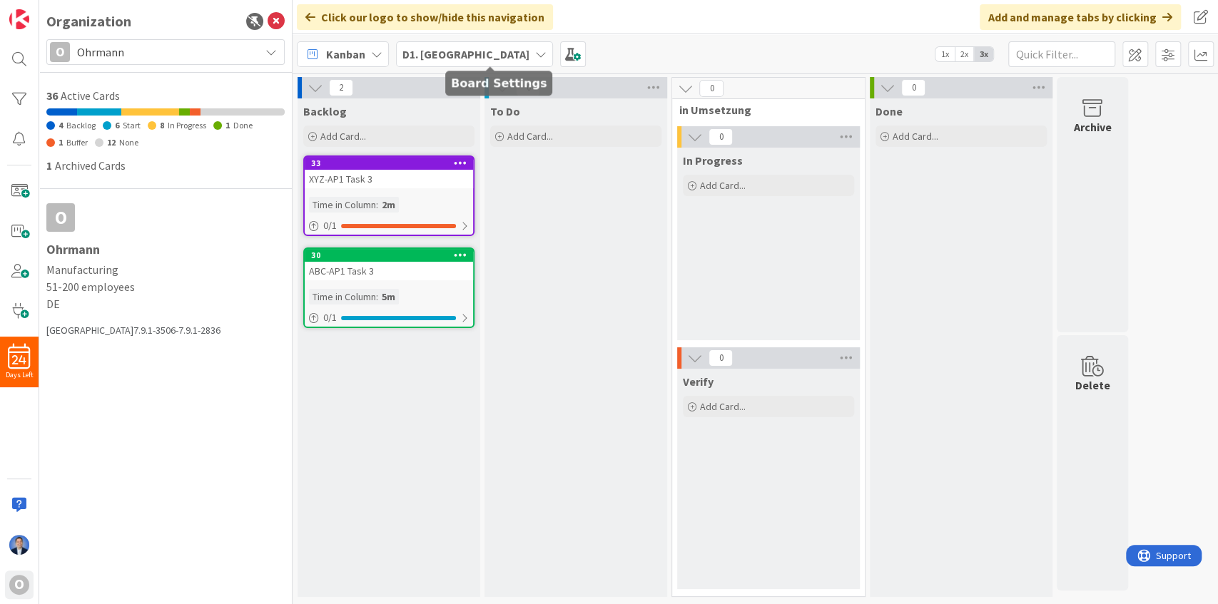
click at [444, 57] on b "D1. [GEOGRAPHIC_DATA]" at bounding box center [465, 54] width 127 height 14
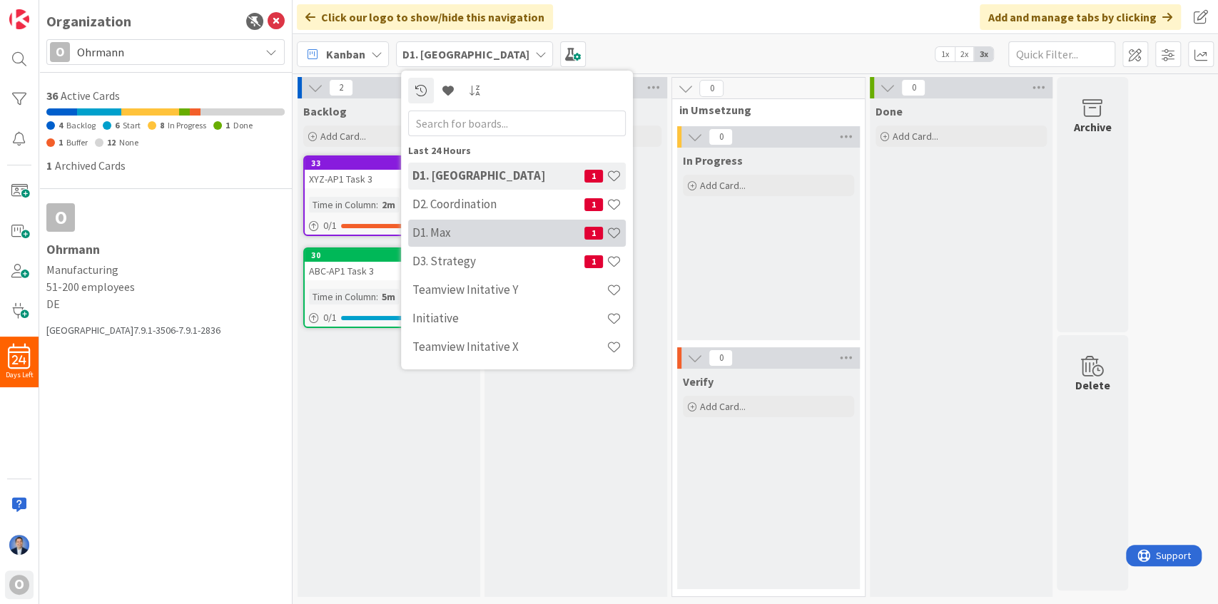
click at [438, 230] on h4 "D1. Max" at bounding box center [498, 232] width 172 height 14
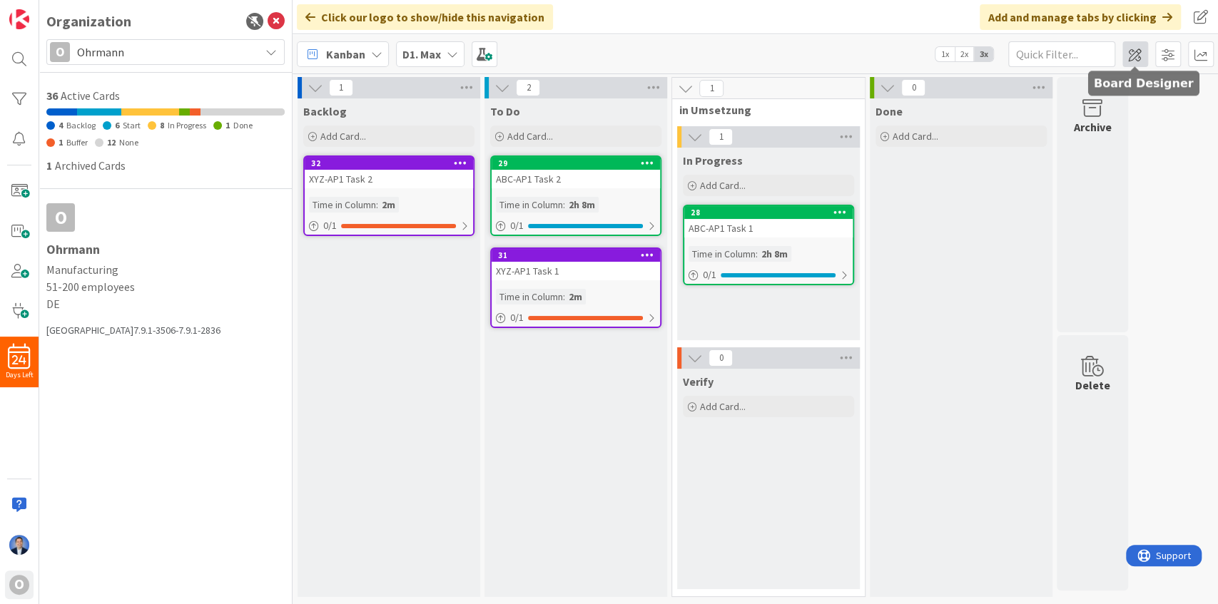
click at [1132, 62] on span at bounding box center [1135, 54] width 26 height 26
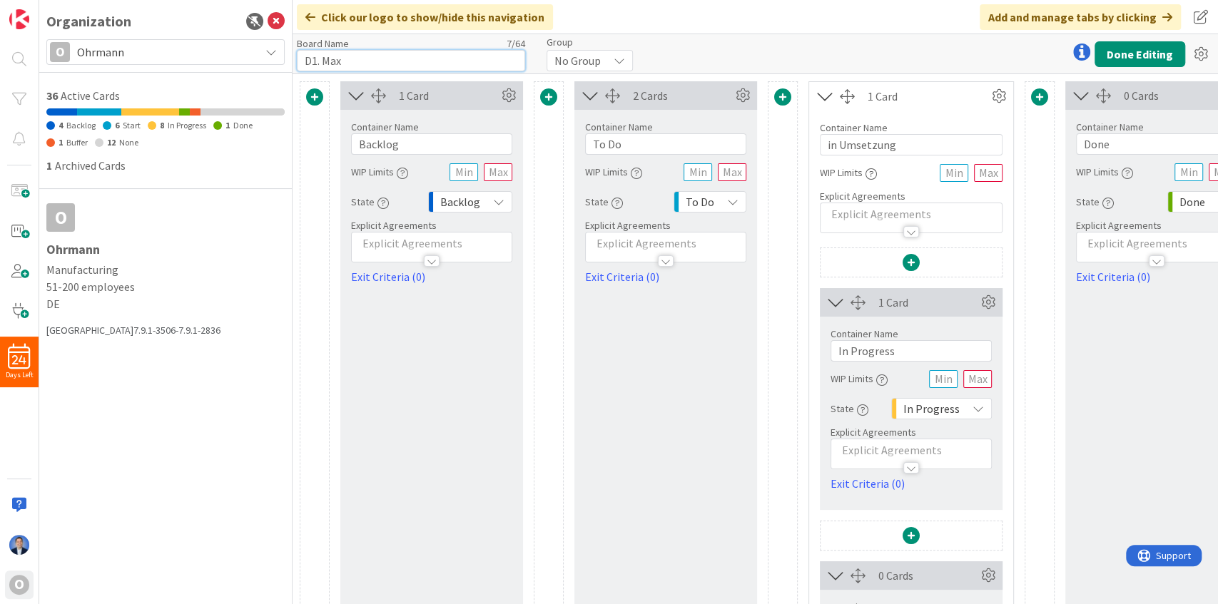
click at [372, 65] on input "D1. Max" at bounding box center [411, 60] width 228 height 21
click at [367, 60] on input "D1. Max" at bounding box center [411, 60] width 228 height 21
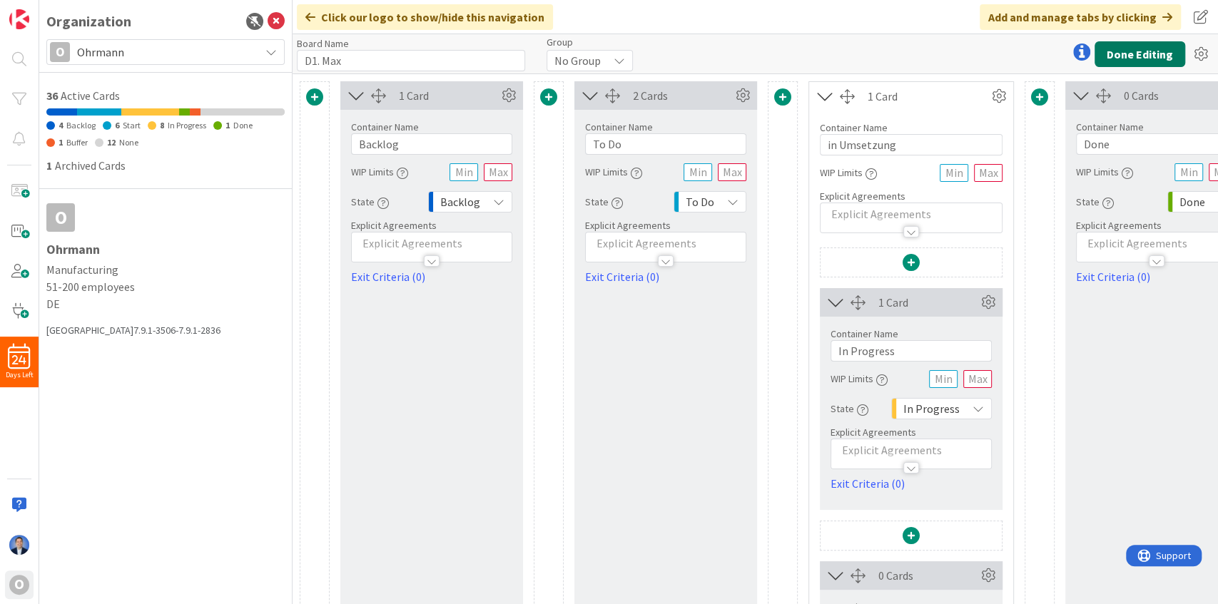
click at [1132, 57] on button "Done Editing" at bounding box center [1139, 54] width 91 height 26
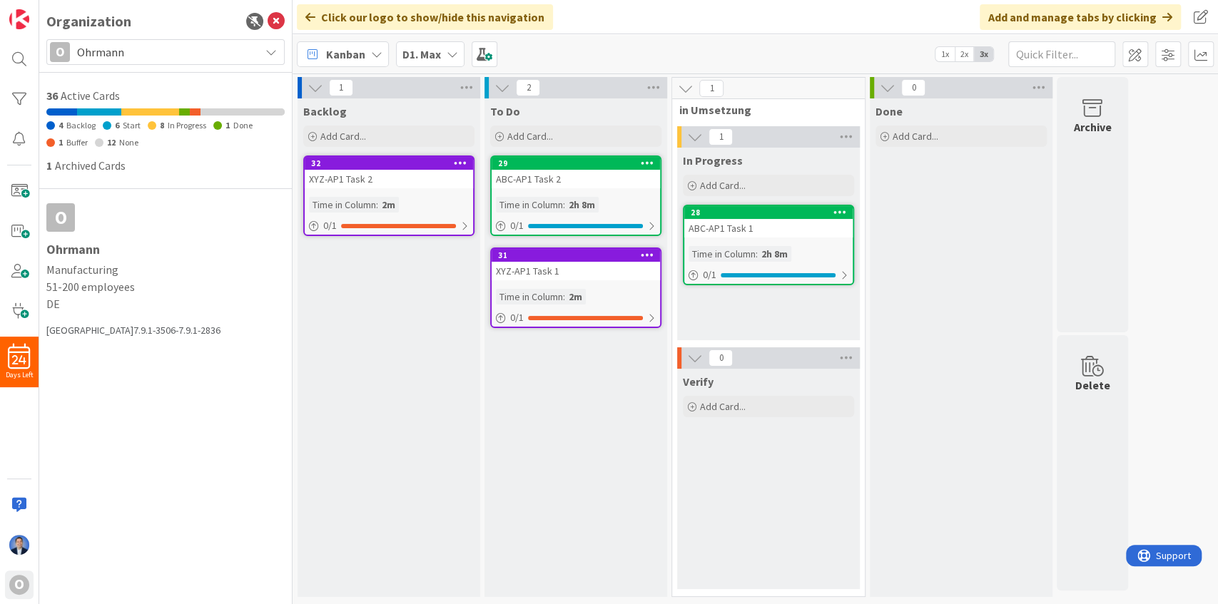
click at [408, 50] on b "D1. Max" at bounding box center [421, 54] width 39 height 14
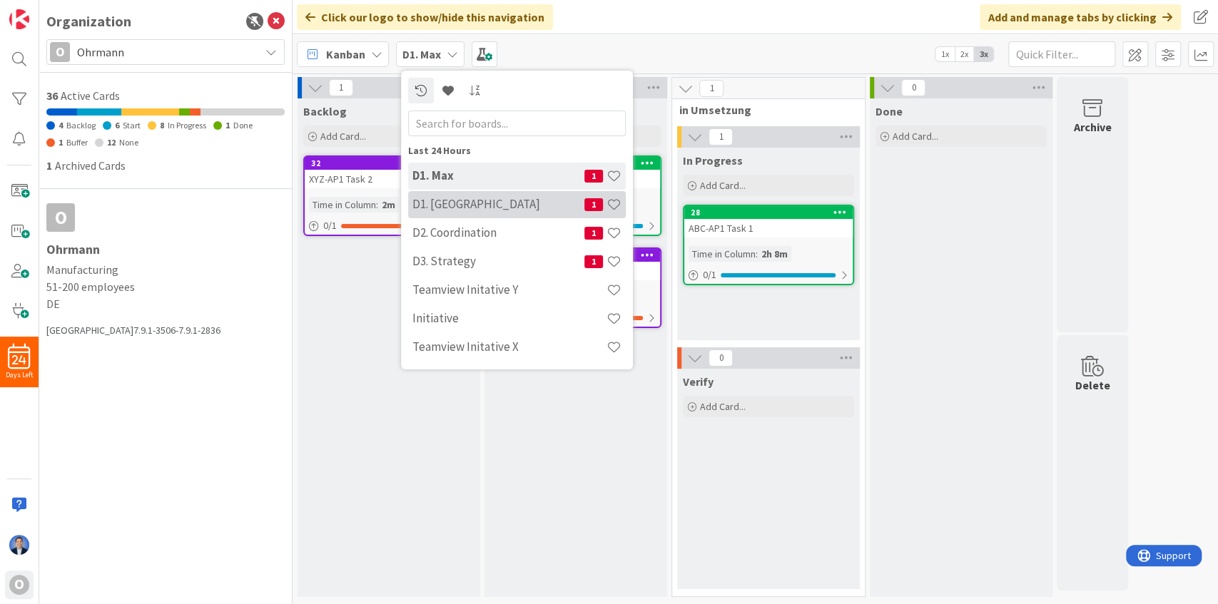
click at [427, 204] on h4 "D1. [GEOGRAPHIC_DATA]" at bounding box center [498, 204] width 172 height 14
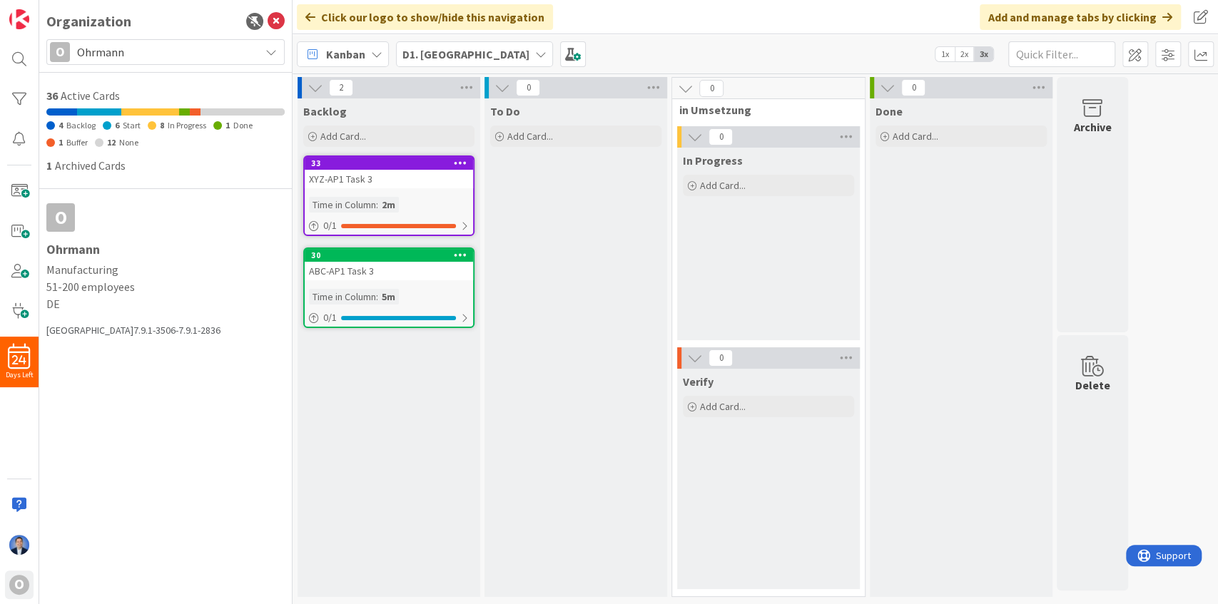
click at [439, 54] on b "D1. [GEOGRAPHIC_DATA]" at bounding box center [465, 54] width 127 height 14
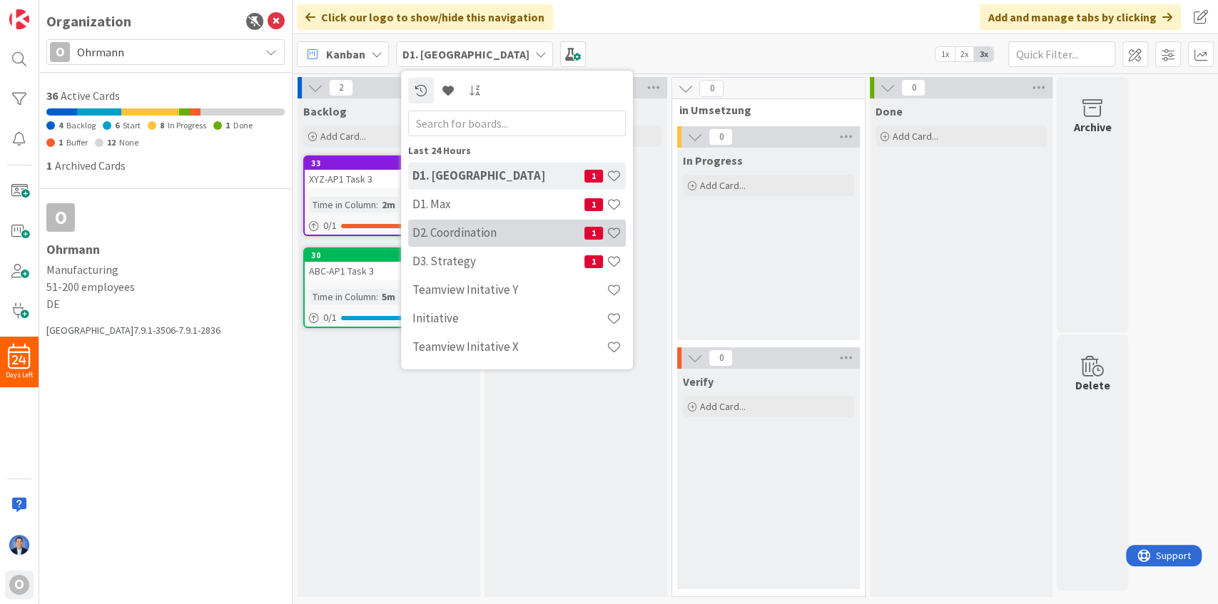
click at [447, 227] on h4 "D2. Coordination" at bounding box center [498, 232] width 172 height 14
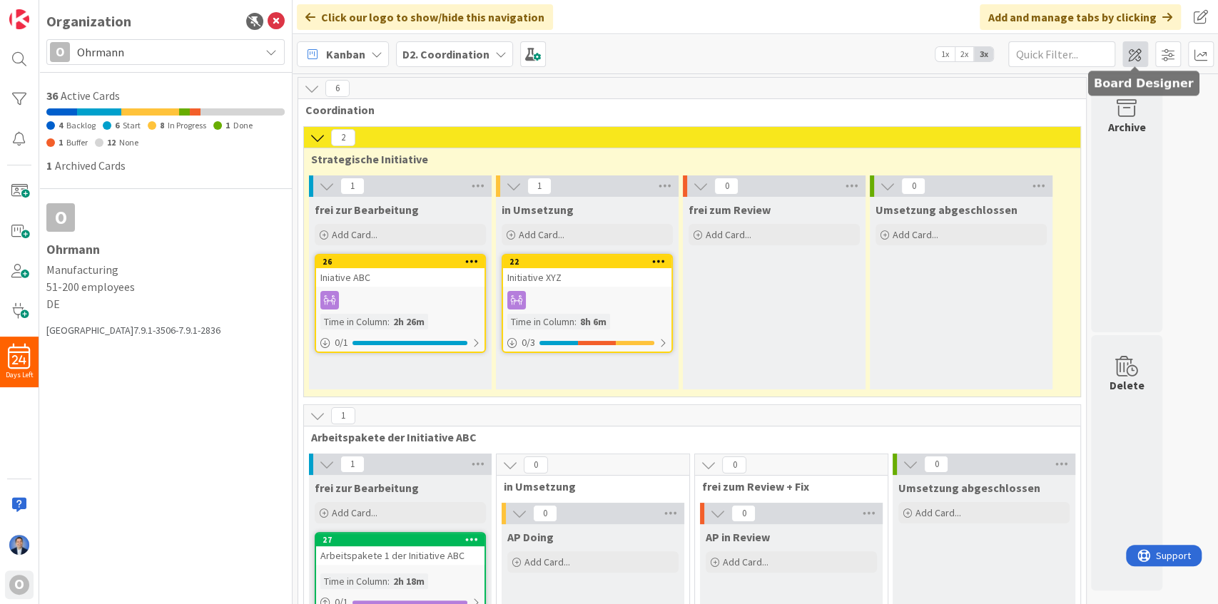
click at [1129, 53] on span at bounding box center [1135, 54] width 26 height 26
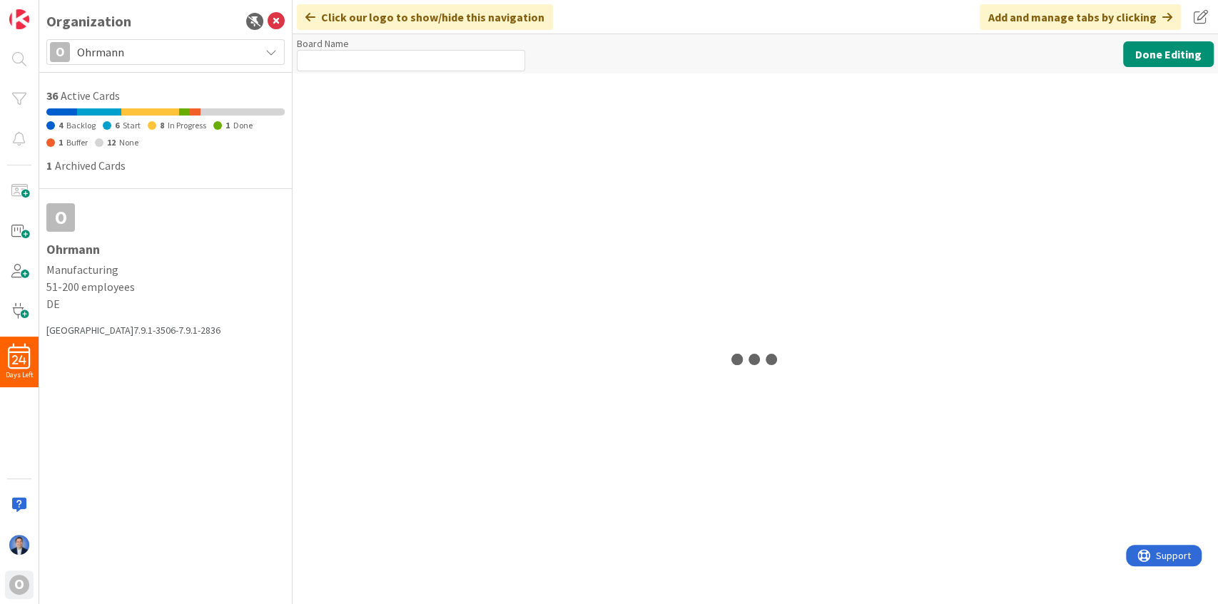
type input "D2. Coordination"
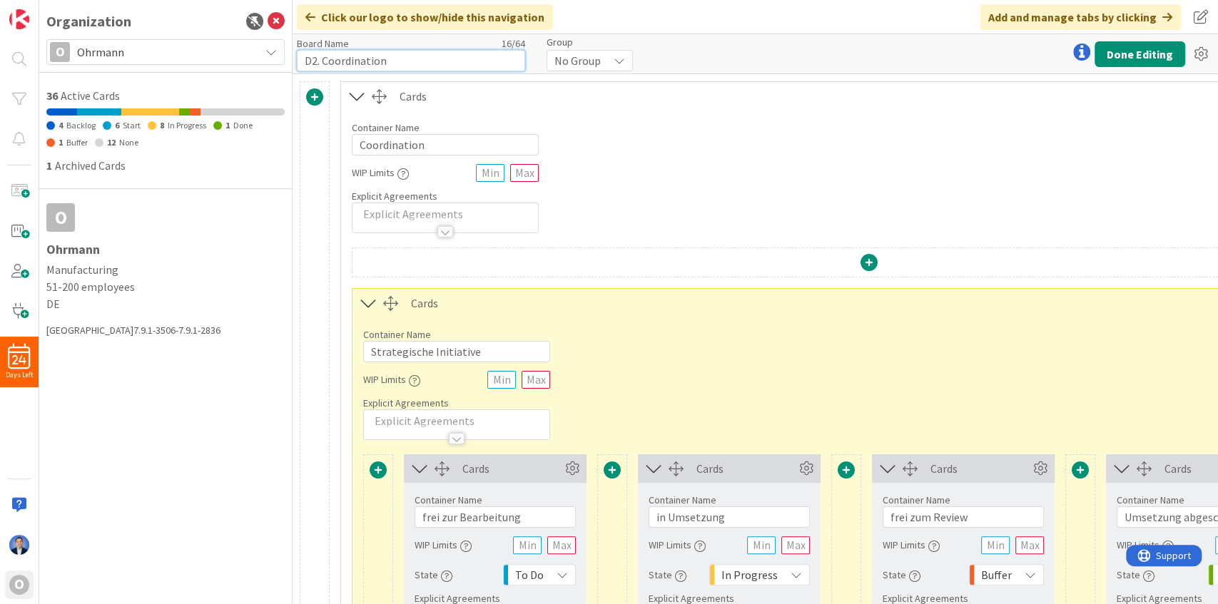
click at [355, 63] on input "D2. Coordination" at bounding box center [411, 60] width 228 height 21
click at [1150, 54] on button "Done Editing" at bounding box center [1139, 54] width 91 height 26
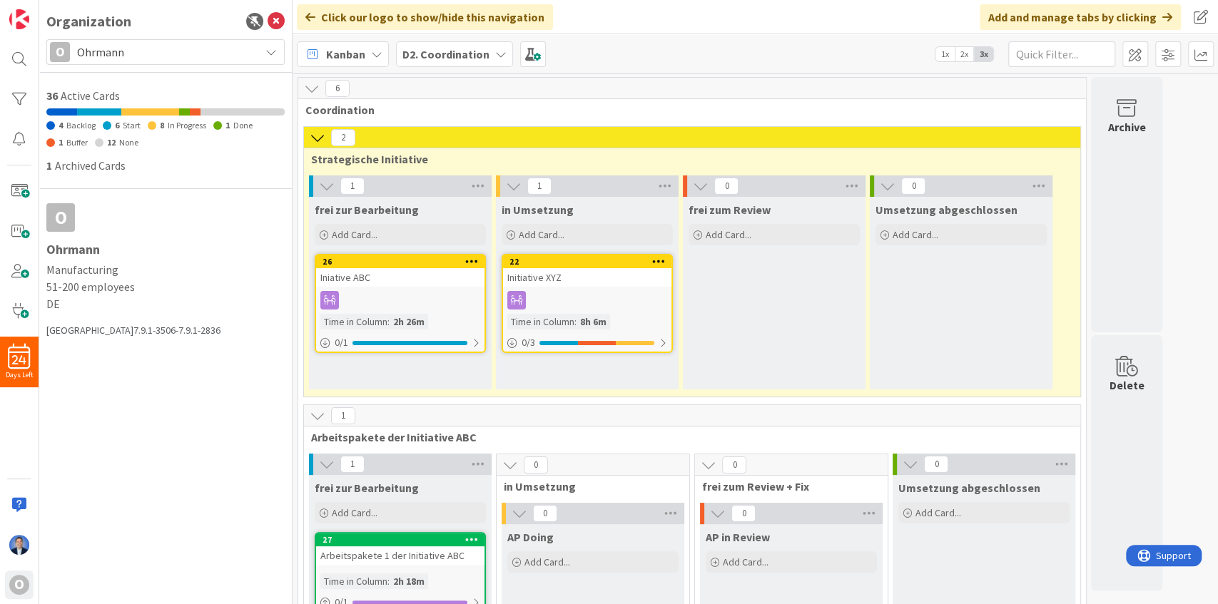
click at [441, 58] on b "D2. Coordination" at bounding box center [445, 54] width 87 height 14
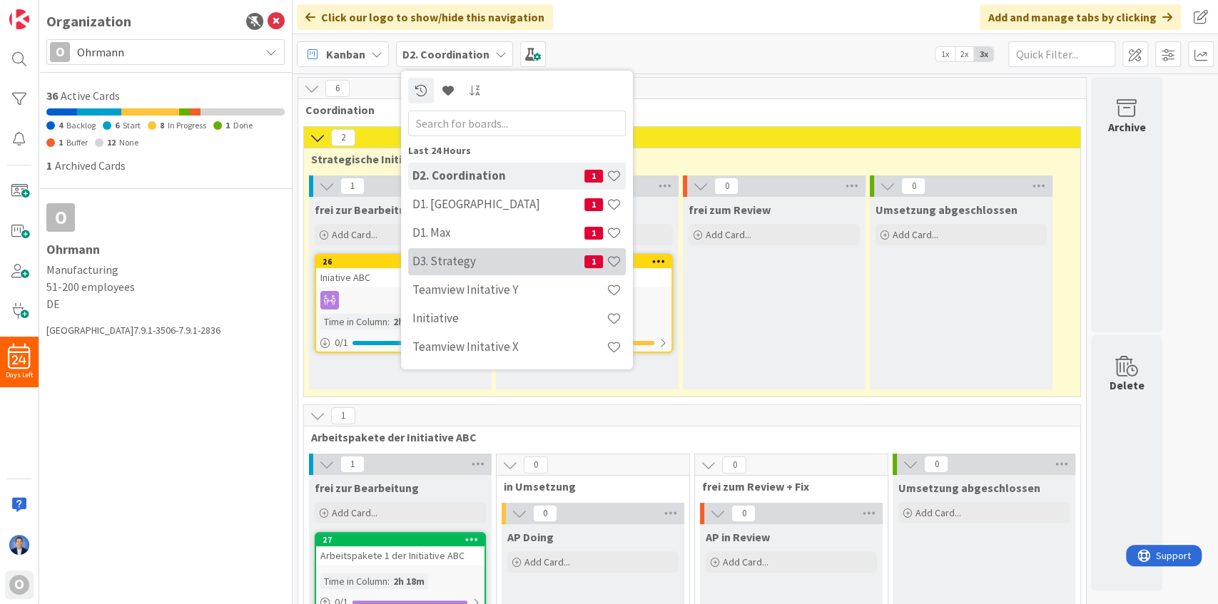
click at [462, 255] on h4 "D3. Strategy" at bounding box center [498, 261] width 172 height 14
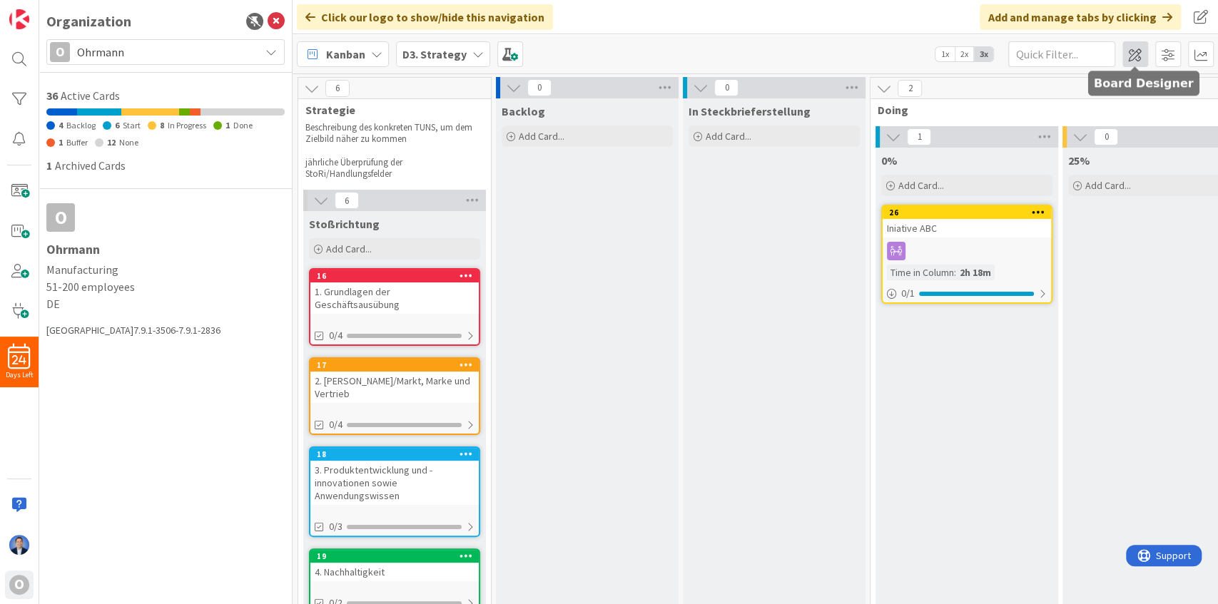
click at [1129, 60] on span at bounding box center [1135, 54] width 26 height 26
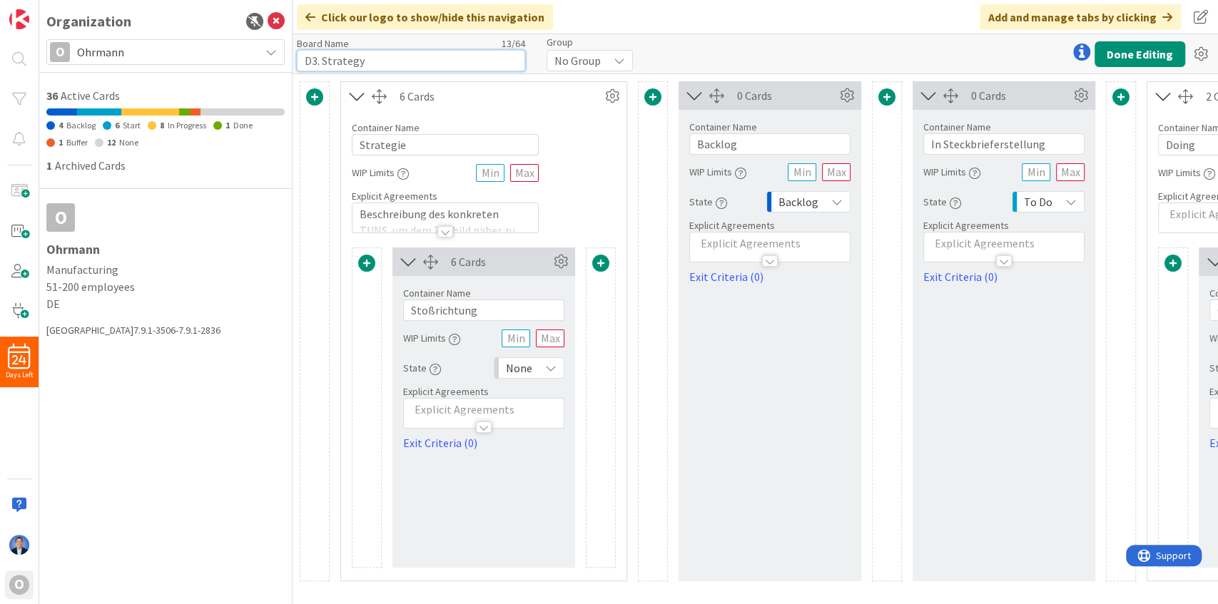
click at [352, 64] on input "D3. Strategy" at bounding box center [411, 60] width 228 height 21
